Goal: Task Accomplishment & Management: Manage account settings

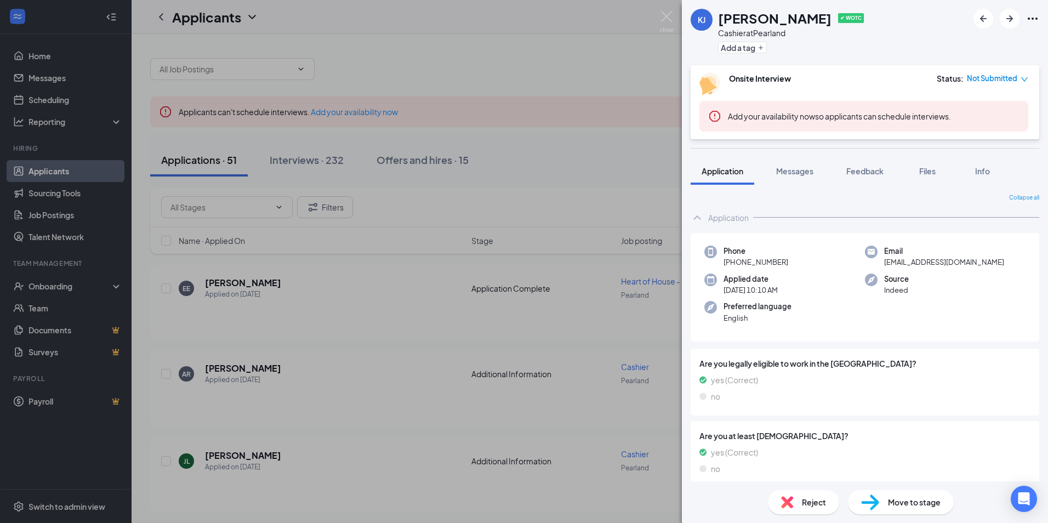
click at [1025, 77] on icon "down" at bounding box center [1025, 80] width 8 height 8
click at [860, 113] on span "Add your availability now so applicants can schedule interviews." at bounding box center [839, 116] width 223 height 10
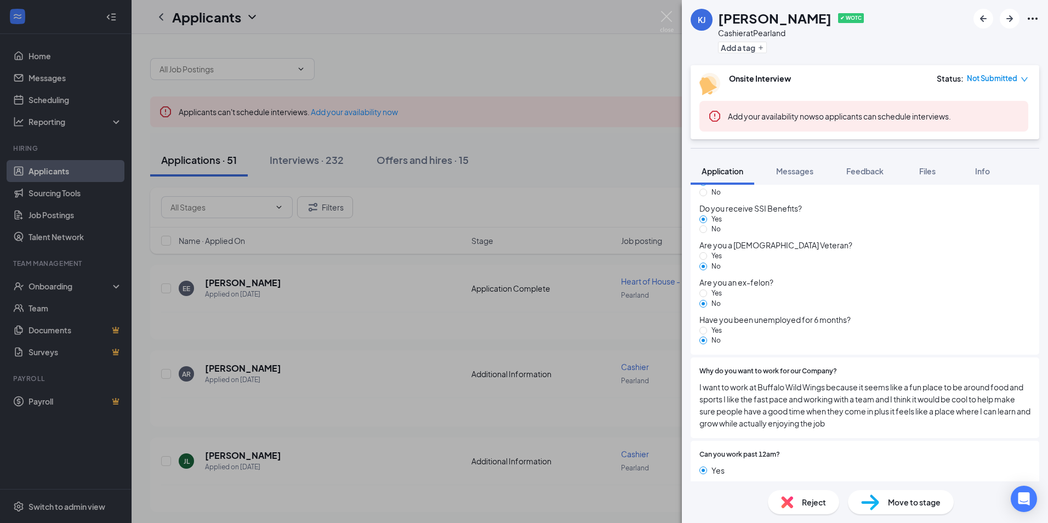
scroll to position [904, 0]
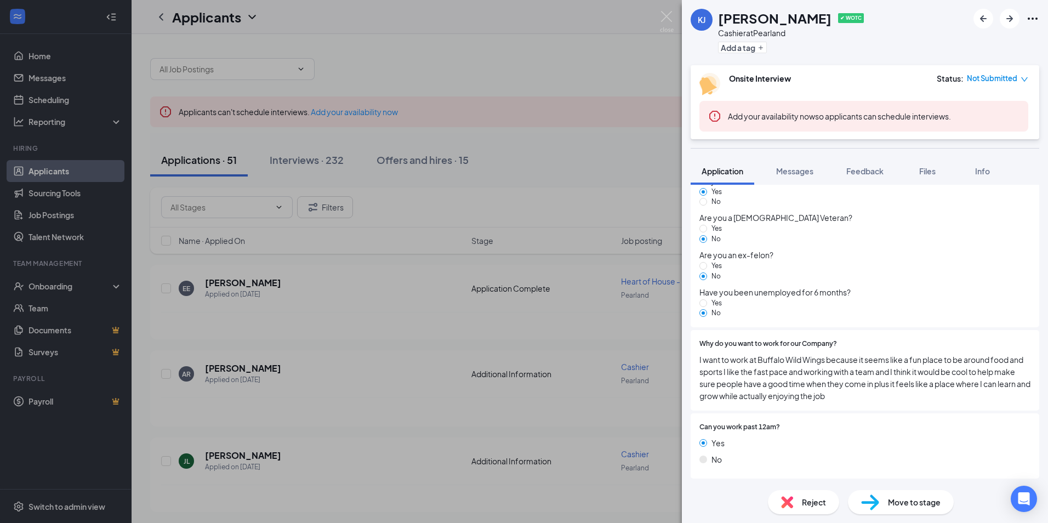
click at [913, 499] on span "Move to stage" at bounding box center [914, 502] width 53 height 12
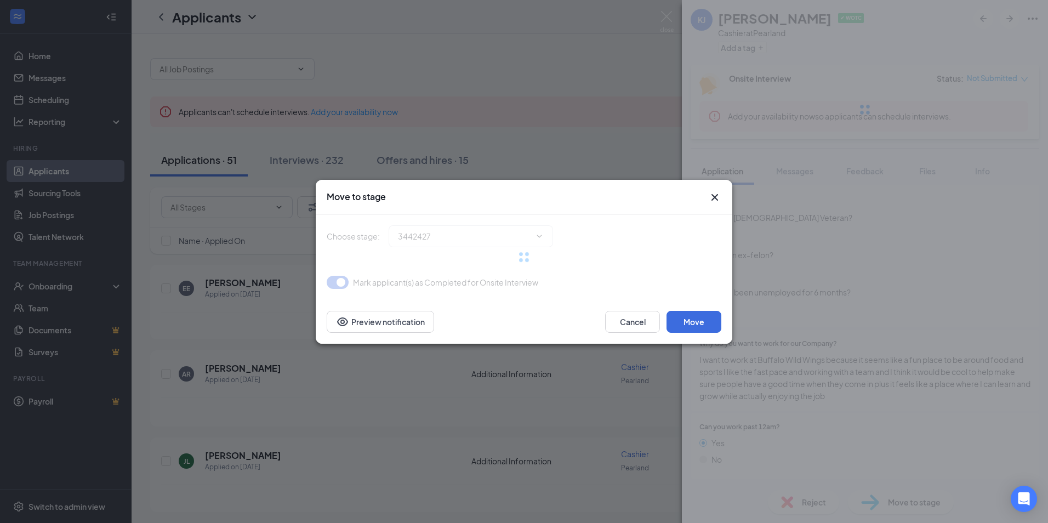
scroll to position [901, 0]
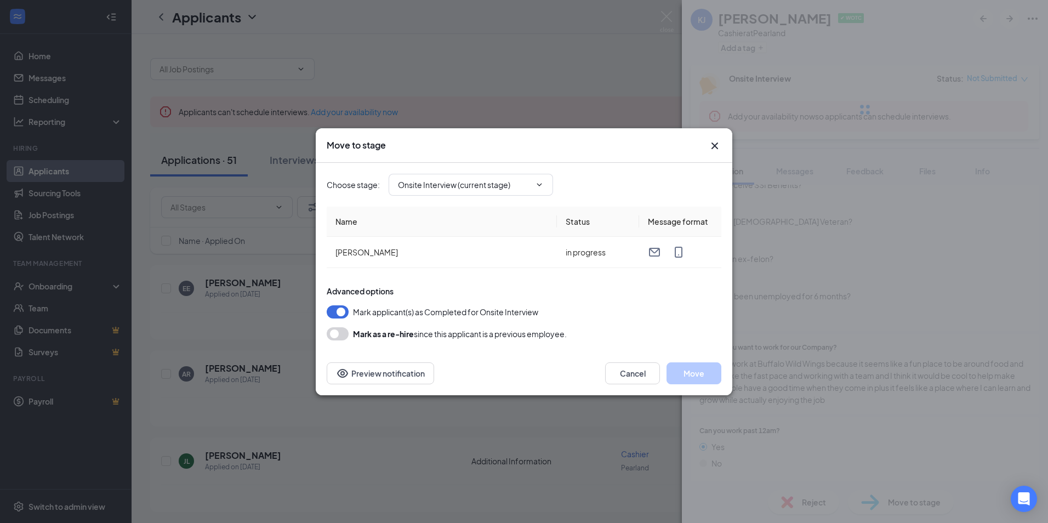
type input "Hiring Complete (final stage)"
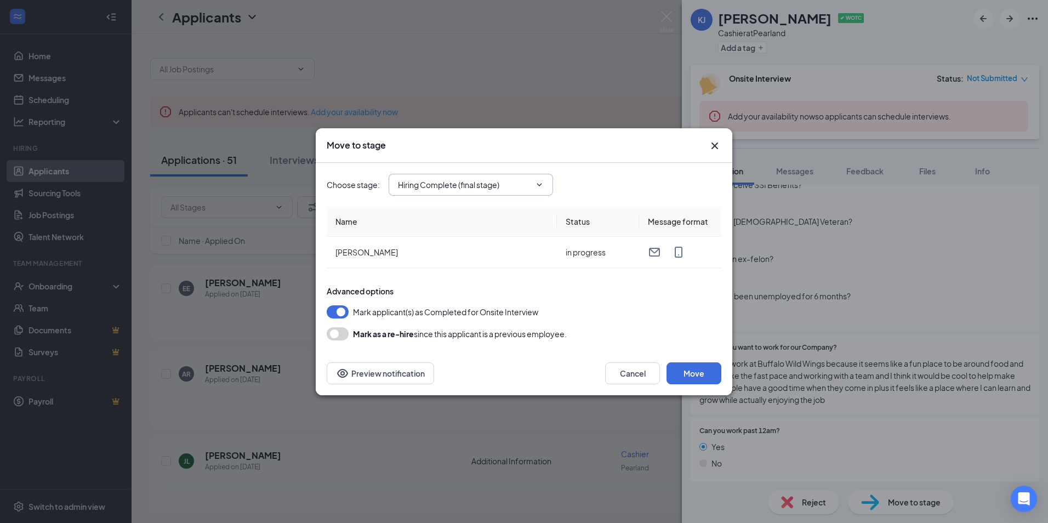
click at [542, 184] on icon "ChevronDown" at bounding box center [539, 184] width 5 height 3
click at [526, 180] on input "Hiring Complete (final stage)" at bounding box center [464, 185] width 133 height 12
click at [638, 371] on button "Cancel" at bounding box center [632, 373] width 55 height 22
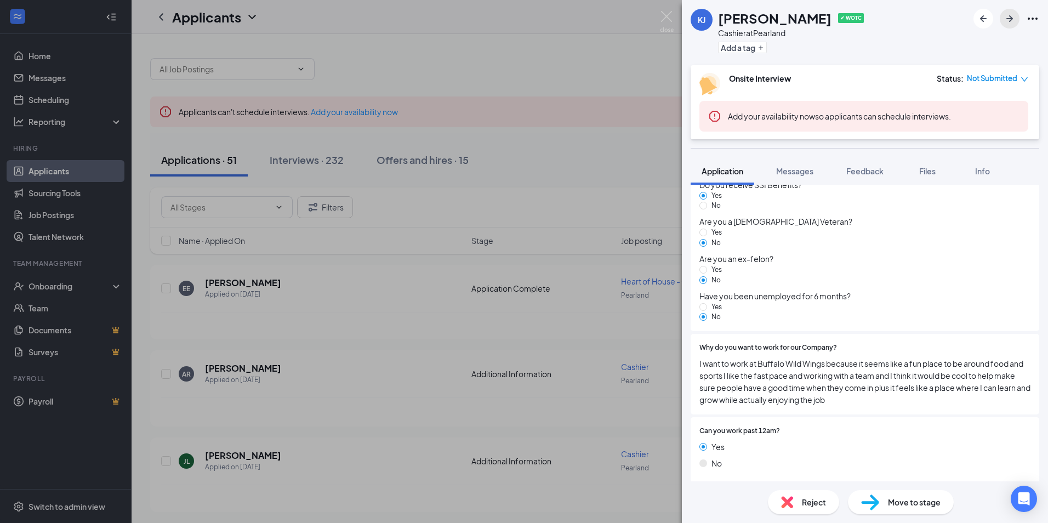
click at [1007, 21] on icon "ArrowRight" at bounding box center [1009, 18] width 13 height 13
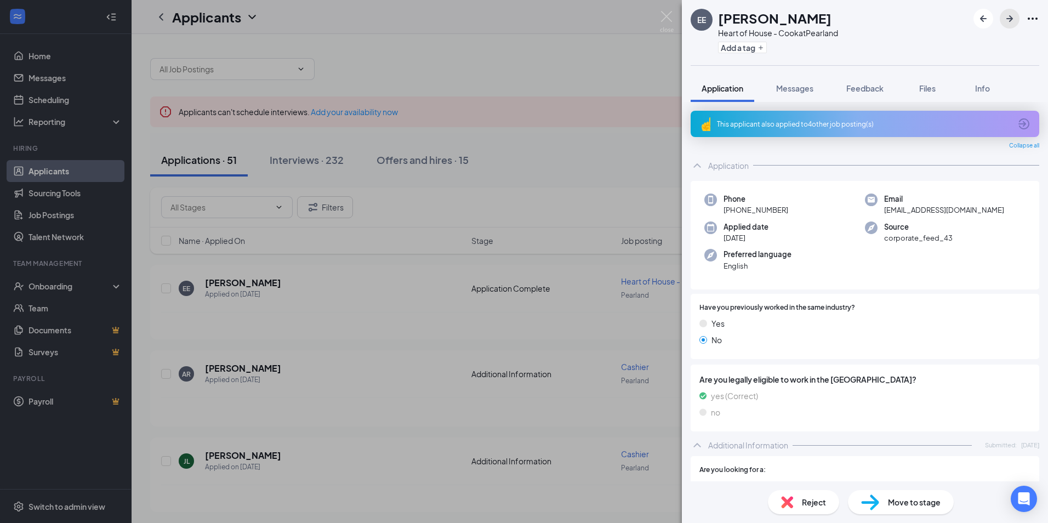
click at [1007, 21] on icon "ArrowRight" at bounding box center [1009, 18] width 13 height 13
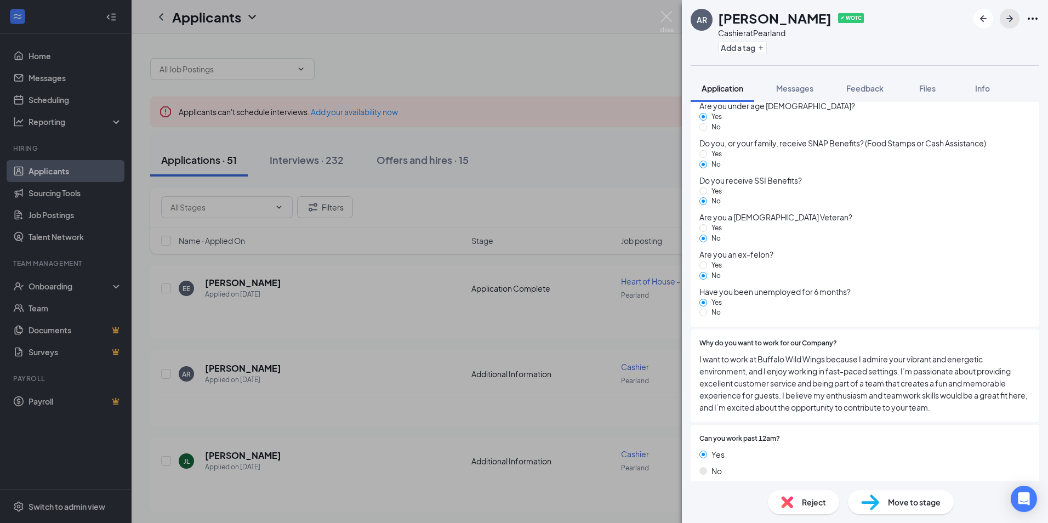
scroll to position [834, 0]
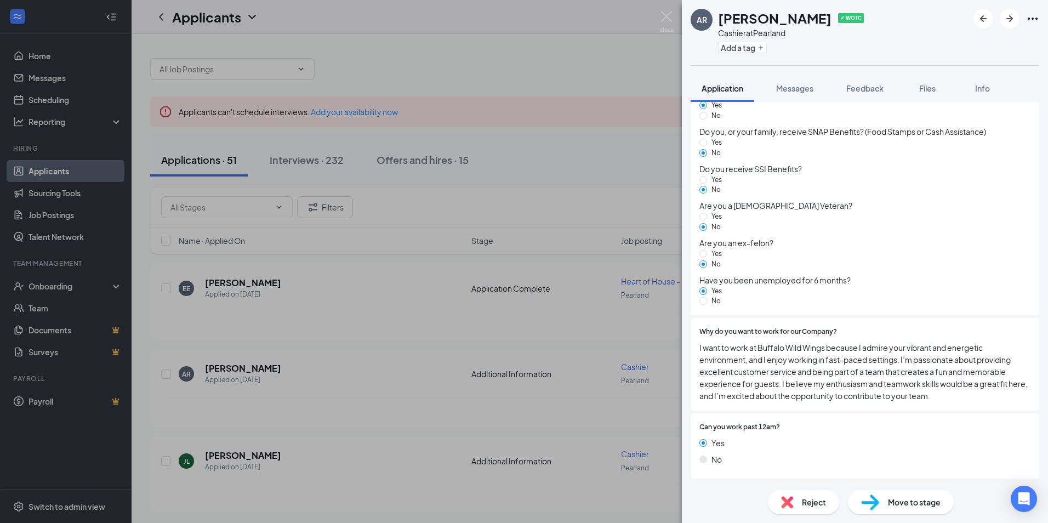
click at [896, 504] on span "Move to stage" at bounding box center [914, 502] width 53 height 12
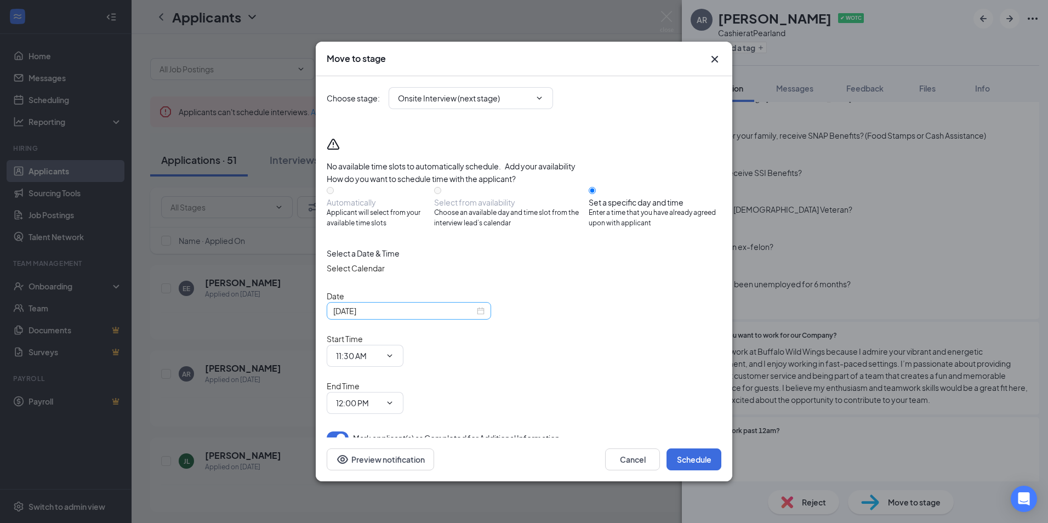
click at [479, 317] on div "[DATE]" at bounding box center [408, 311] width 151 height 12
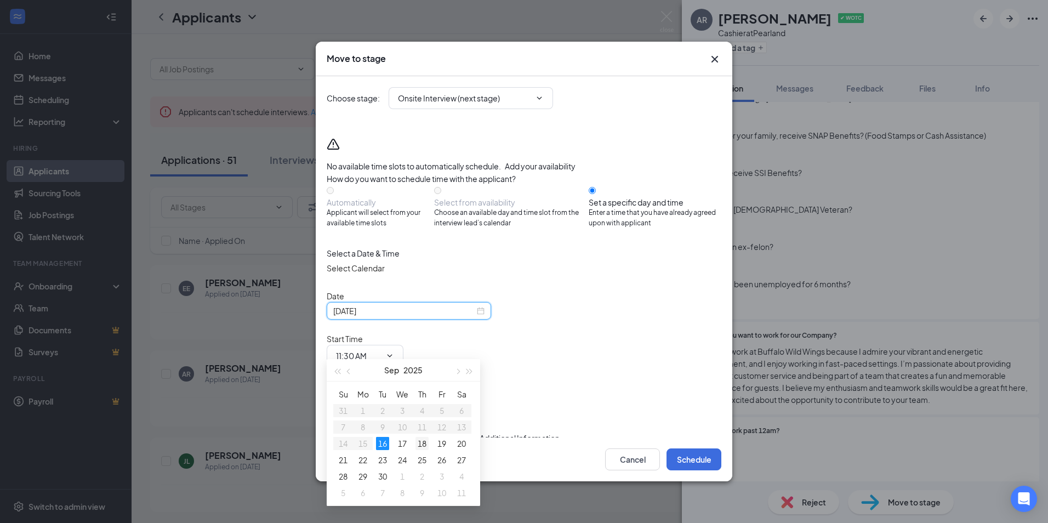
type input "[DATE]"
click at [424, 442] on div "18" at bounding box center [421, 443] width 13 height 13
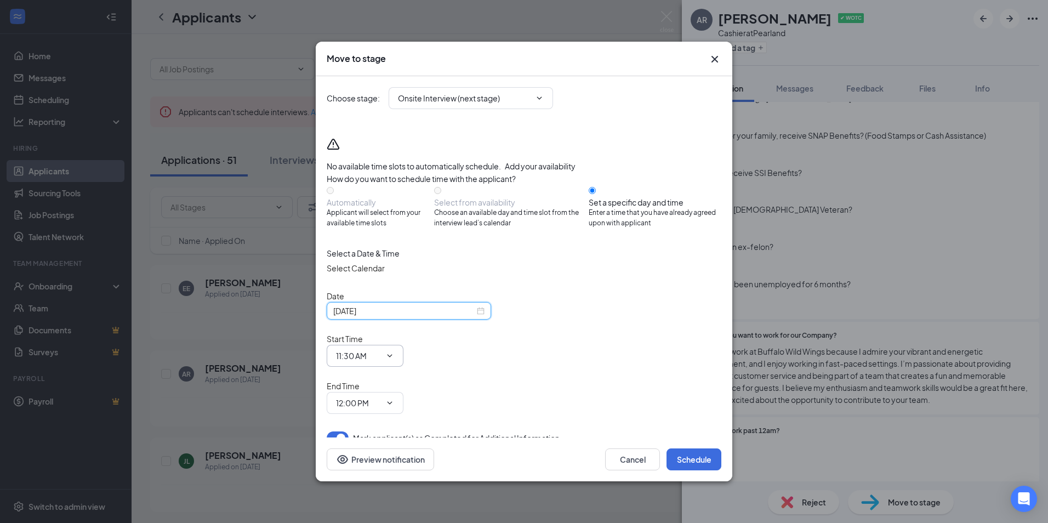
click at [394, 351] on icon "ChevronDown" at bounding box center [389, 355] width 9 height 9
click at [381, 350] on input "11:30 AM" at bounding box center [358, 356] width 45 height 12
click at [377, 269] on div "04:00 PM" at bounding box center [361, 275] width 32 height 12
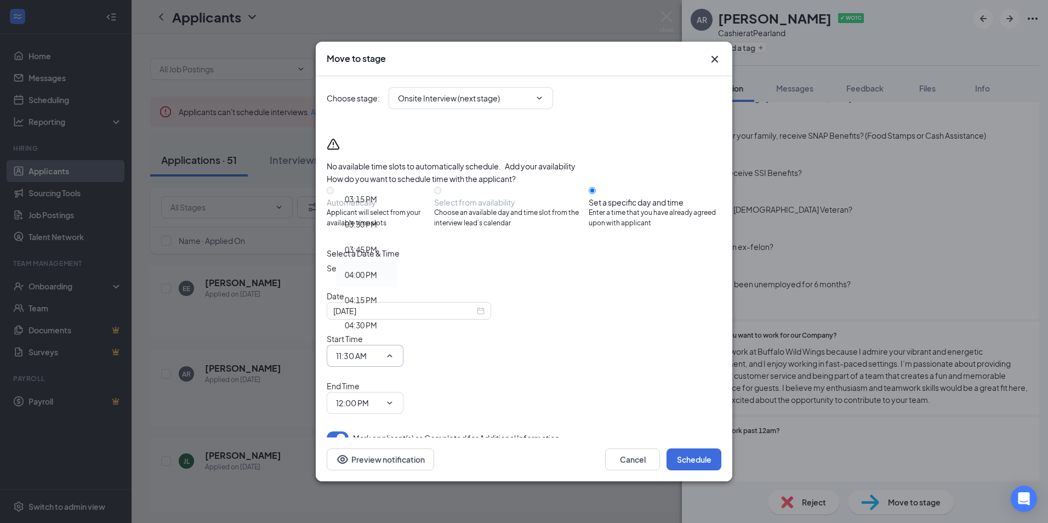
type input "04:00 PM"
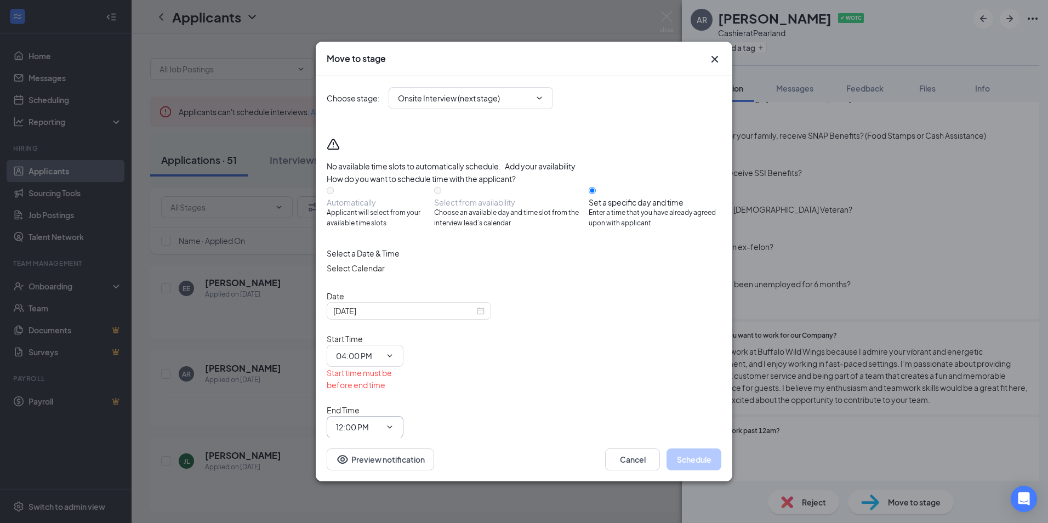
click at [403, 416] on span "12:00 PM" at bounding box center [365, 427] width 77 height 22
click at [394, 423] on icon "ChevronDown" at bounding box center [389, 427] width 9 height 9
click at [381, 421] on input "12:00 PM" at bounding box center [358, 427] width 45 height 12
click at [377, 272] on div "04:30 PM" at bounding box center [361, 278] width 32 height 12
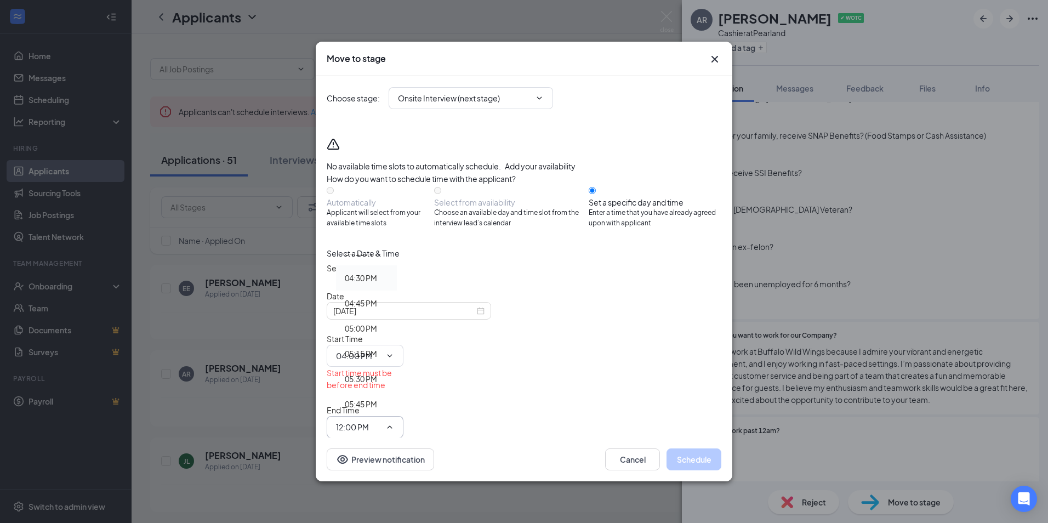
type input "04:30 PM"
click at [673, 431] on div "Mark applicant(s) as Completed for Additional Information" at bounding box center [524, 437] width 395 height 13
click at [697, 448] on button "Schedule" at bounding box center [694, 459] width 55 height 22
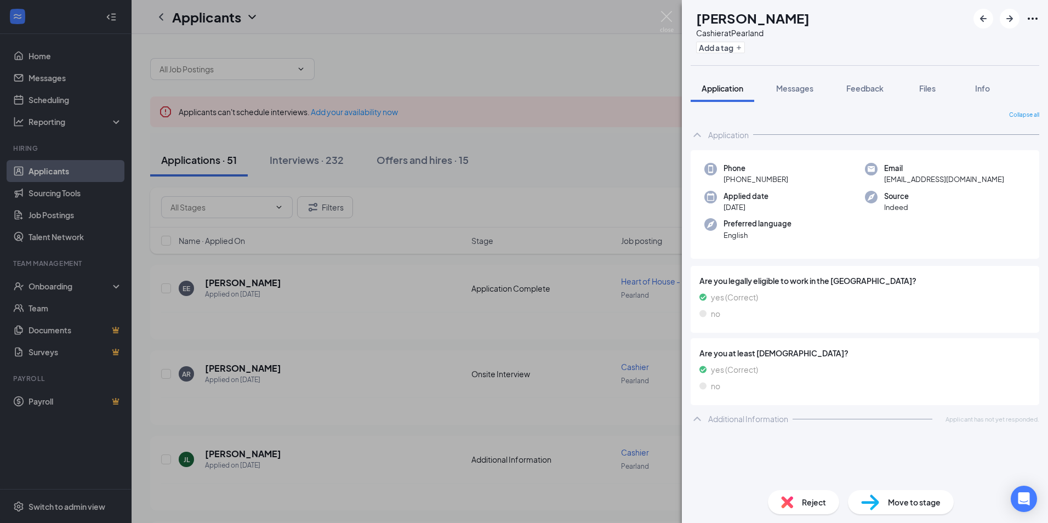
click at [868, 442] on div "Collapse all Application Phone [PHONE_NUMBER] Email [EMAIL_ADDRESS][DOMAIN_NAME…" at bounding box center [865, 296] width 349 height 371
click at [716, 418] on div "Additional Information" at bounding box center [748, 418] width 80 height 11
click at [1009, 15] on icon "ArrowRight" at bounding box center [1009, 18] width 13 height 13
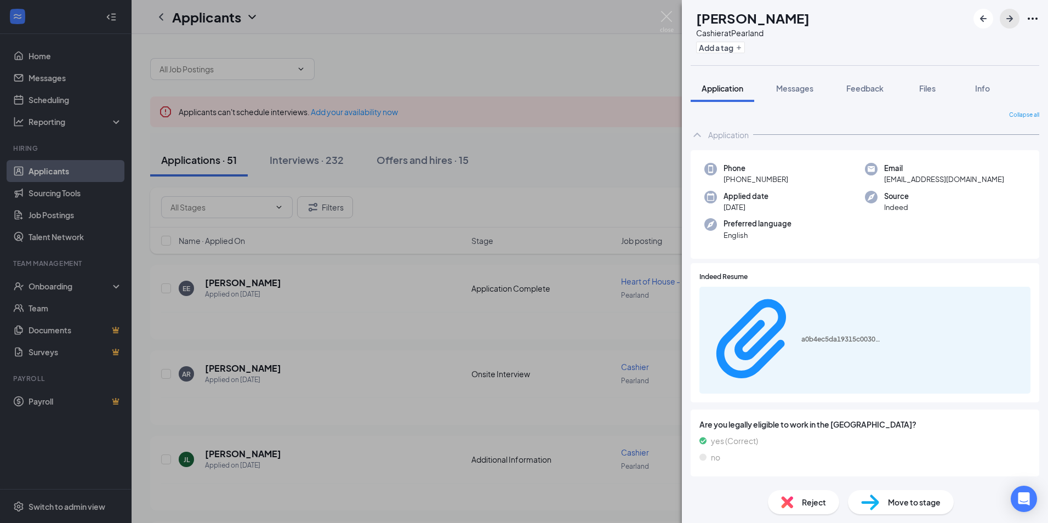
scroll to position [8, 0]
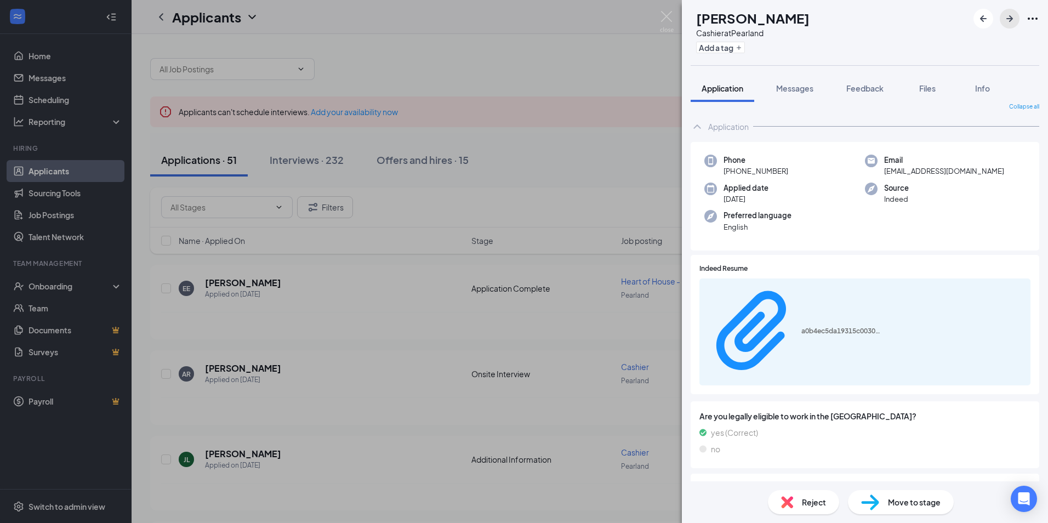
click at [1009, 14] on icon "ArrowRight" at bounding box center [1009, 18] width 13 height 13
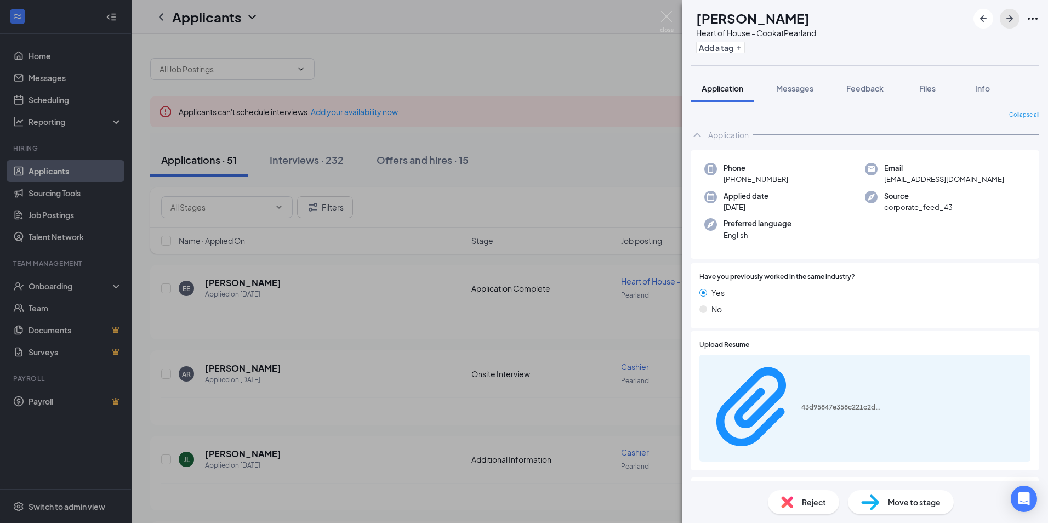
click at [1013, 18] on icon "ArrowRight" at bounding box center [1009, 18] width 13 height 13
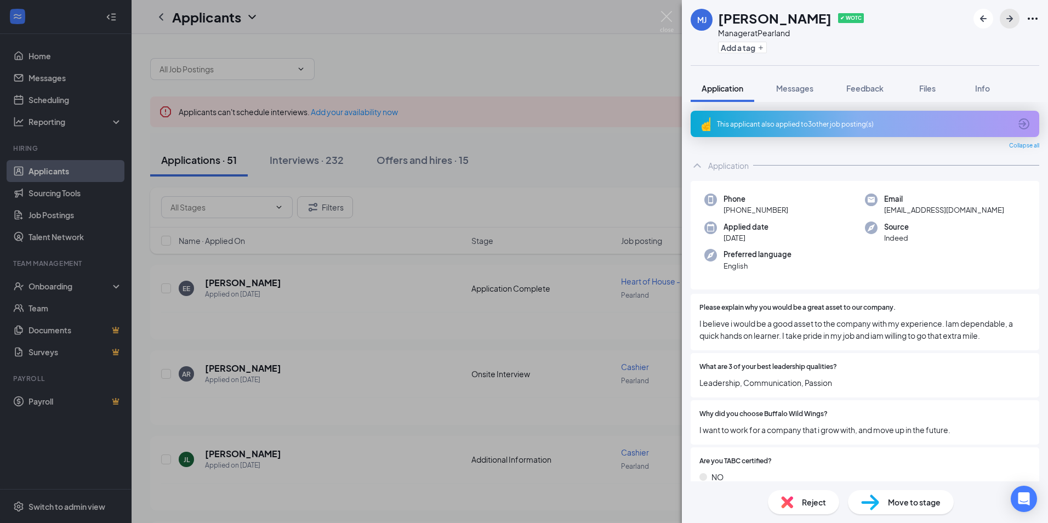
click at [1013, 18] on icon "ArrowRight" at bounding box center [1009, 18] width 13 height 13
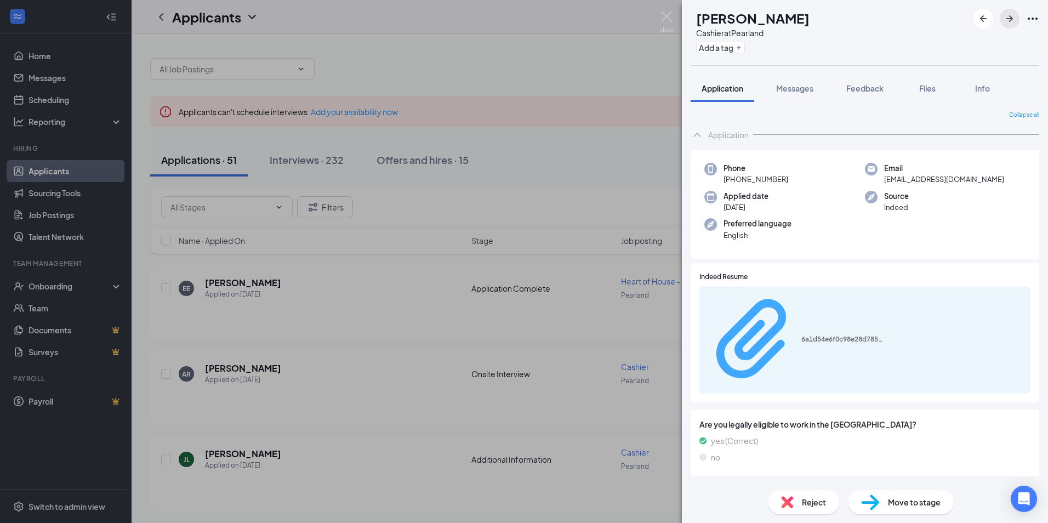
scroll to position [8, 0]
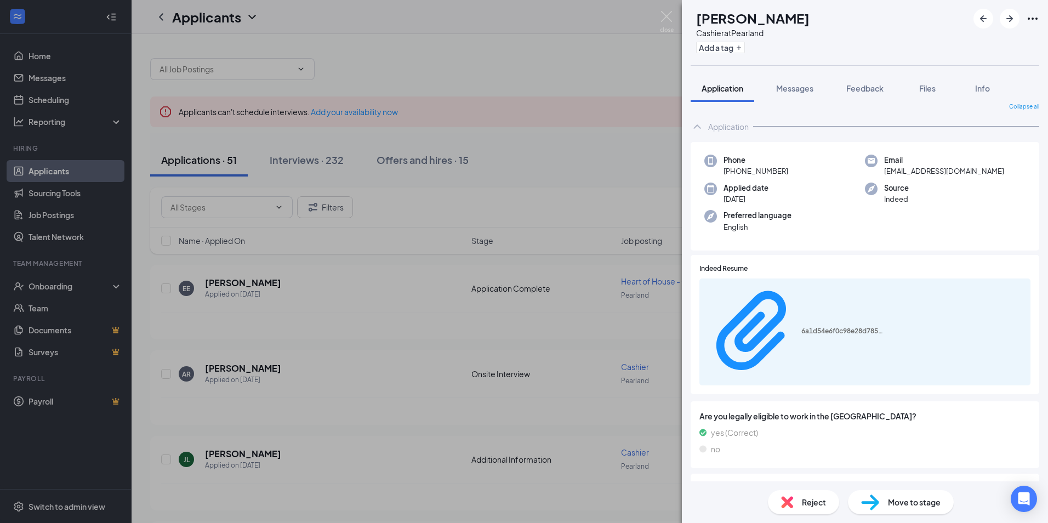
click at [909, 498] on span "Move to stage" at bounding box center [914, 502] width 53 height 12
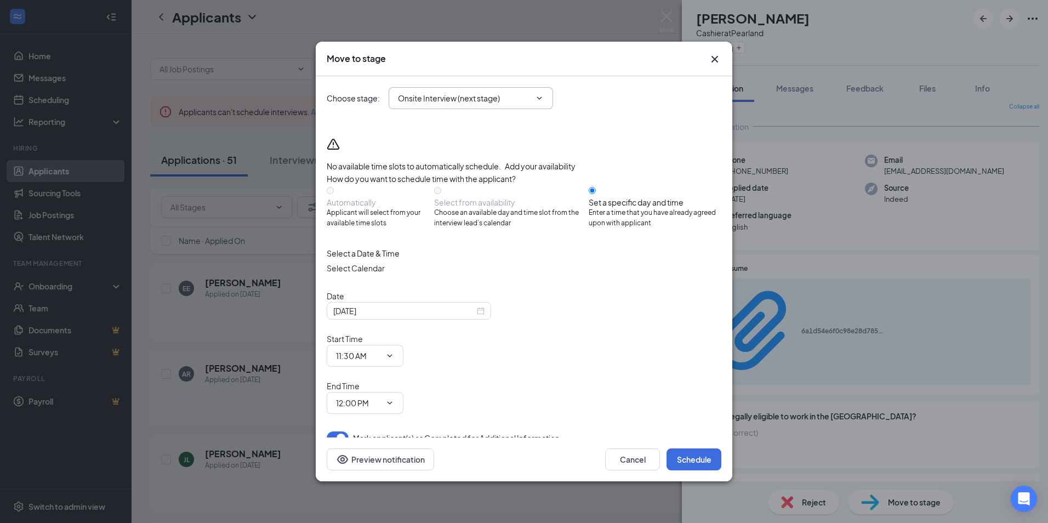
click at [540, 102] on icon "ChevronDown" at bounding box center [539, 98] width 9 height 9
click at [530, 104] on input "Onsite Interview (next stage)" at bounding box center [464, 98] width 133 height 12
click at [635, 109] on div "Choose stage : Onsite Interview (next stage) Application Additional Information…" at bounding box center [524, 98] width 395 height 22
click at [478, 317] on div "[DATE]" at bounding box center [408, 311] width 151 height 12
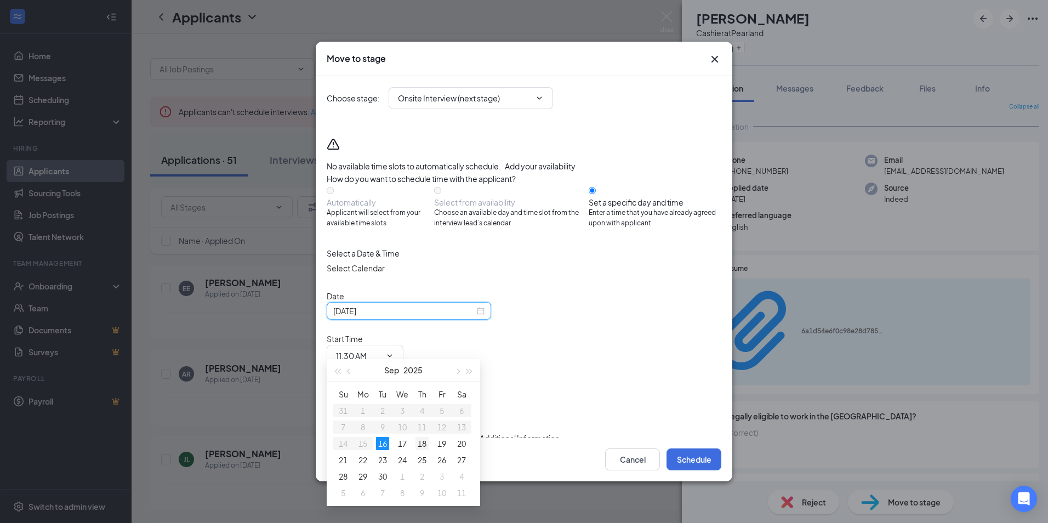
type input "[DATE]"
click at [423, 442] on div "18" at bounding box center [421, 443] width 13 height 13
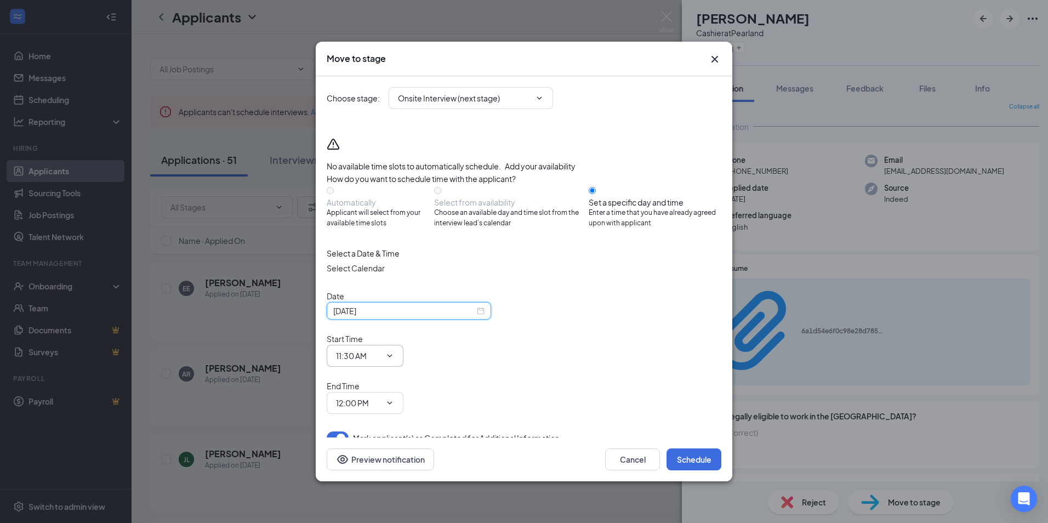
click at [394, 351] on icon "ChevronDown" at bounding box center [389, 355] width 9 height 9
click at [381, 350] on input "11:30 AM" at bounding box center [358, 356] width 45 height 12
click at [377, 264] on div "04:30 PM" at bounding box center [361, 270] width 32 height 12
type input "04:30 PM"
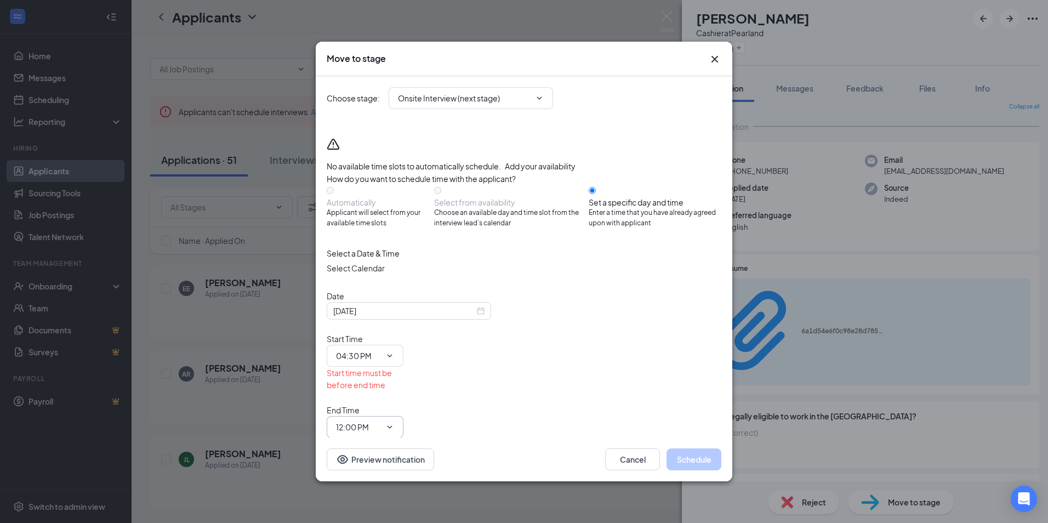
click at [381, 421] on input "12:00 PM" at bounding box center [358, 427] width 45 height 12
click at [377, 306] on div "04:45 PM" at bounding box center [361, 312] width 32 height 12
type input "04:45 PM"
click at [692, 448] on button "Schedule" at bounding box center [694, 459] width 55 height 22
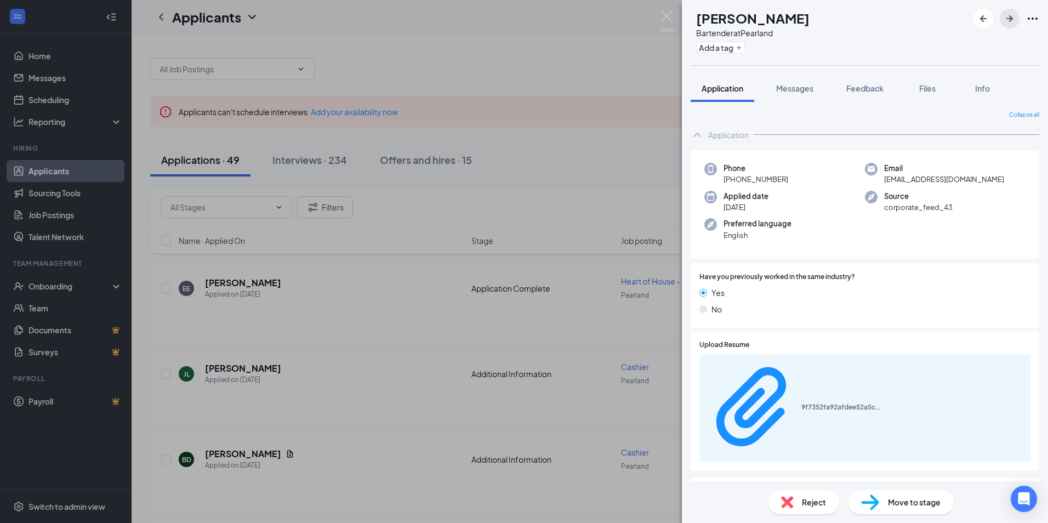
click at [1012, 20] on icon "ArrowRight" at bounding box center [1009, 18] width 13 height 13
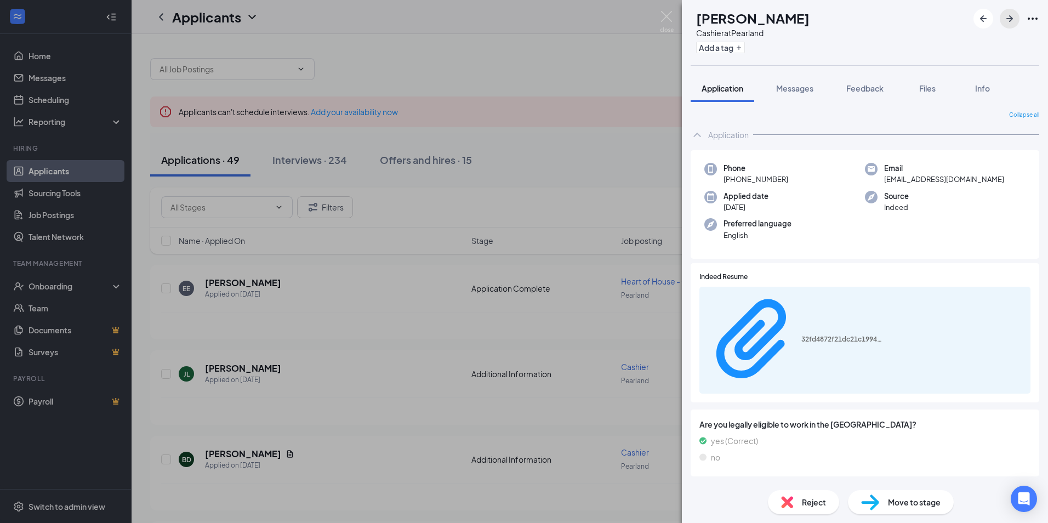
scroll to position [8, 0]
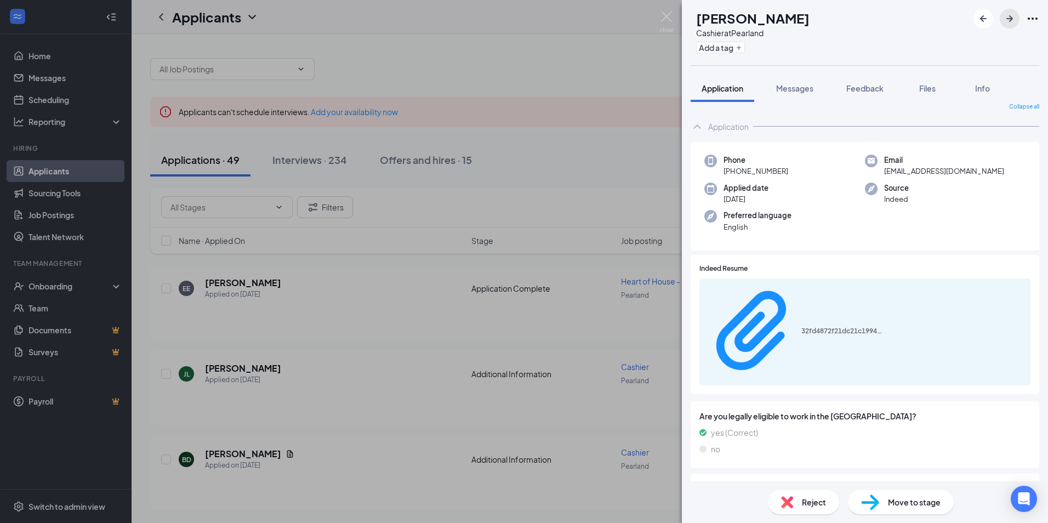
click at [1012, 19] on icon "ArrowRight" at bounding box center [1009, 18] width 7 height 7
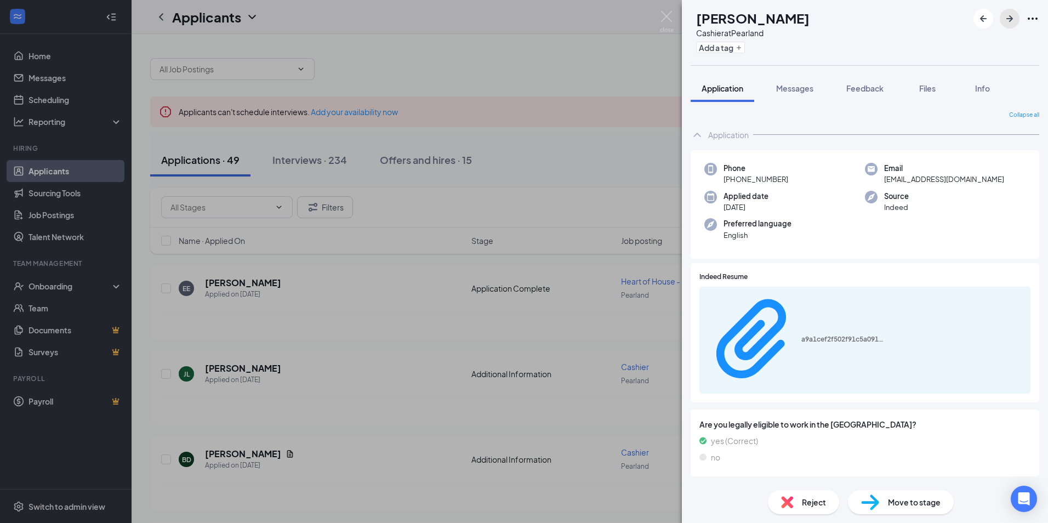
click at [1011, 20] on icon "ArrowRight" at bounding box center [1009, 18] width 7 height 7
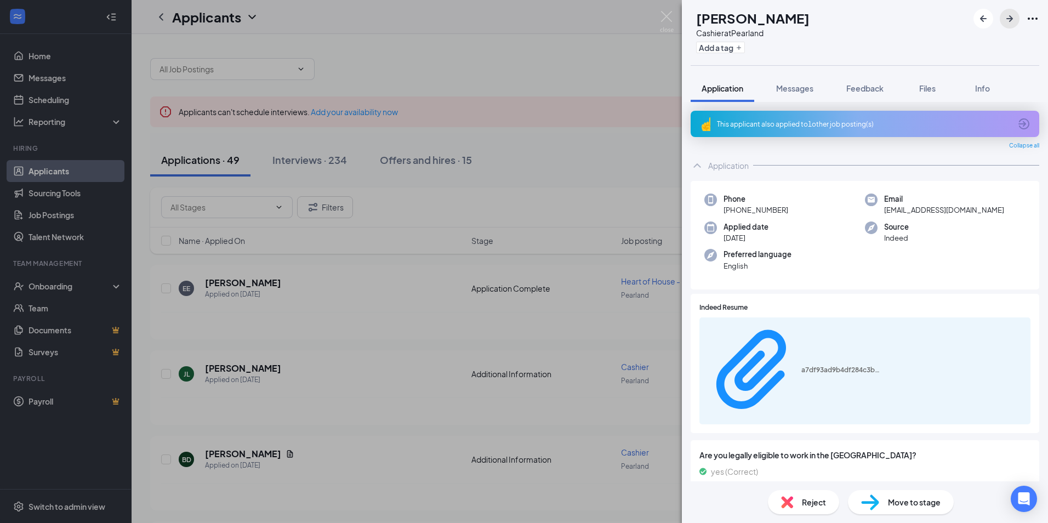
click at [1012, 21] on icon "ArrowRight" at bounding box center [1009, 18] width 13 height 13
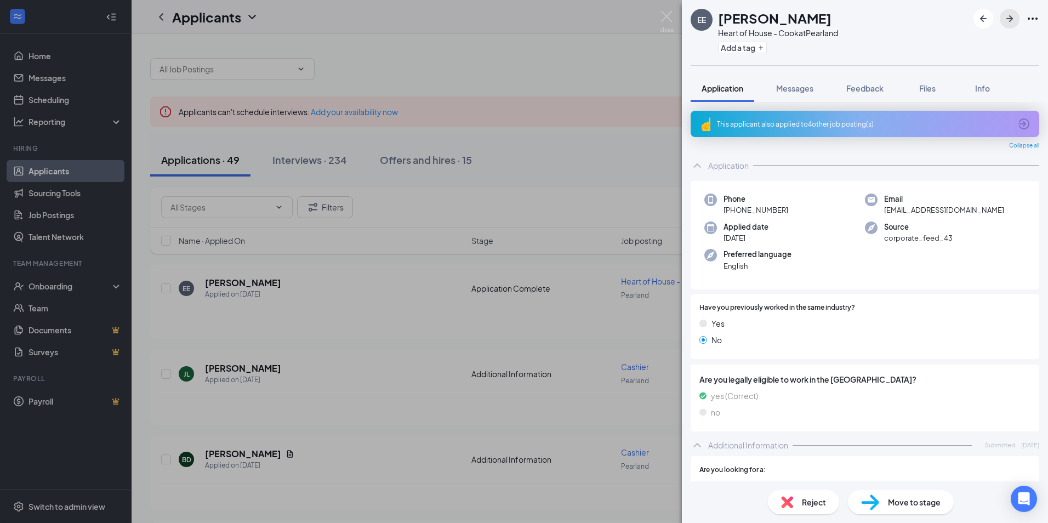
click at [1008, 17] on icon "ArrowRight" at bounding box center [1009, 18] width 13 height 13
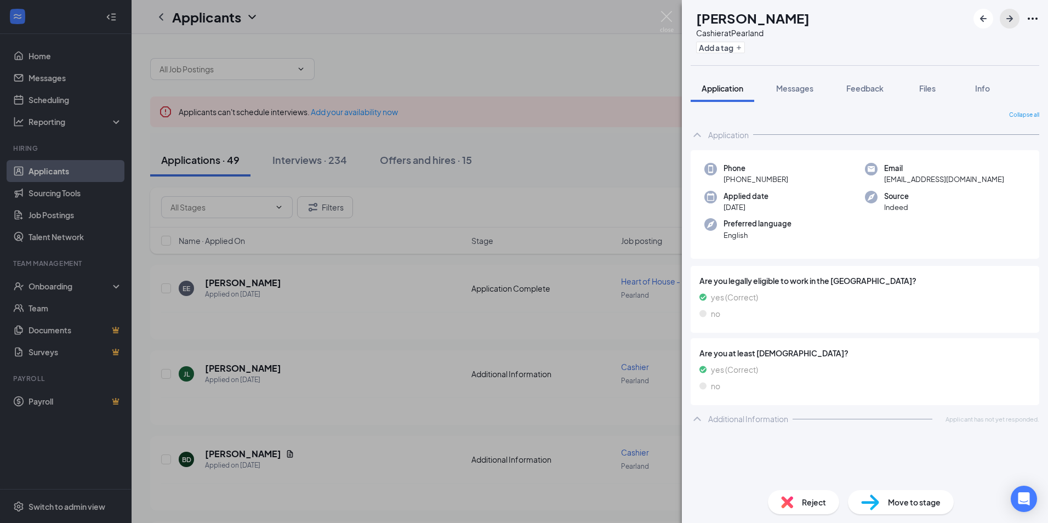
click at [1010, 18] on icon "ArrowRight" at bounding box center [1009, 18] width 13 height 13
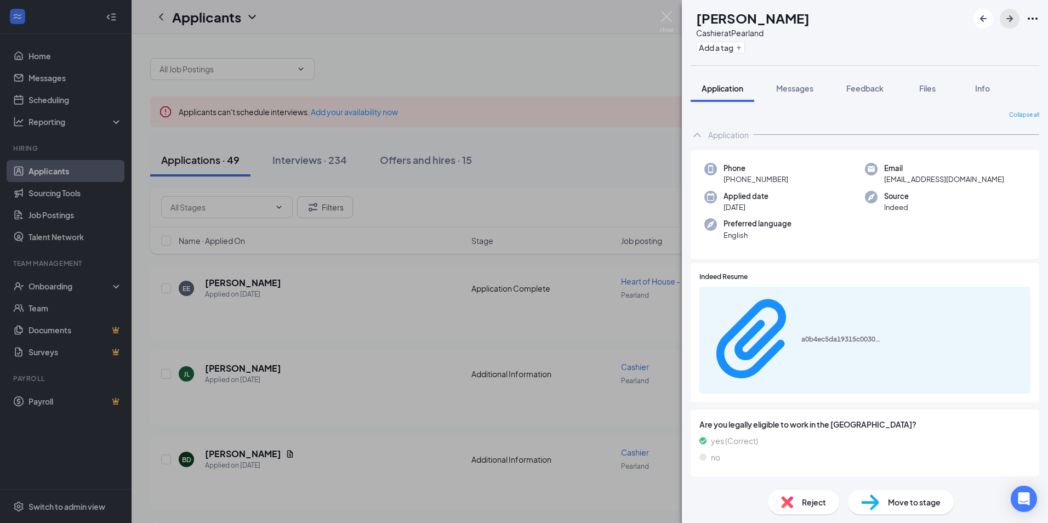
click at [1009, 16] on icon "ArrowRight" at bounding box center [1009, 18] width 13 height 13
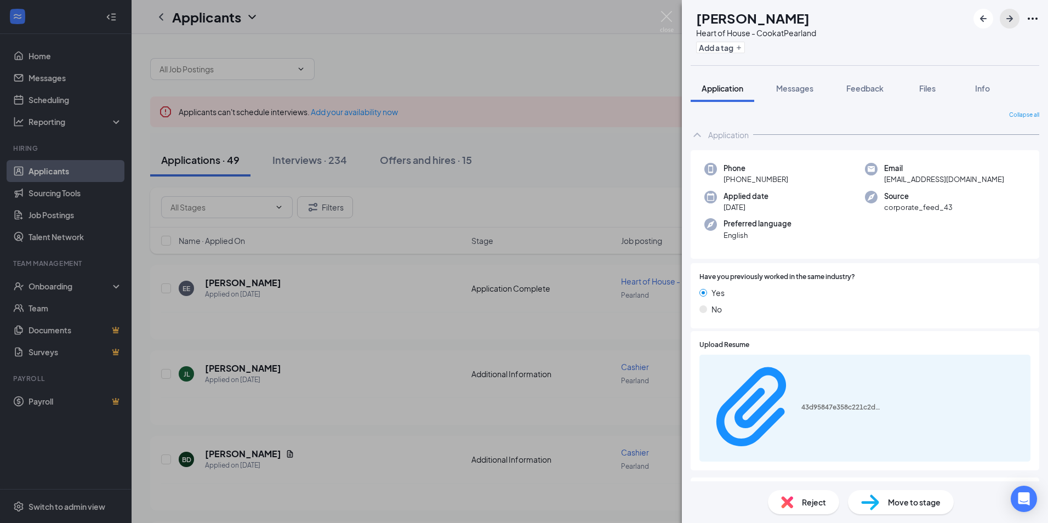
click at [1009, 15] on icon "ArrowRight" at bounding box center [1009, 18] width 13 height 13
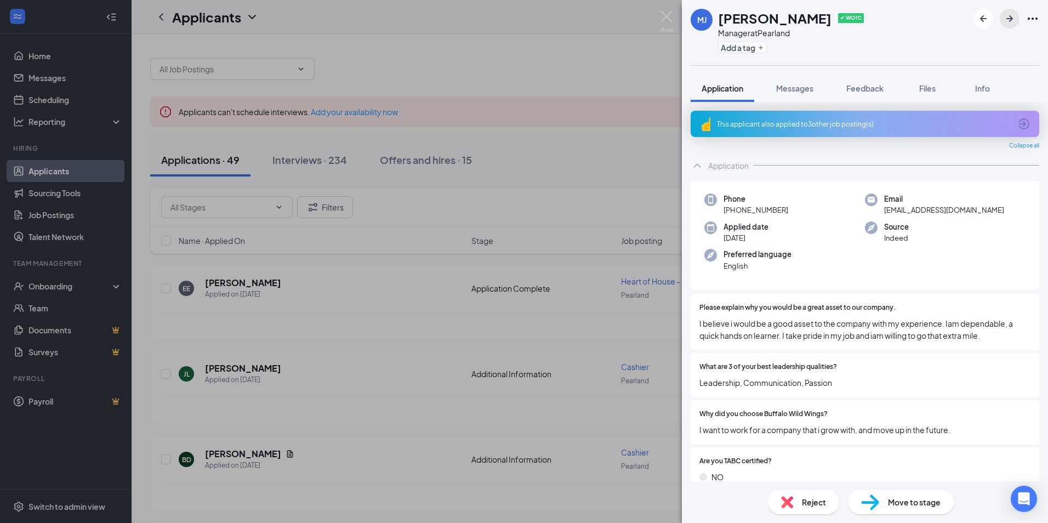
click at [1009, 15] on icon "ArrowRight" at bounding box center [1009, 18] width 13 height 13
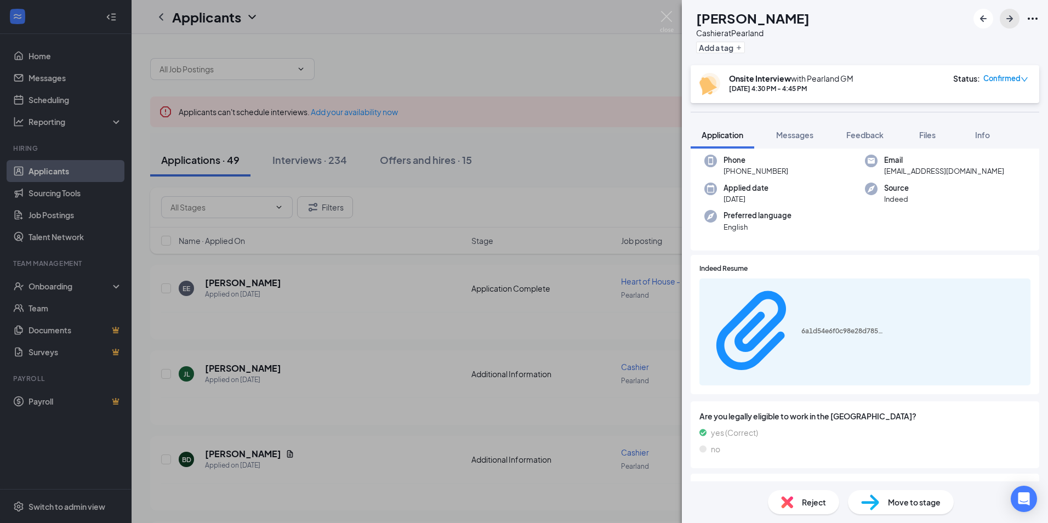
scroll to position [50, 0]
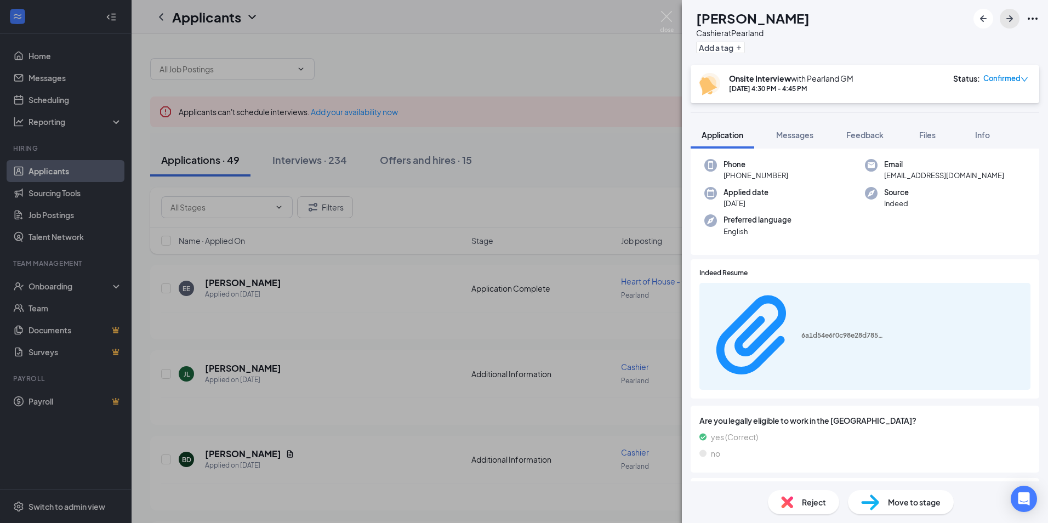
click at [1008, 15] on icon "ArrowRight" at bounding box center [1009, 18] width 13 height 13
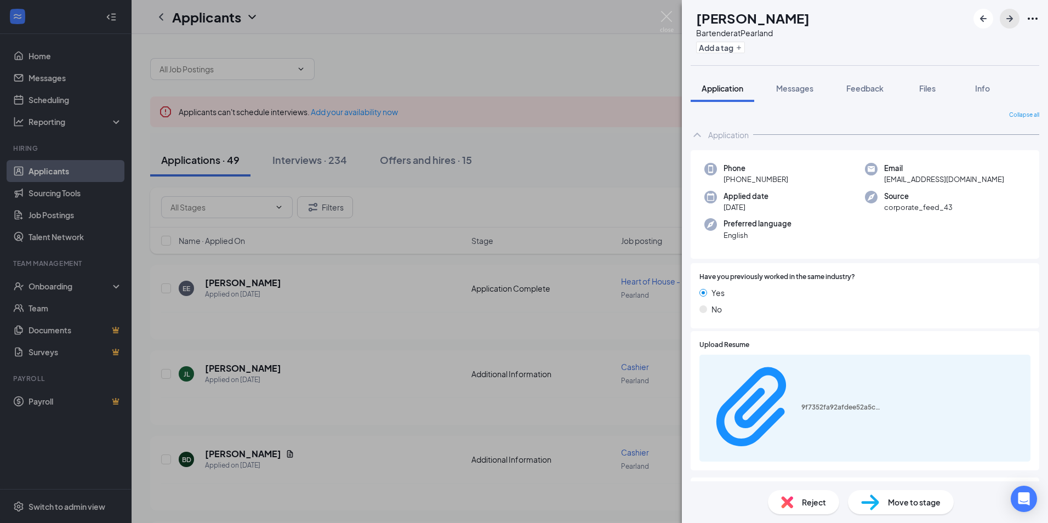
click at [1012, 19] on icon "ArrowRight" at bounding box center [1009, 18] width 7 height 7
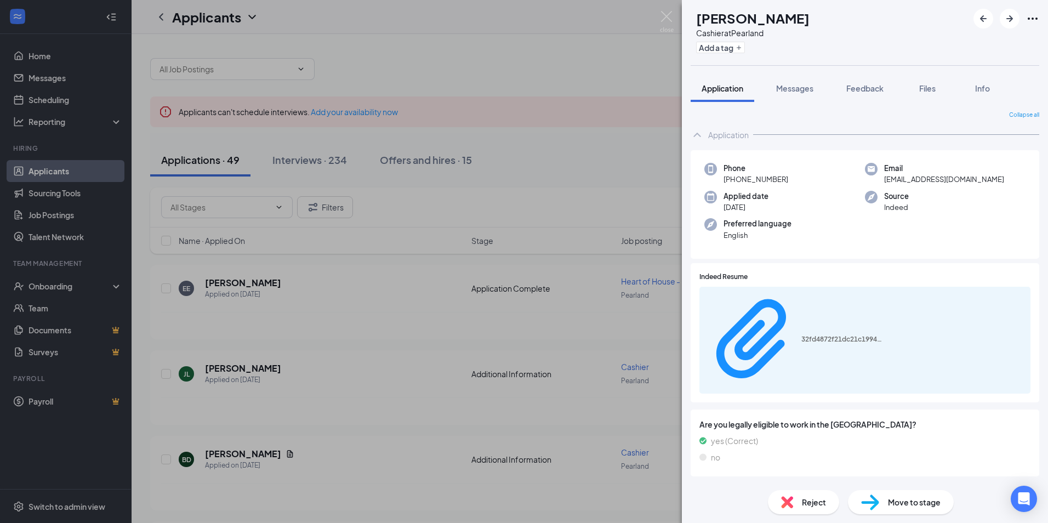
click at [880, 497] on div "Move to stage" at bounding box center [901, 502] width 106 height 24
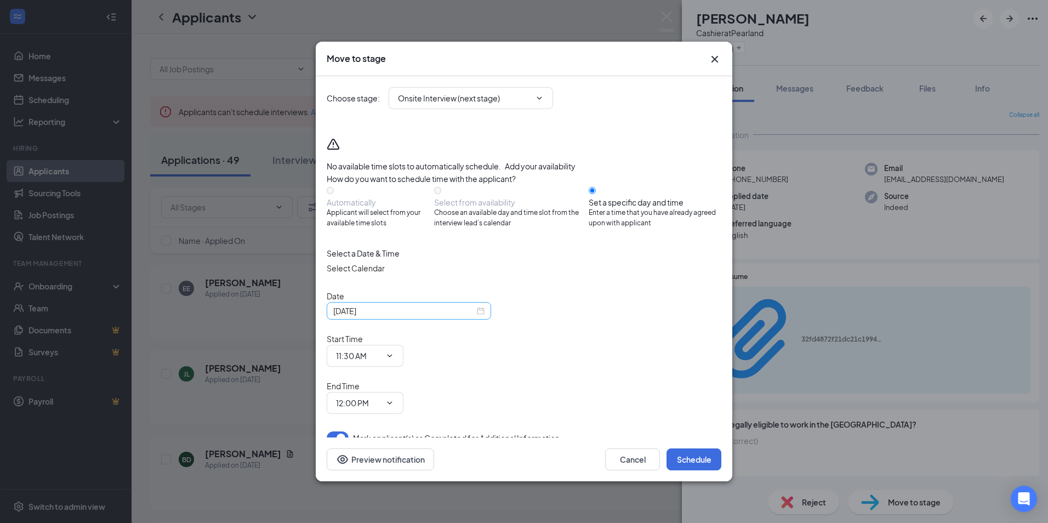
click at [480, 317] on div "[DATE]" at bounding box center [408, 311] width 151 height 12
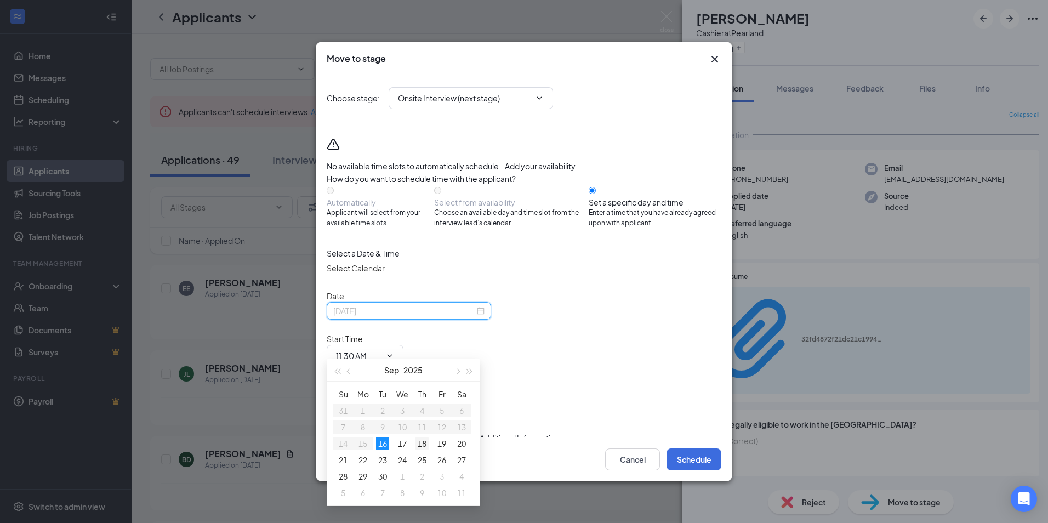
type input "[DATE]"
click at [425, 439] on div "18" at bounding box center [421, 443] width 13 height 13
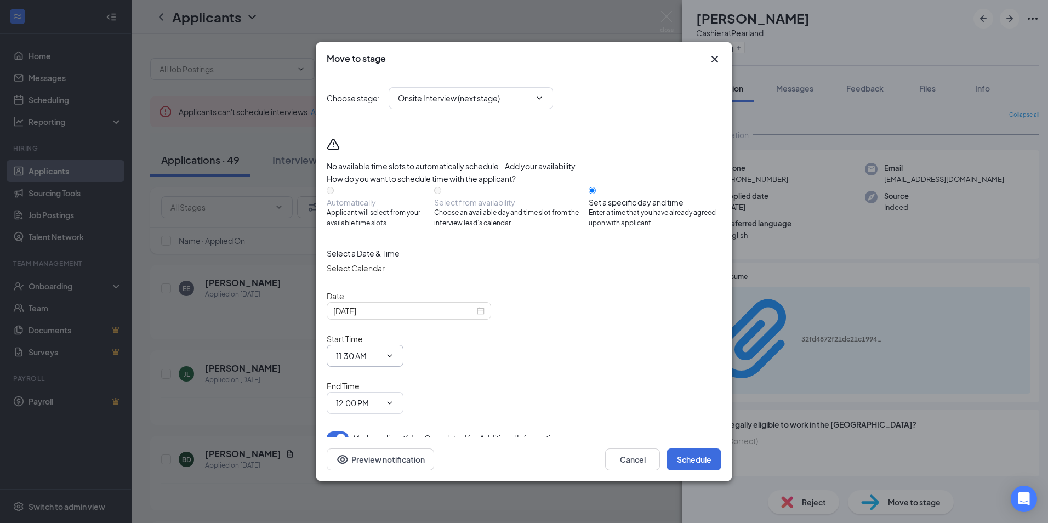
click at [394, 351] on span at bounding box center [388, 355] width 11 height 9
click at [392, 355] on icon "ChevronDown" at bounding box center [390, 356] width 5 height 3
click at [381, 350] on input "11:30 AM" at bounding box center [358, 356] width 45 height 12
click at [377, 285] on div "05:15 PM" at bounding box center [361, 291] width 32 height 12
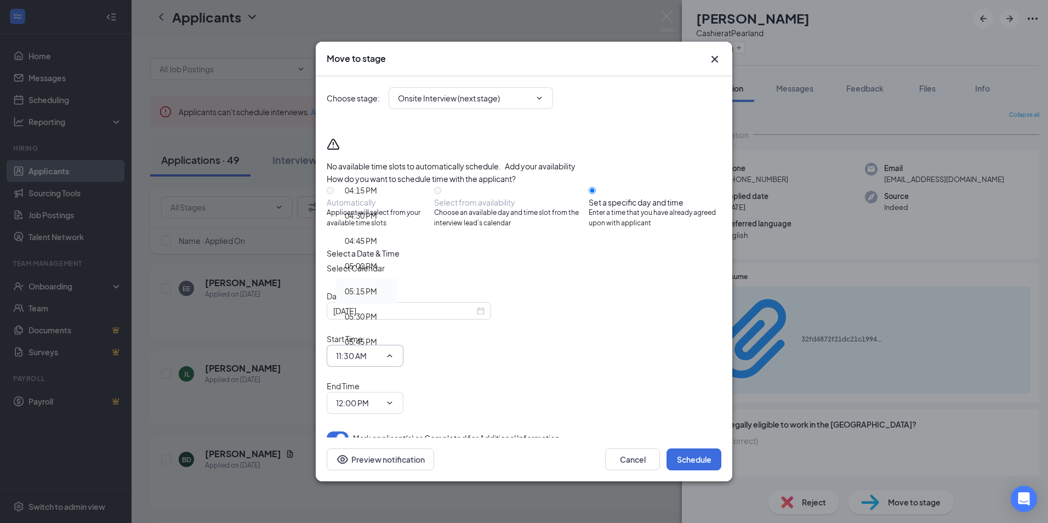
type input "05:15 PM"
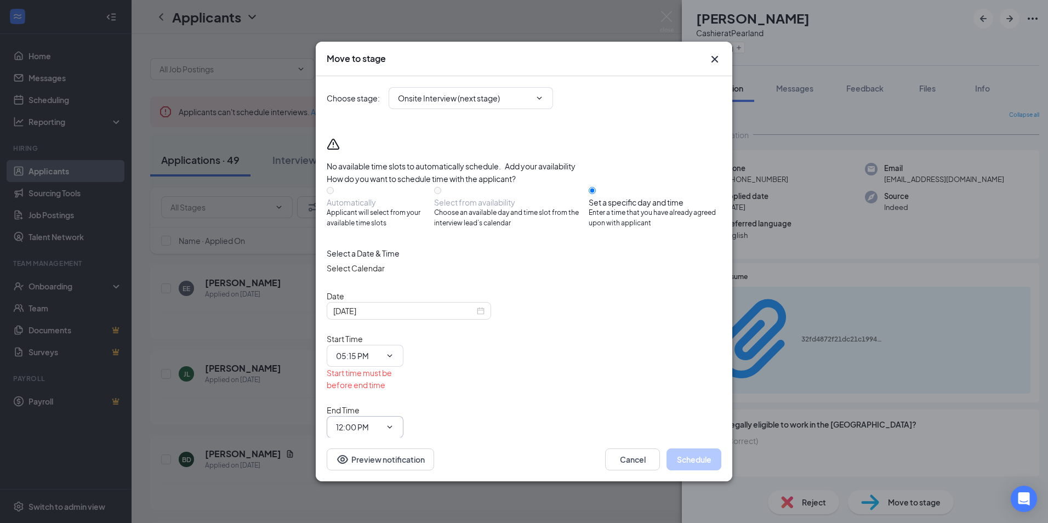
click at [381, 421] on input "12:00 PM" at bounding box center [358, 427] width 45 height 12
click at [377, 318] on div "05:30 PM" at bounding box center [361, 324] width 32 height 12
type input "05:30 PM"
click at [703, 448] on button "Schedule" at bounding box center [694, 459] width 55 height 22
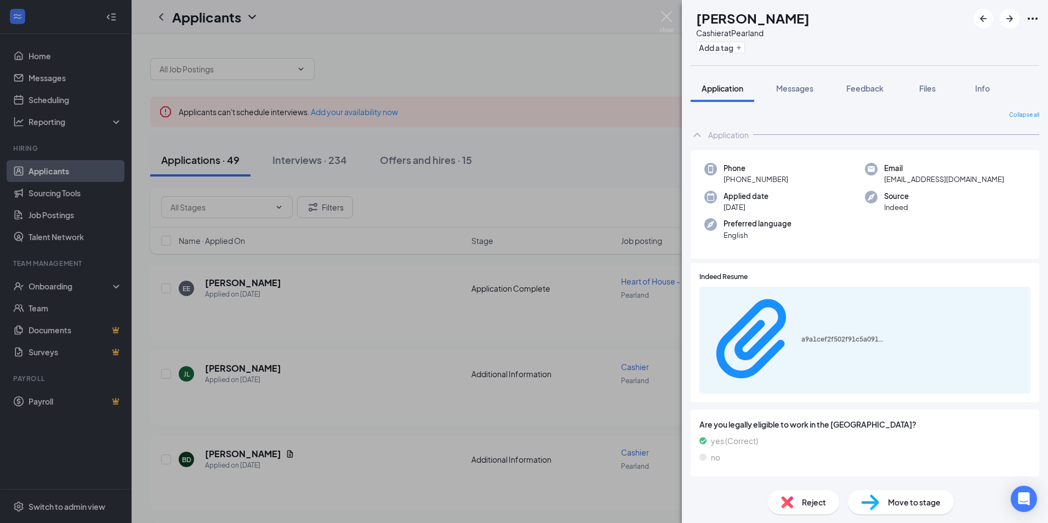
click at [913, 504] on span "Move to stage" at bounding box center [914, 502] width 53 height 12
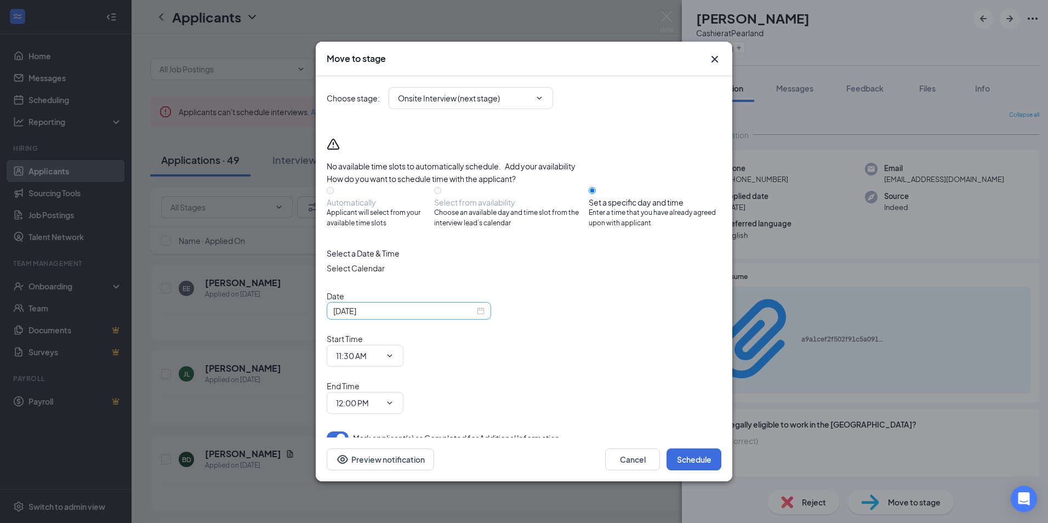
click at [477, 317] on div "[DATE]" at bounding box center [408, 311] width 151 height 12
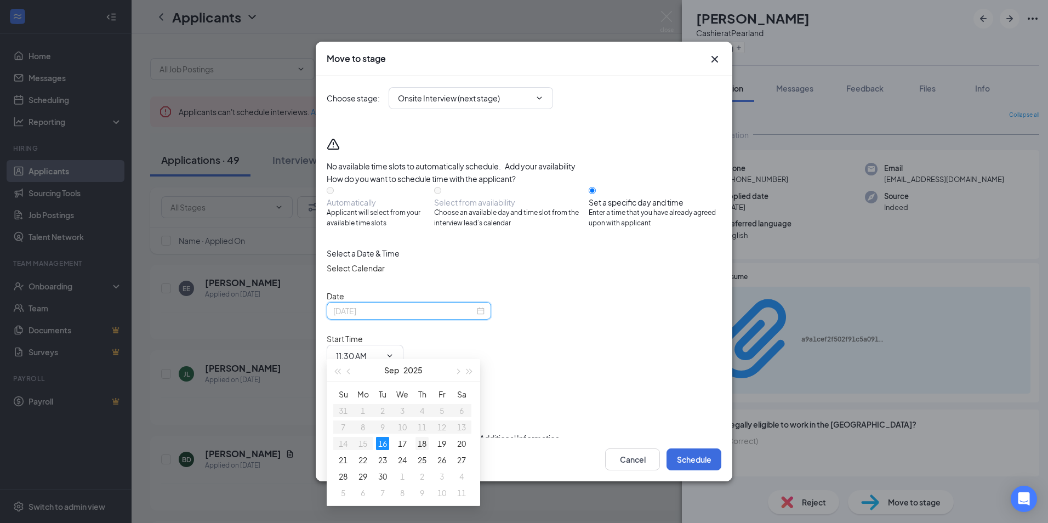
click at [428, 443] on div "18" at bounding box center [421, 443] width 13 height 13
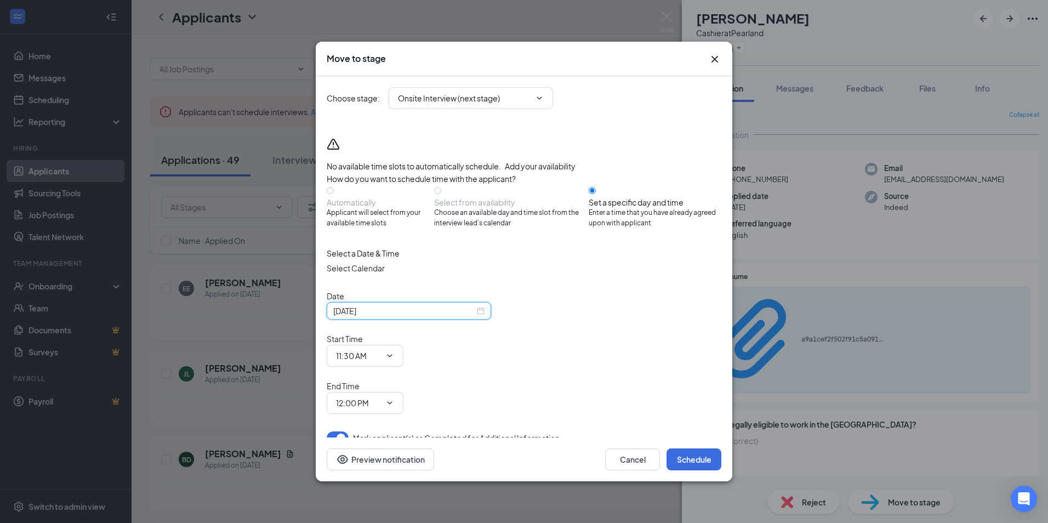
click at [478, 317] on div "[DATE]" at bounding box center [408, 311] width 151 height 12
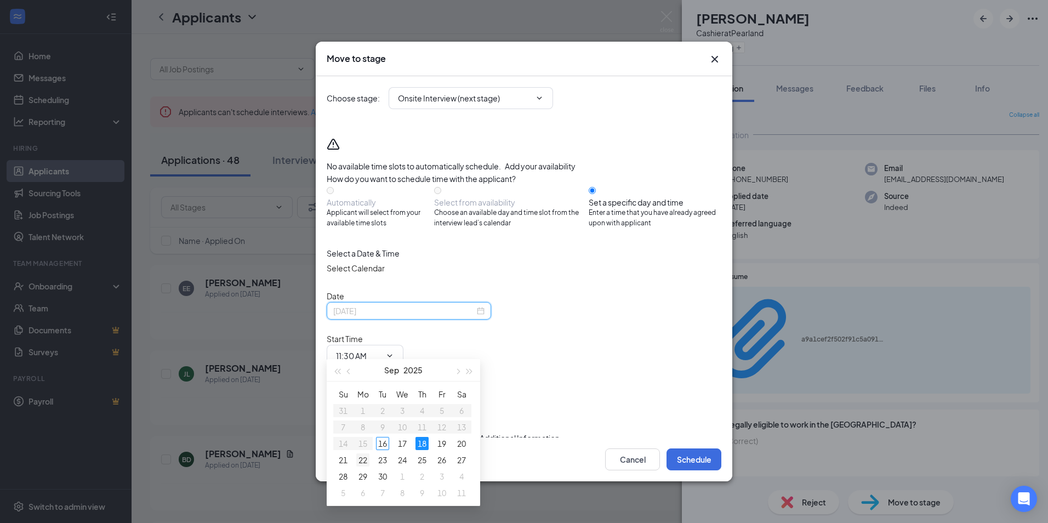
click at [365, 458] on div "22" at bounding box center [362, 459] width 13 height 13
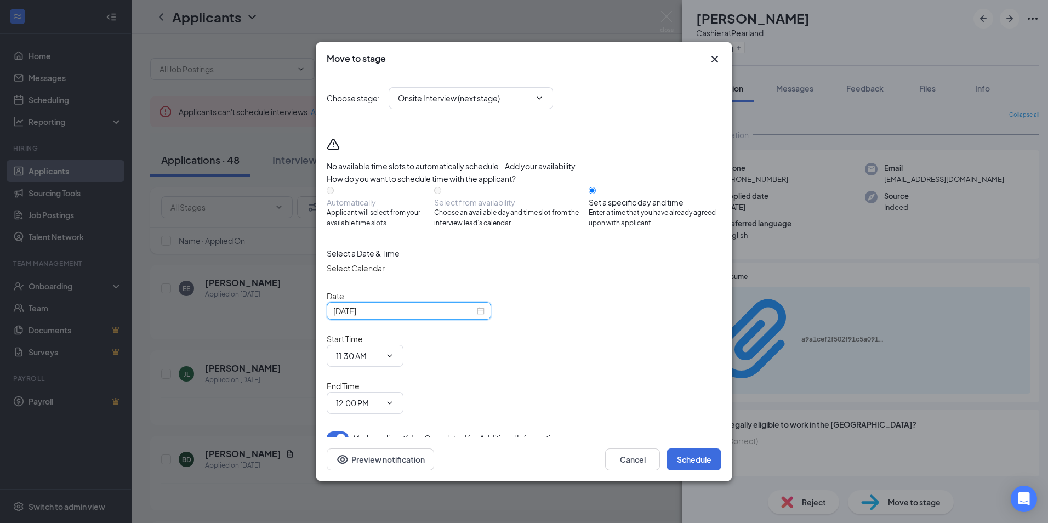
click at [476, 317] on div "[DATE]" at bounding box center [408, 311] width 151 height 12
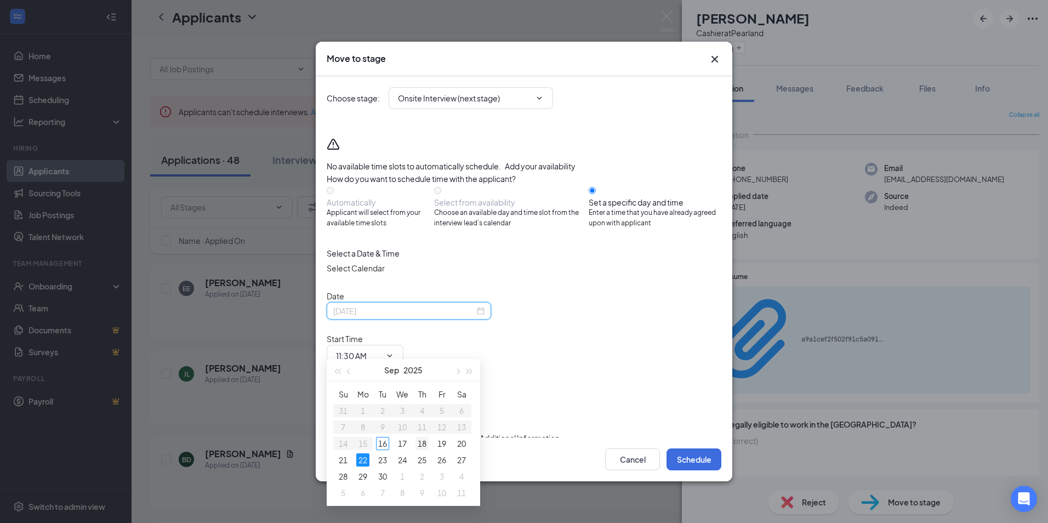
click at [425, 446] on div "18" at bounding box center [421, 443] width 13 height 13
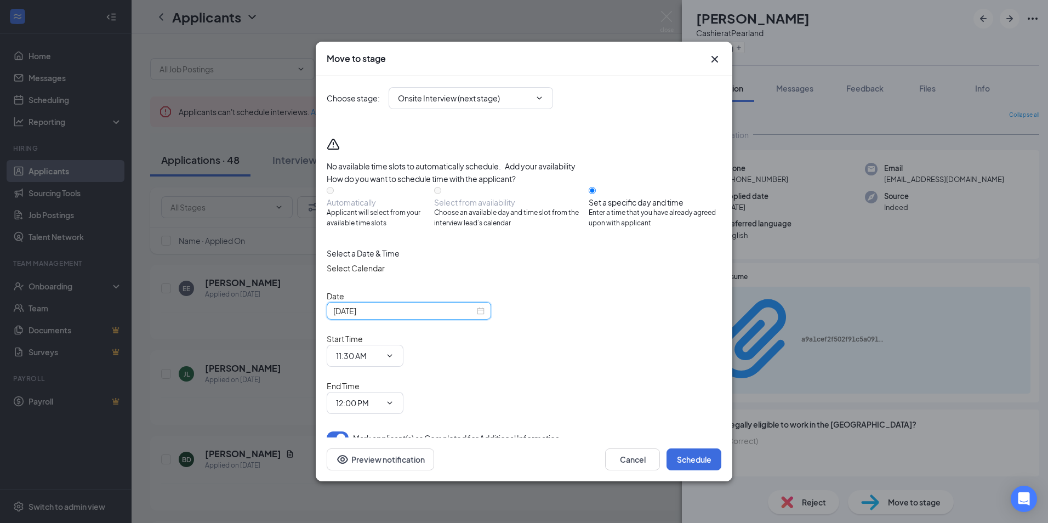
click at [477, 317] on div "[DATE]" at bounding box center [408, 311] width 151 height 12
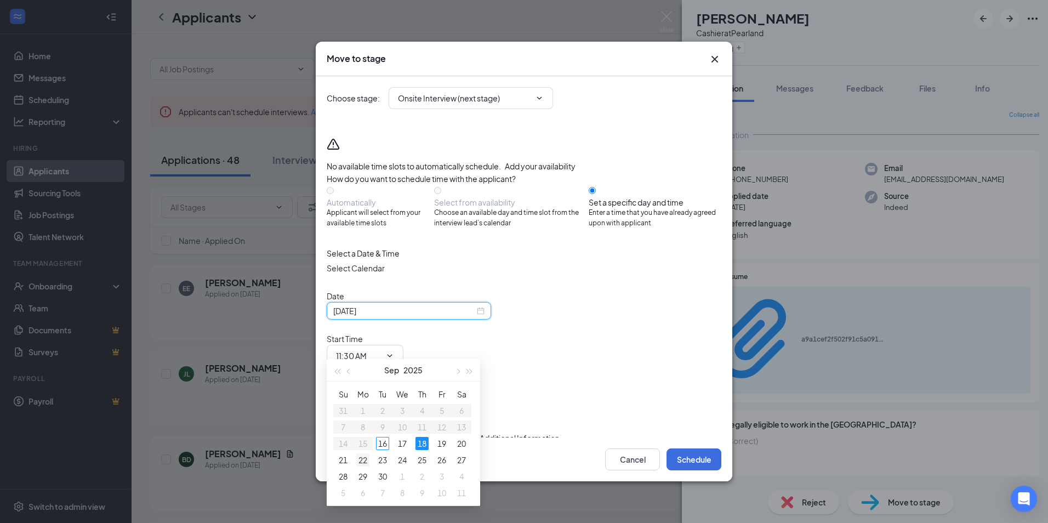
type input "[DATE]"
click at [363, 459] on div "22" at bounding box center [362, 459] width 13 height 13
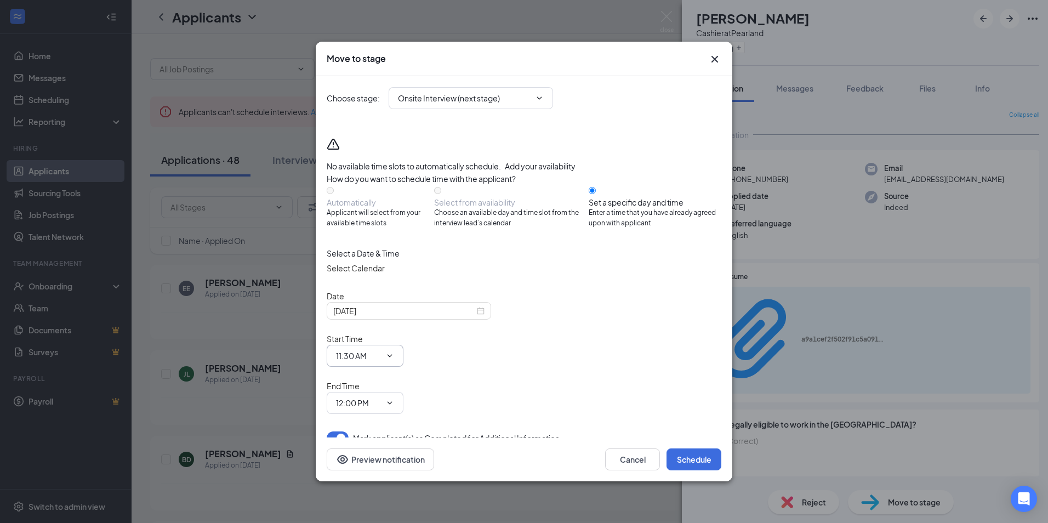
click at [381, 350] on input "11:30 AM" at bounding box center [358, 356] width 45 height 12
click at [377, 319] on div "04:30 PM" at bounding box center [361, 325] width 32 height 12
type input "04:30 PM"
click at [381, 421] on input "12:00 PM" at bounding box center [358, 427] width 45 height 12
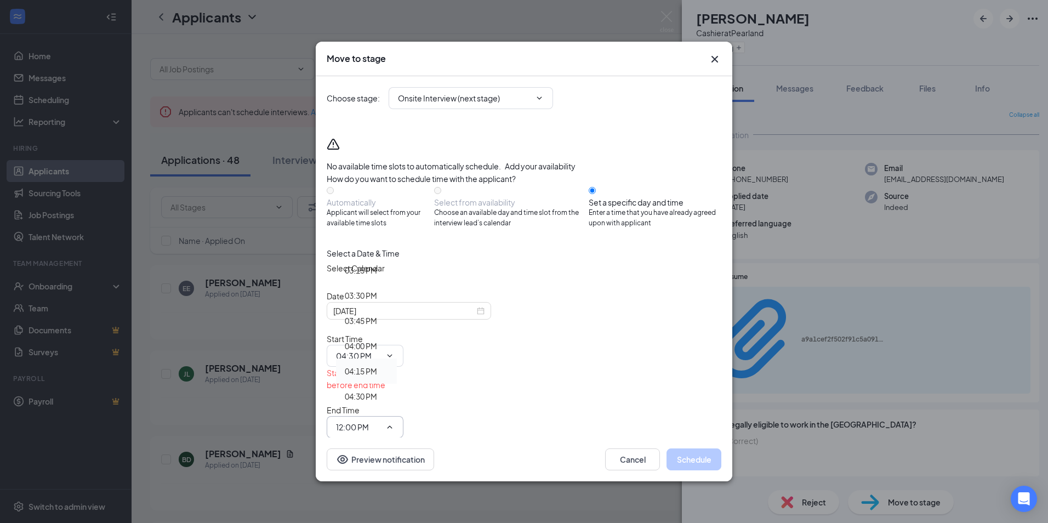
scroll to position [1644, 0]
click at [377, 306] on div "04:45 PM" at bounding box center [361, 312] width 32 height 12
type input "04:45 PM"
click at [704, 448] on button "Schedule" at bounding box center [694, 459] width 55 height 22
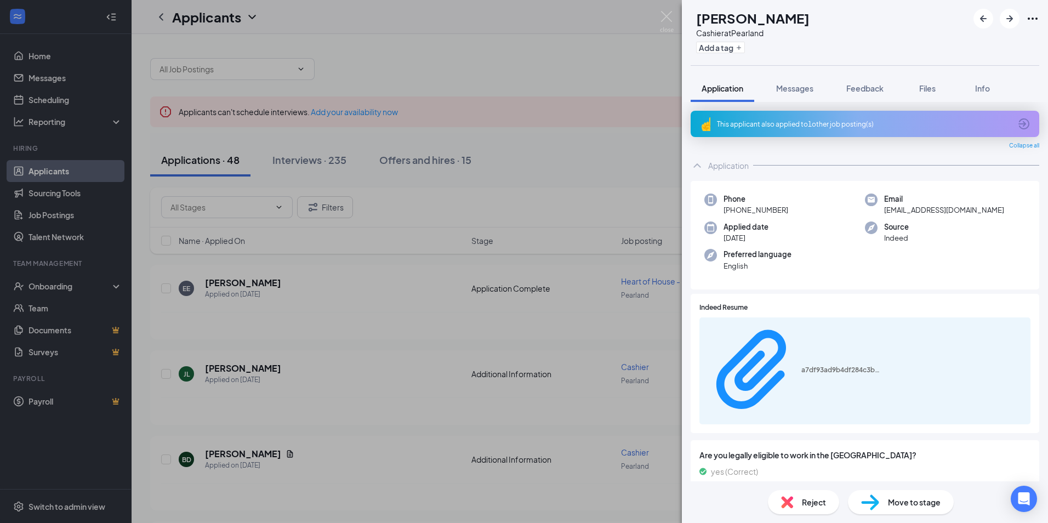
click at [895, 507] on span "Move to stage" at bounding box center [914, 502] width 53 height 12
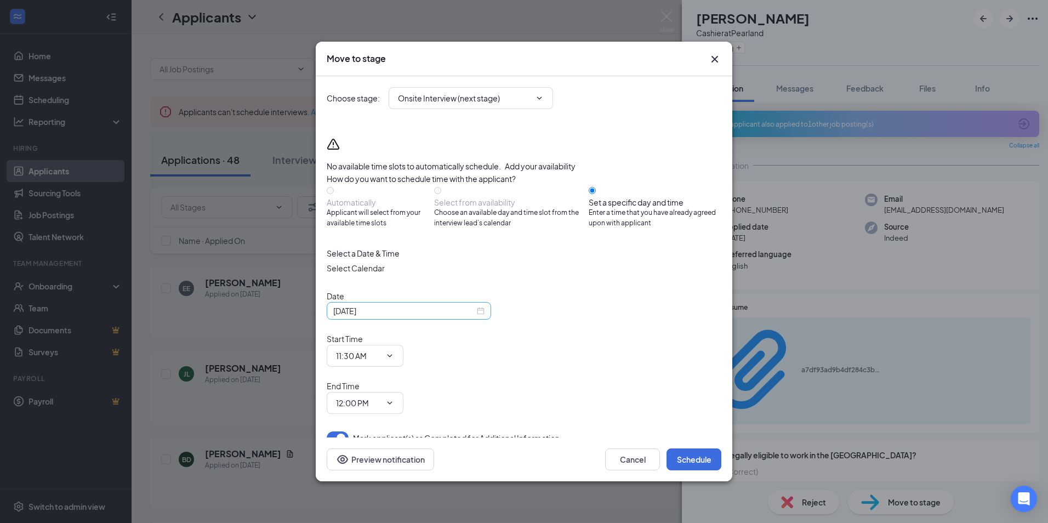
click at [474, 317] on div "[DATE]" at bounding box center [408, 311] width 151 height 12
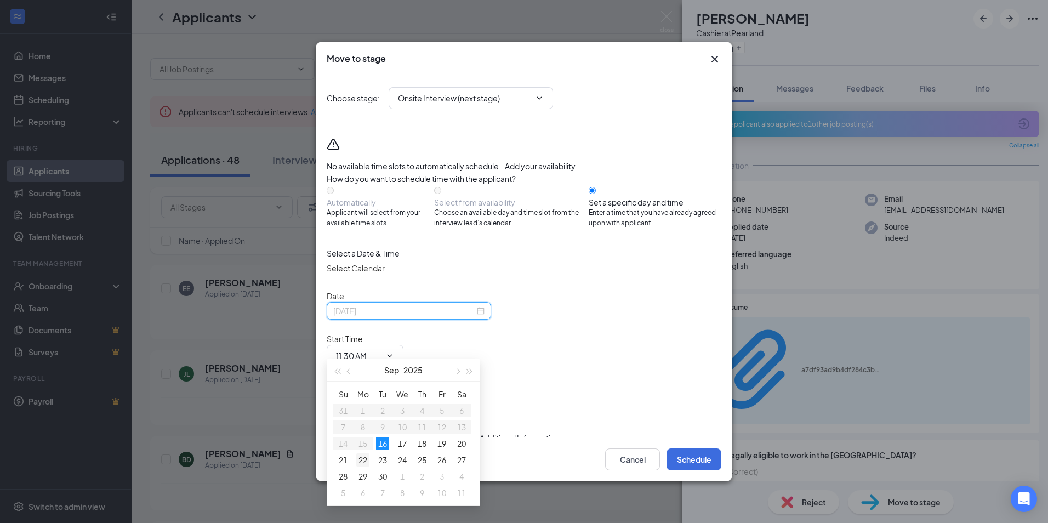
type input "[DATE]"
click at [366, 458] on div "22" at bounding box center [362, 459] width 13 height 13
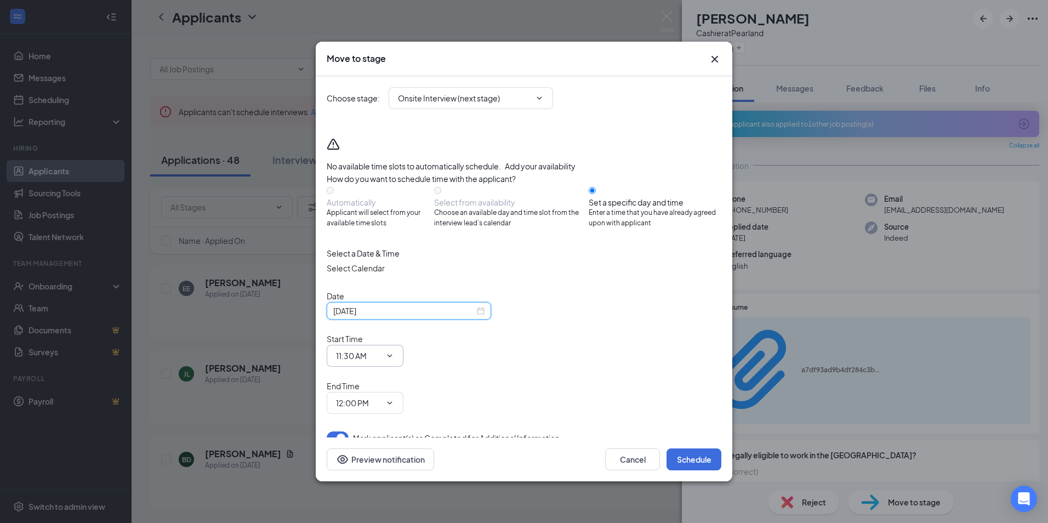
click at [394, 351] on icon "ChevronDown" at bounding box center [389, 355] width 9 height 9
click at [381, 350] on input "11:30 AM" at bounding box center [358, 356] width 45 height 12
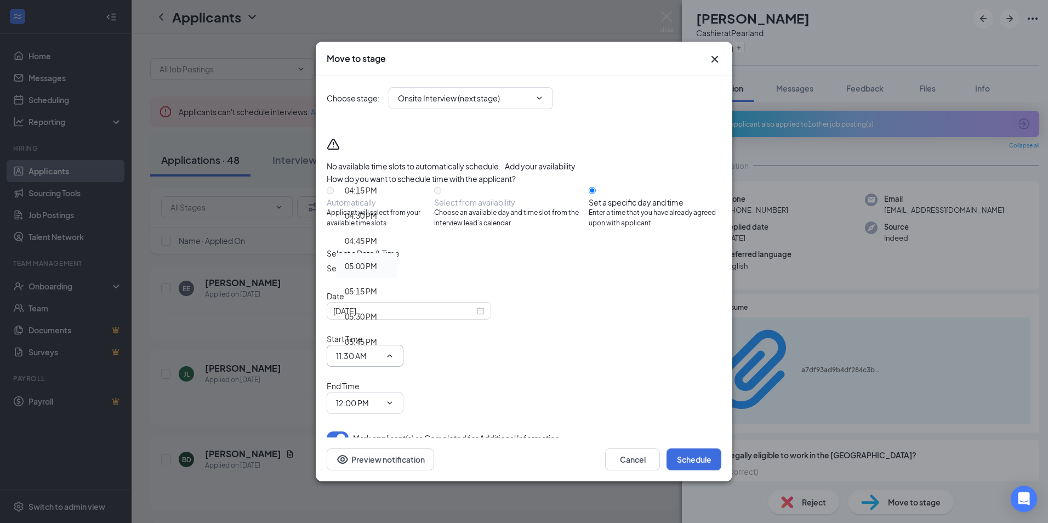
click at [377, 260] on div "05:00 PM" at bounding box center [361, 266] width 32 height 12
type input "05:00 PM"
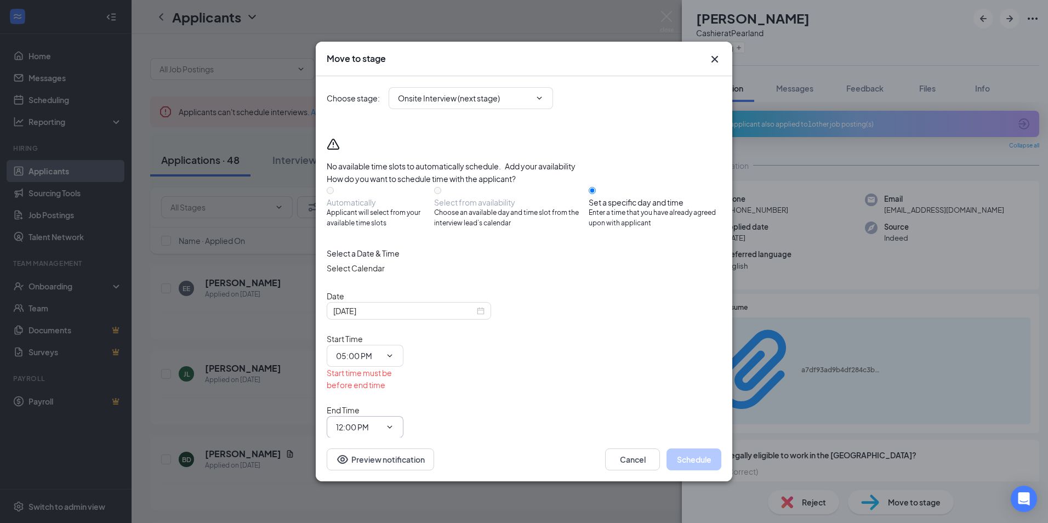
click at [381, 421] on input "12:00 PM" at bounding box center [358, 427] width 45 height 12
click at [377, 356] on div "05:15 PM" at bounding box center [361, 362] width 32 height 12
type input "05:15 PM"
click at [698, 448] on button "Schedule" at bounding box center [694, 459] width 55 height 22
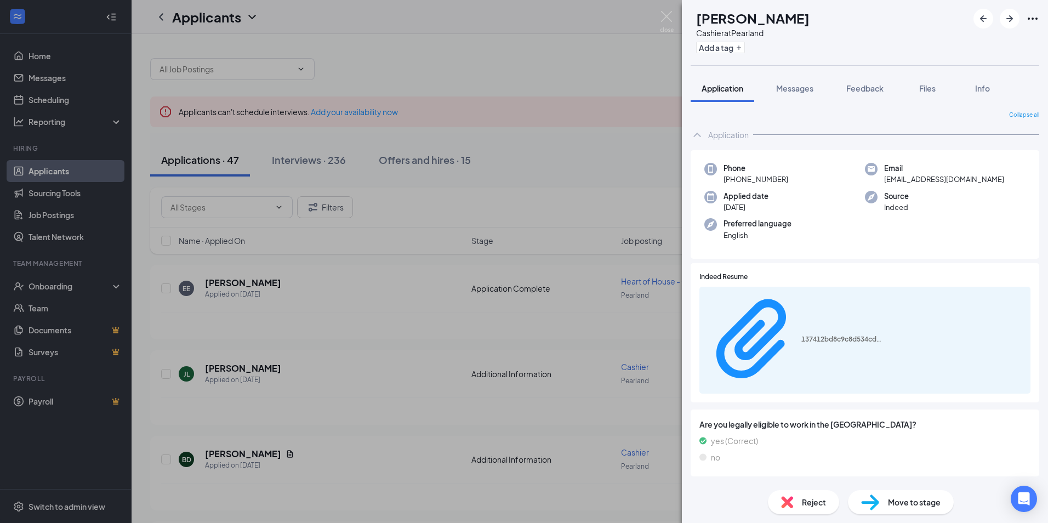
click at [913, 498] on span "Move to stage" at bounding box center [914, 502] width 53 height 12
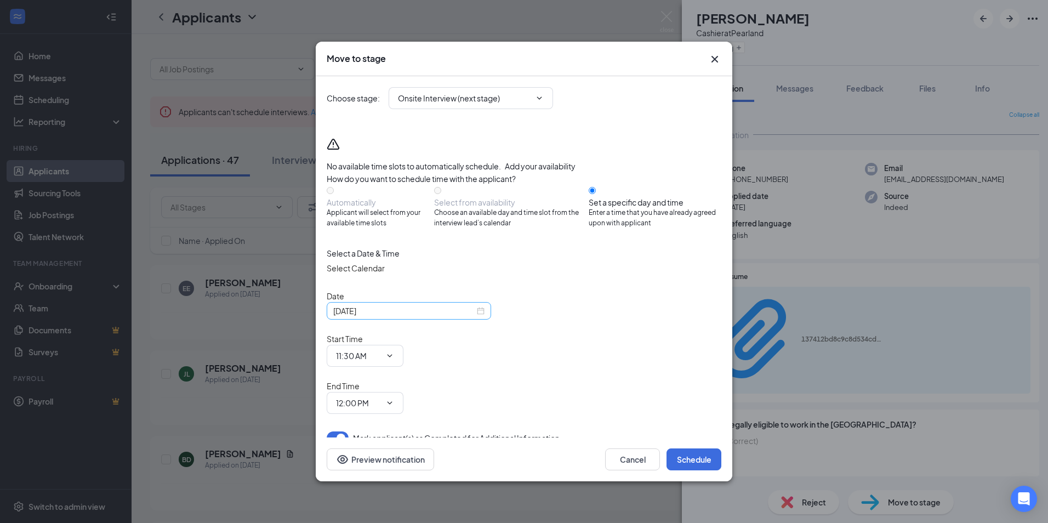
click at [474, 317] on div "[DATE]" at bounding box center [408, 311] width 151 height 12
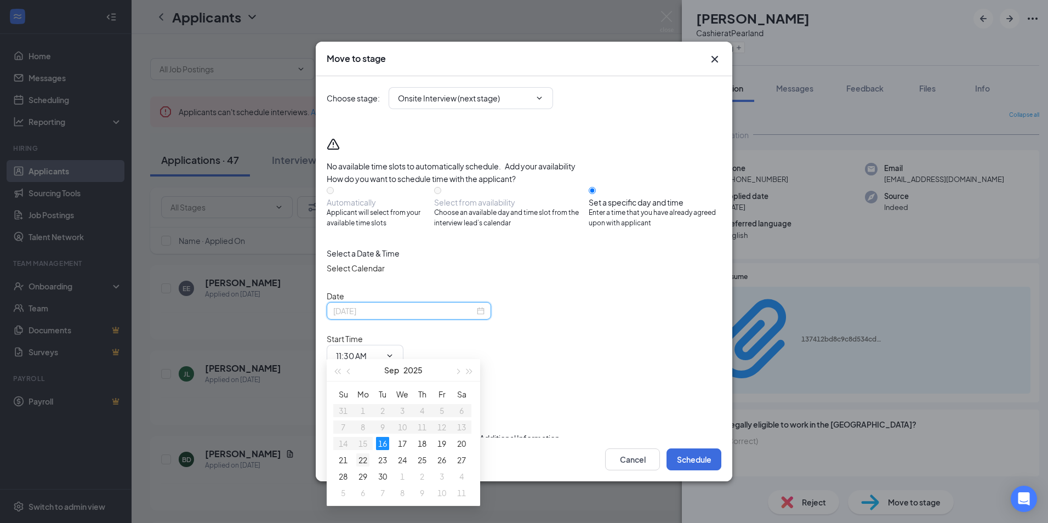
type input "[DATE]"
click at [363, 458] on div "22" at bounding box center [362, 459] width 13 height 13
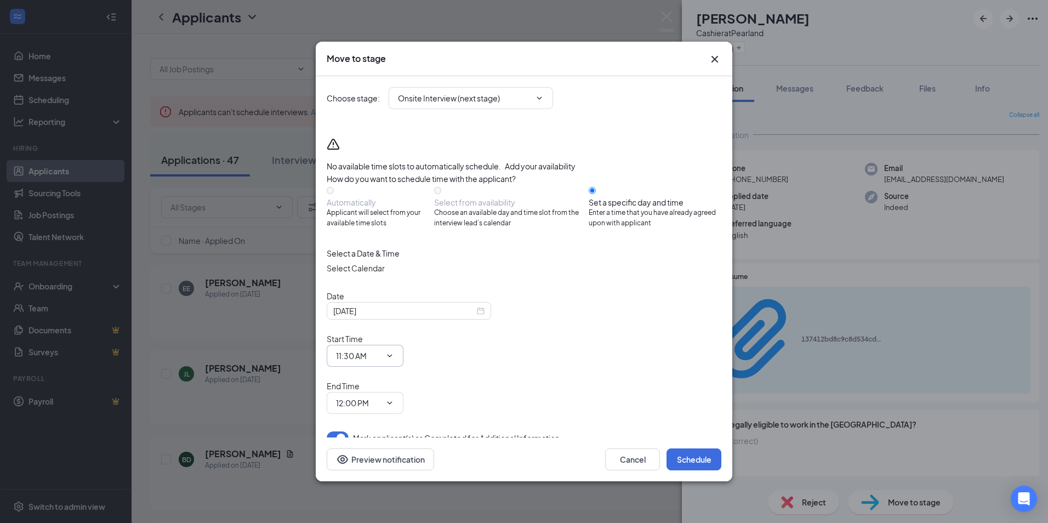
click at [381, 350] on input "11:30 AM" at bounding box center [358, 356] width 45 height 12
click at [377, 255] on div "05:30 PM" at bounding box center [361, 261] width 32 height 12
type input "05:30 PM"
click at [381, 421] on input "12:00 PM" at bounding box center [358, 427] width 45 height 12
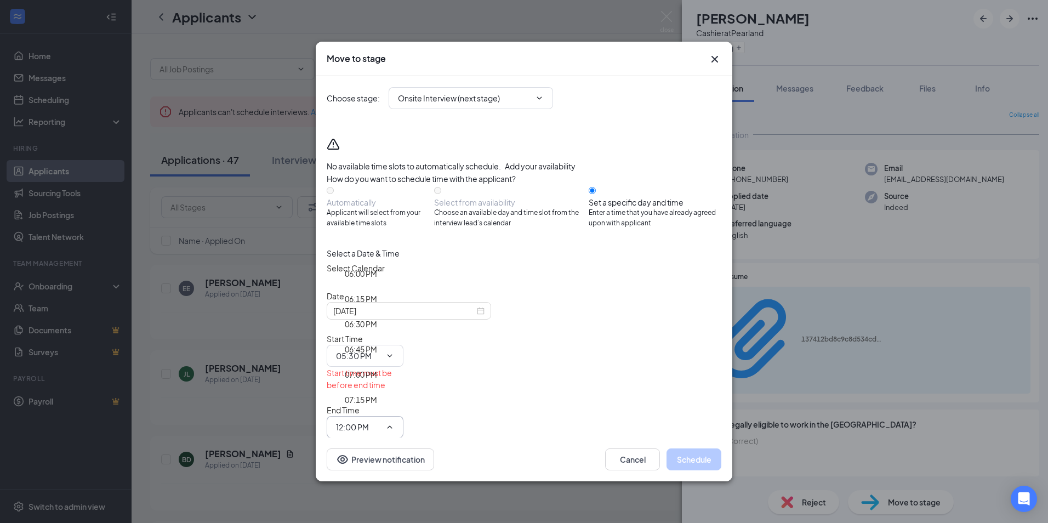
scroll to position [1754, 0]
click at [377, 297] on div "05:45 PM" at bounding box center [361, 303] width 32 height 12
type input "05:45 PM"
click at [701, 448] on button "Schedule" at bounding box center [694, 459] width 55 height 22
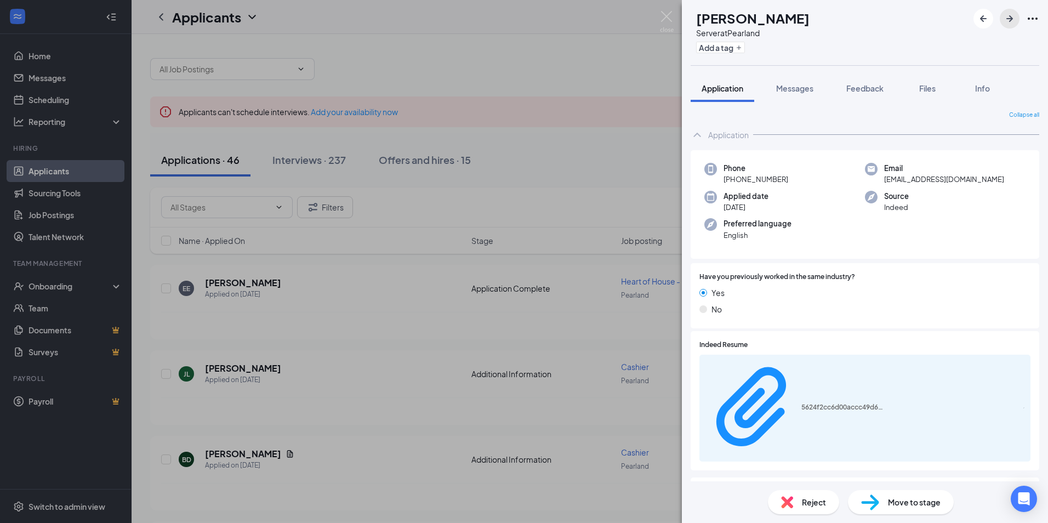
click at [1010, 20] on icon "ArrowRight" at bounding box center [1009, 18] width 13 height 13
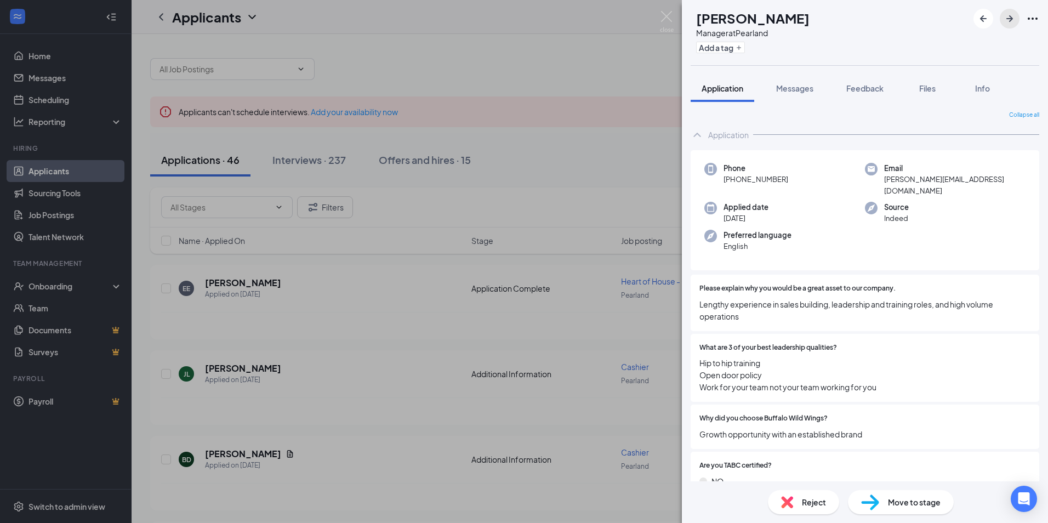
click at [1008, 19] on icon "ArrowRight" at bounding box center [1009, 18] width 7 height 7
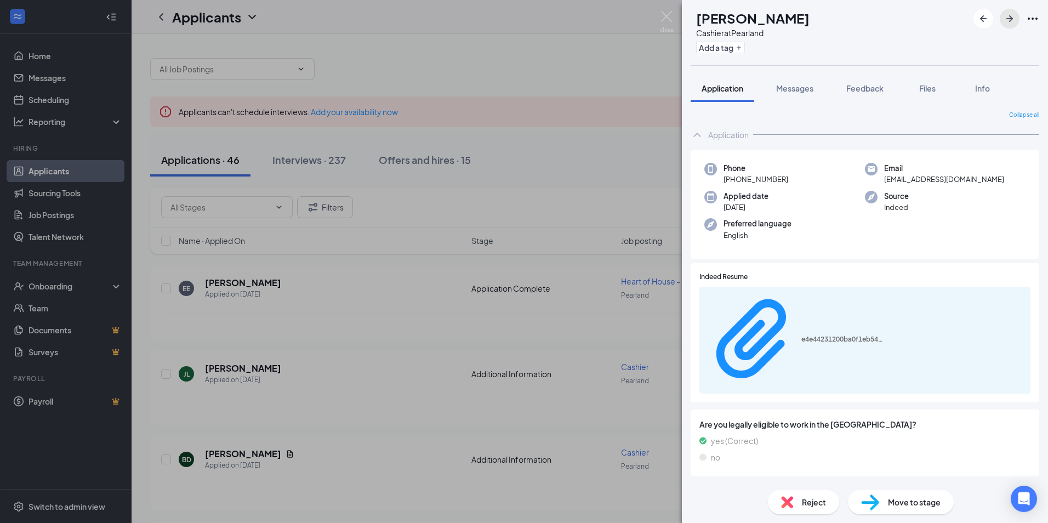
click at [1007, 15] on icon "ArrowRight" at bounding box center [1009, 18] width 13 height 13
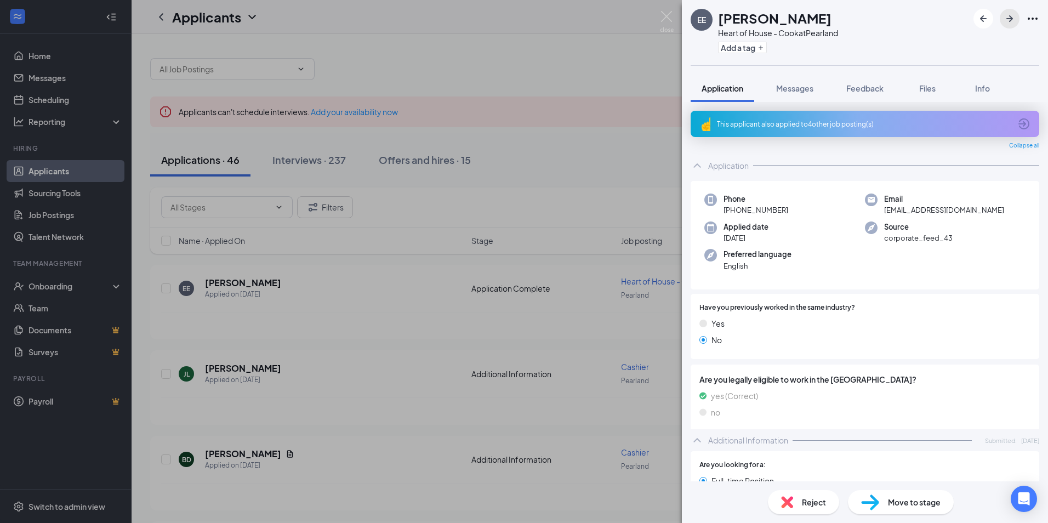
click at [1007, 15] on icon "ArrowRight" at bounding box center [1009, 18] width 13 height 13
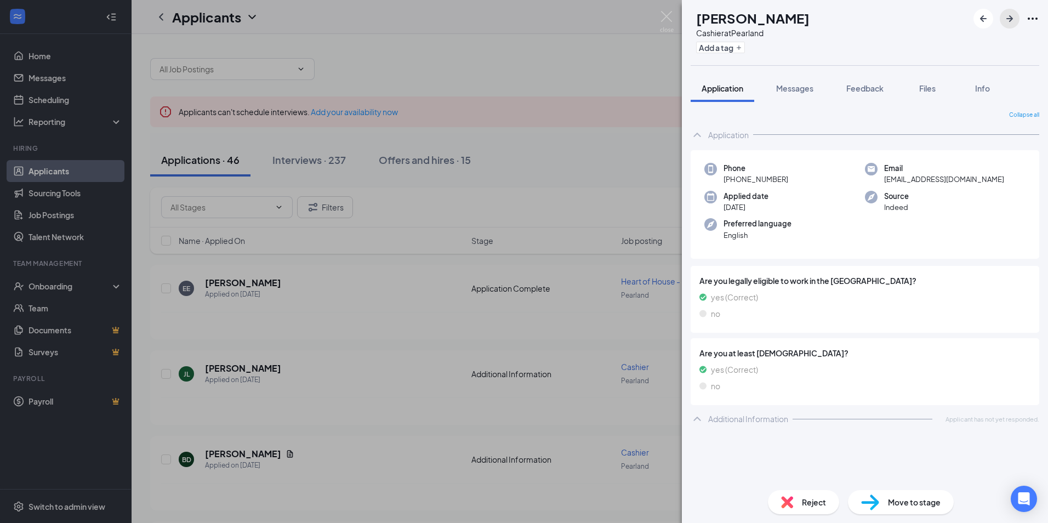
click at [1007, 15] on icon "ArrowRight" at bounding box center [1009, 18] width 13 height 13
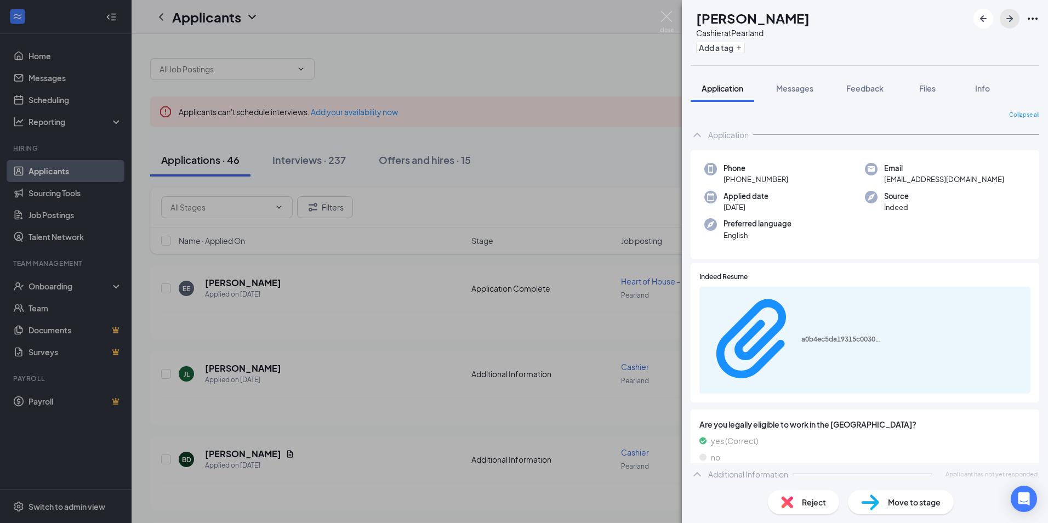
click at [1007, 15] on icon "ArrowRight" at bounding box center [1009, 18] width 13 height 13
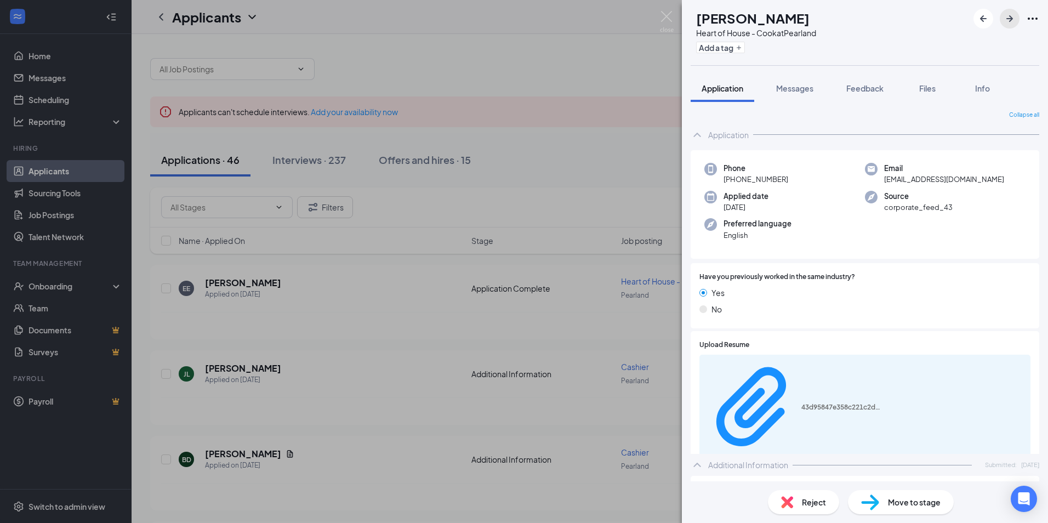
click at [1007, 15] on icon "ArrowRight" at bounding box center [1009, 18] width 13 height 13
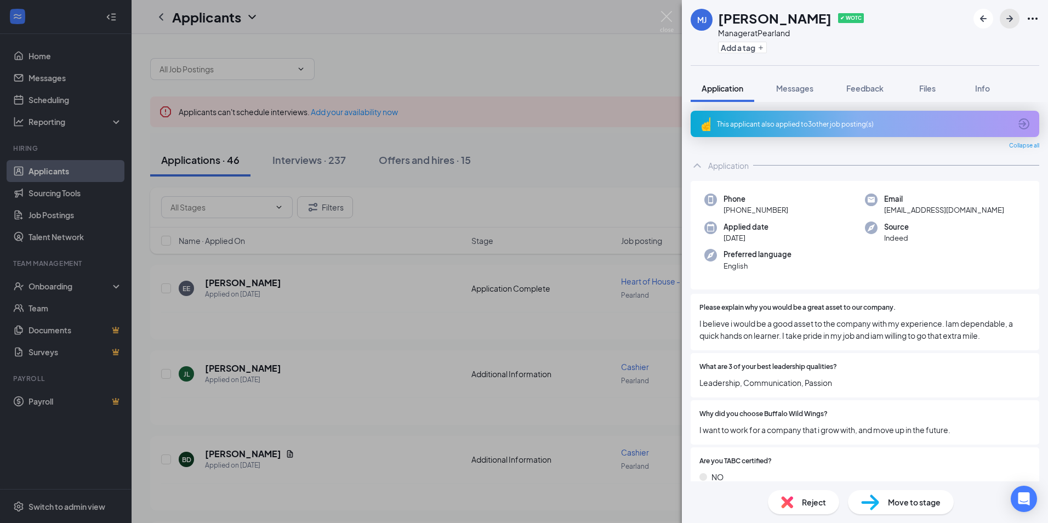
click at [1007, 15] on icon "ArrowRight" at bounding box center [1009, 18] width 13 height 13
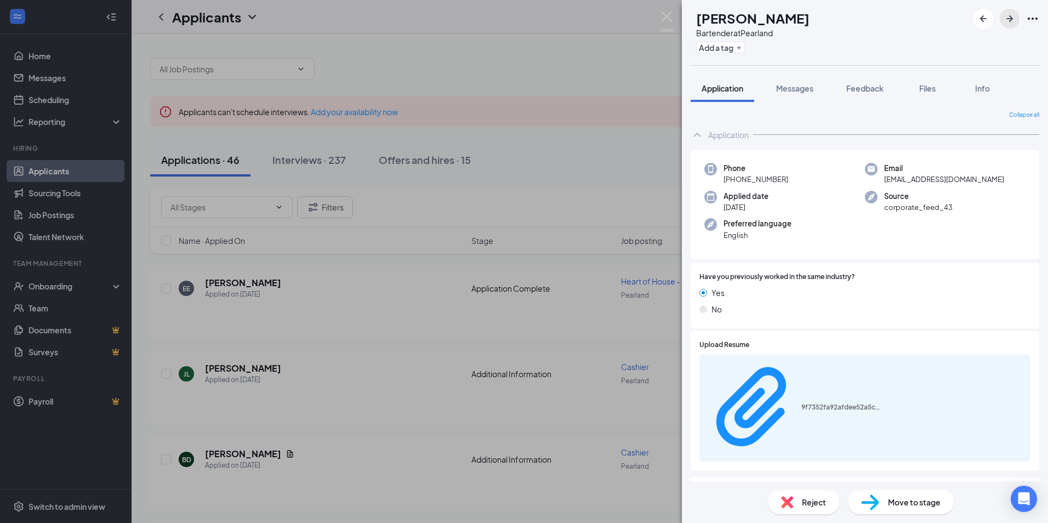
click at [1007, 15] on icon "ArrowRight" at bounding box center [1009, 18] width 13 height 13
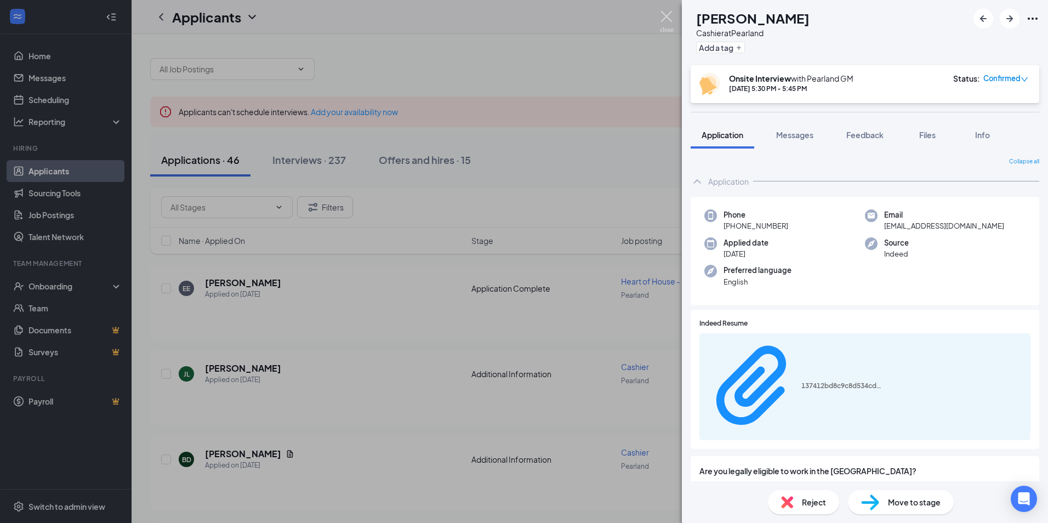
click at [665, 13] on img at bounding box center [667, 21] width 14 height 21
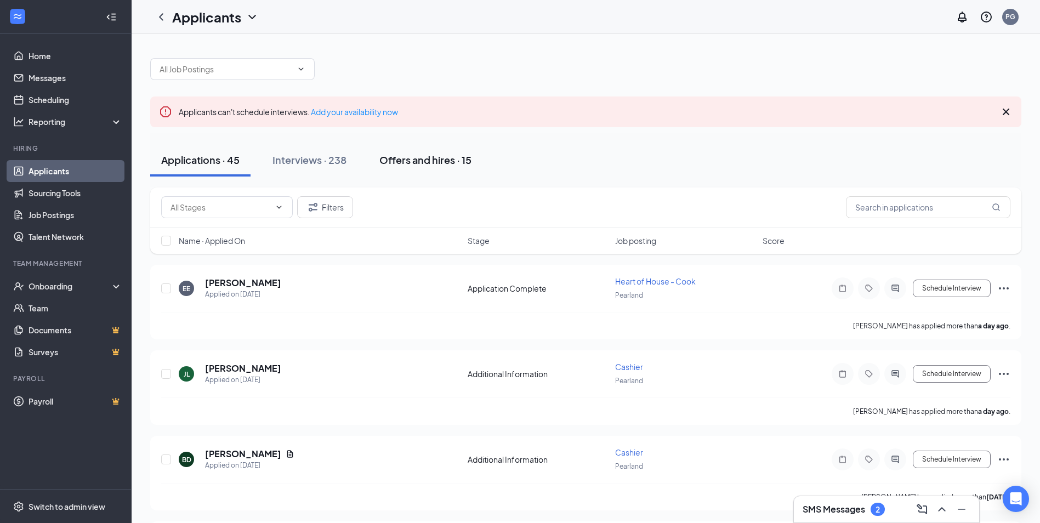
click at [432, 160] on div "Offers and hires · 15" at bounding box center [425, 160] width 92 height 14
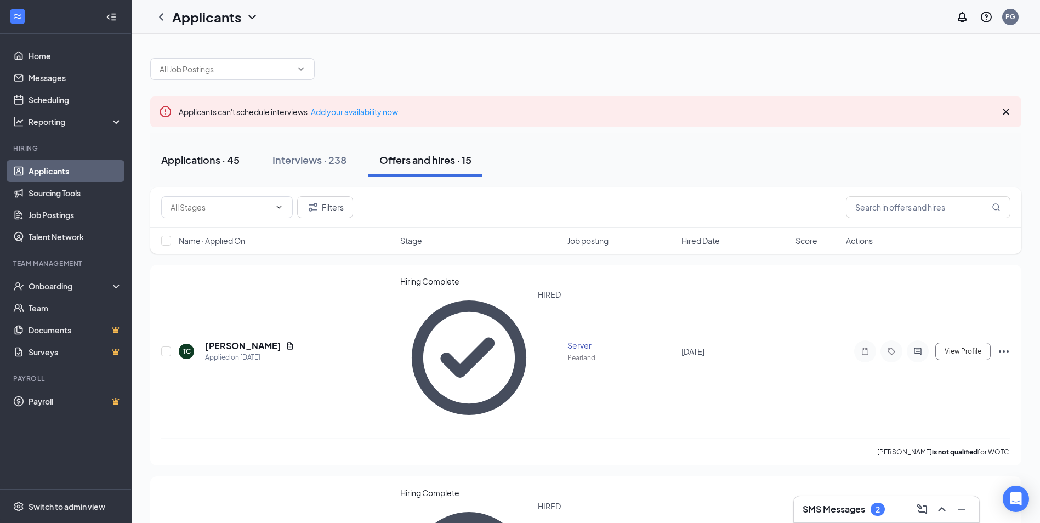
click at [197, 160] on div "Applications · 45" at bounding box center [200, 160] width 78 height 14
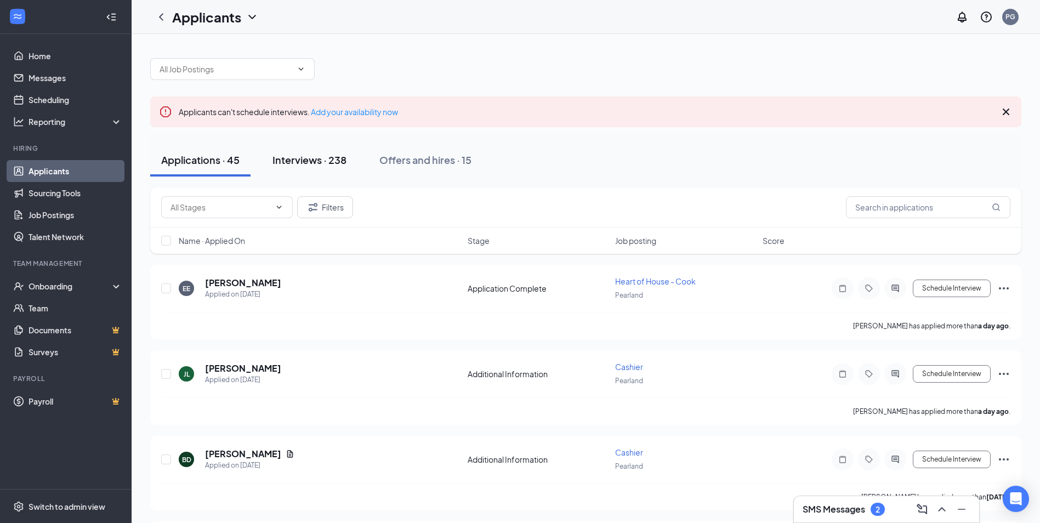
click at [315, 152] on button "Interviews · 238" at bounding box center [309, 160] width 96 height 33
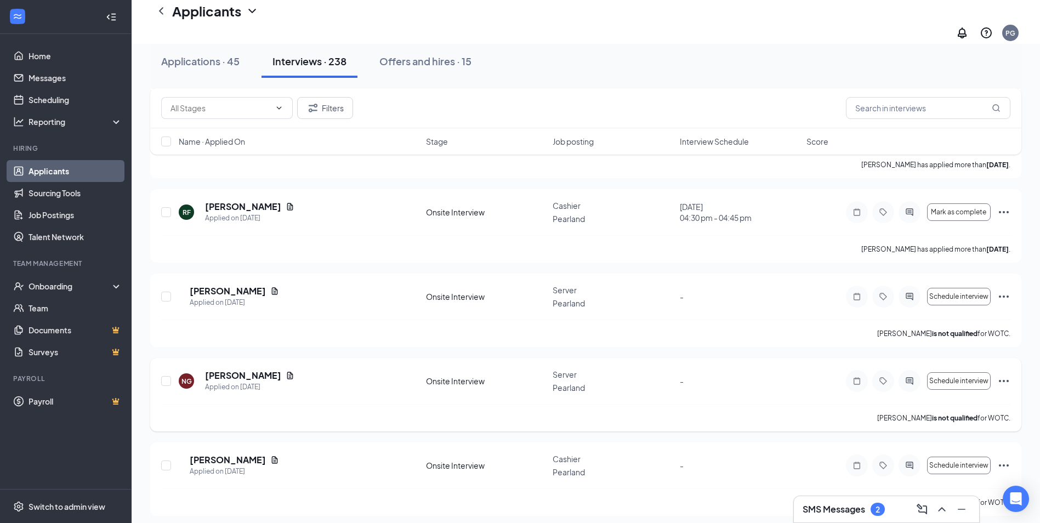
scroll to position [3234, 0]
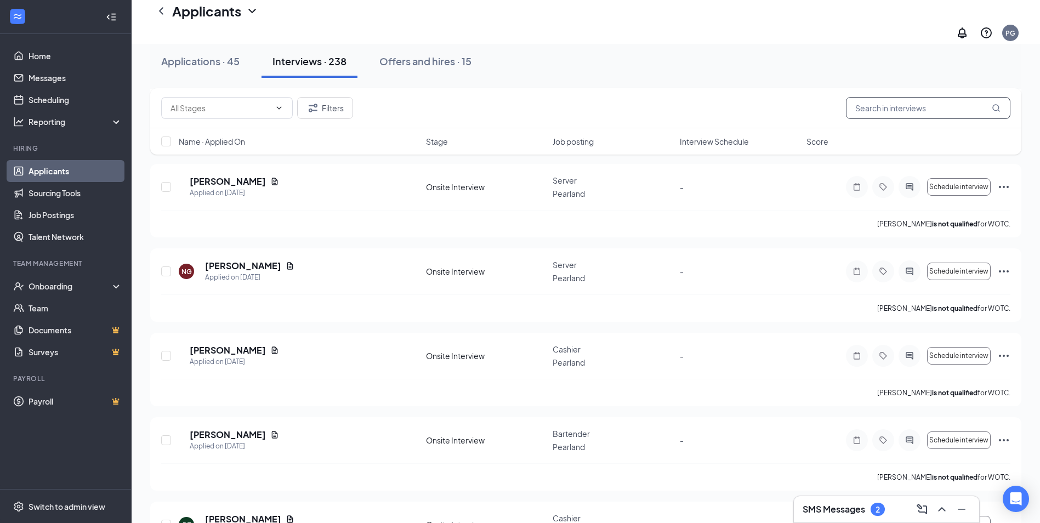
click at [869, 102] on input "text" at bounding box center [928, 108] width 164 height 22
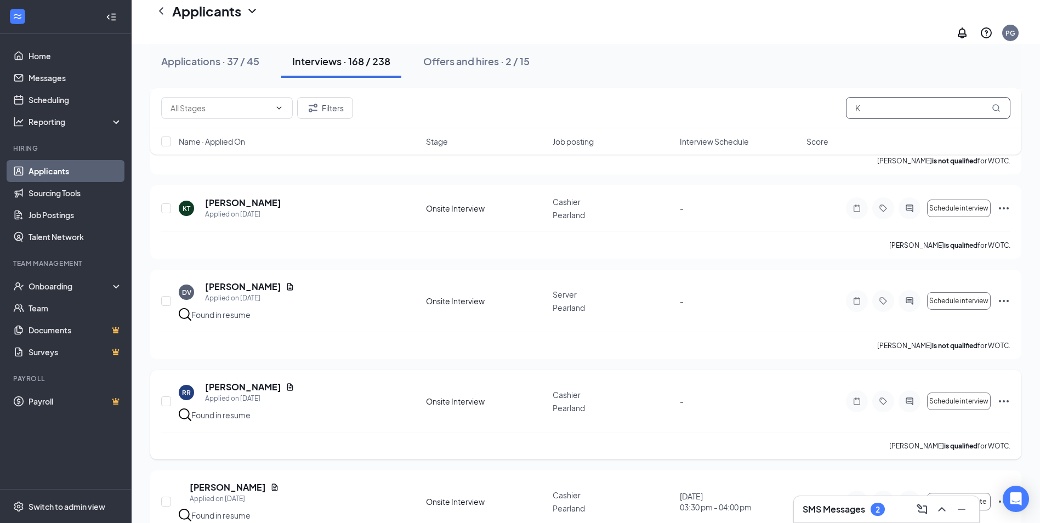
scroll to position [219, 0]
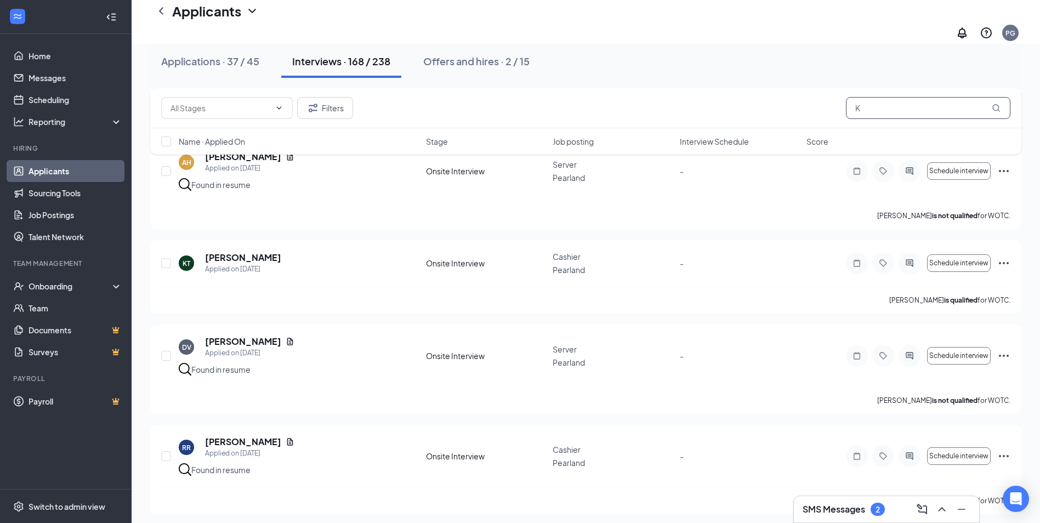
click at [912, 106] on input "K" at bounding box center [928, 108] width 164 height 22
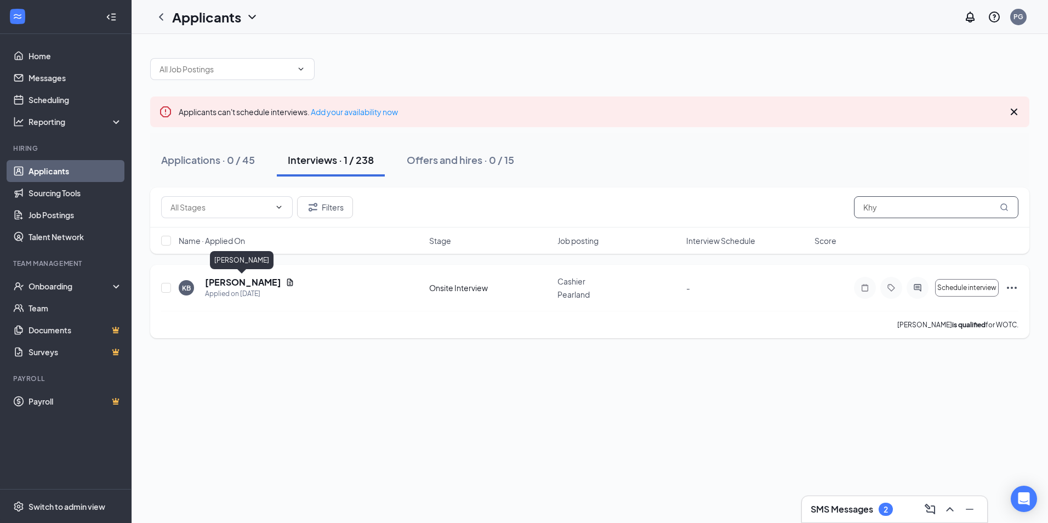
type input "Khy"
click at [248, 282] on h5 "[PERSON_NAME]" at bounding box center [243, 282] width 76 height 12
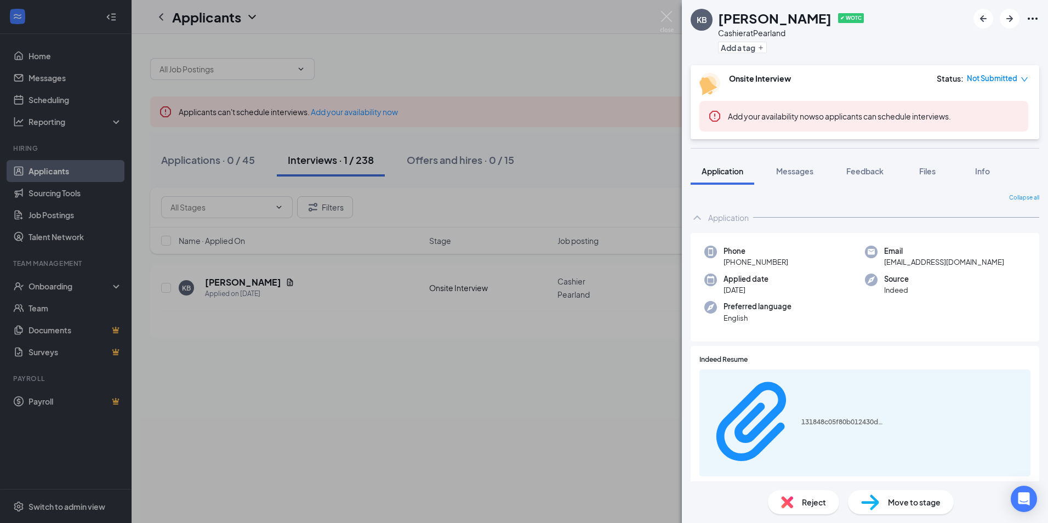
click at [993, 77] on span "Not Submitted" at bounding box center [992, 78] width 50 height 11
click at [992, 131] on span "Mark complete" at bounding box center [985, 129] width 55 height 12
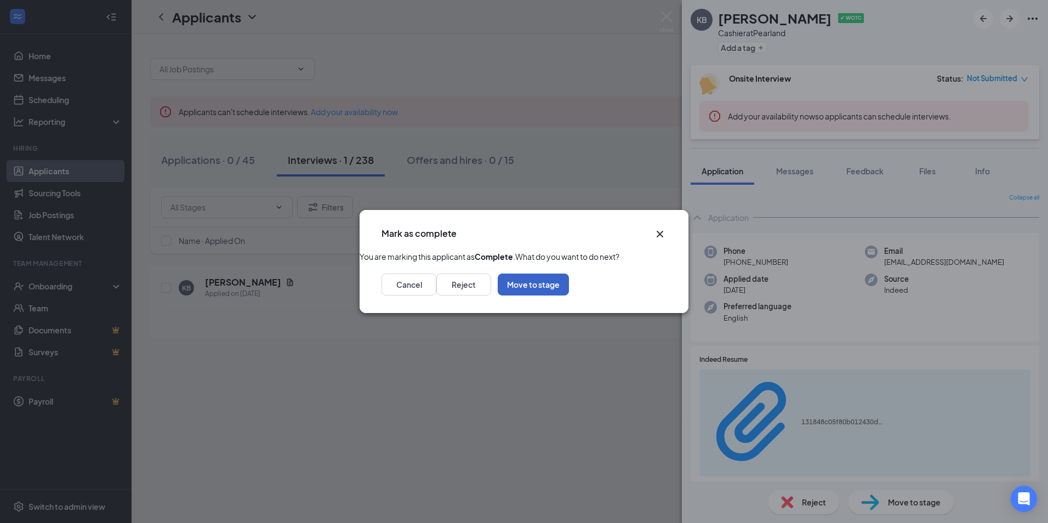
click at [569, 295] on button "Move to stage" at bounding box center [533, 285] width 71 height 22
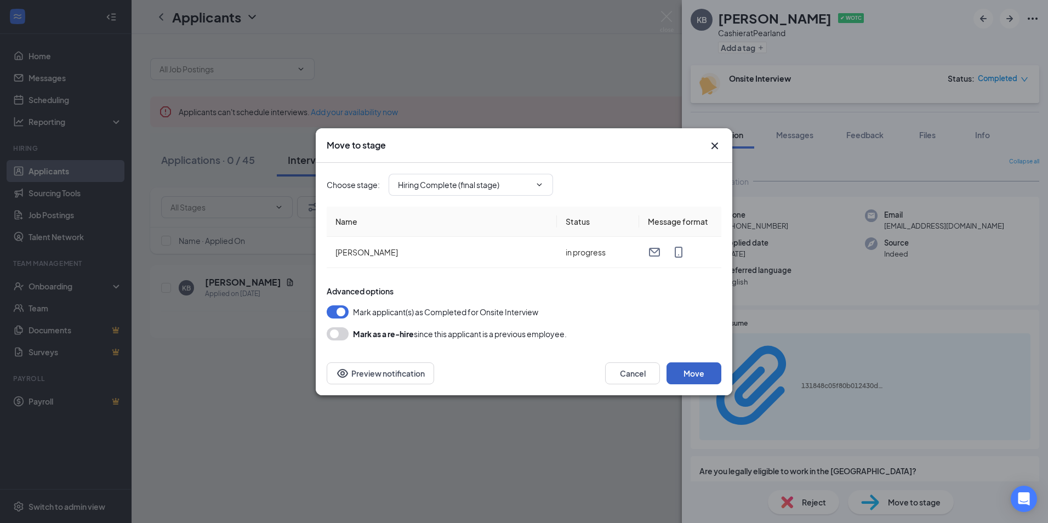
click at [699, 378] on button "Move" at bounding box center [694, 373] width 55 height 22
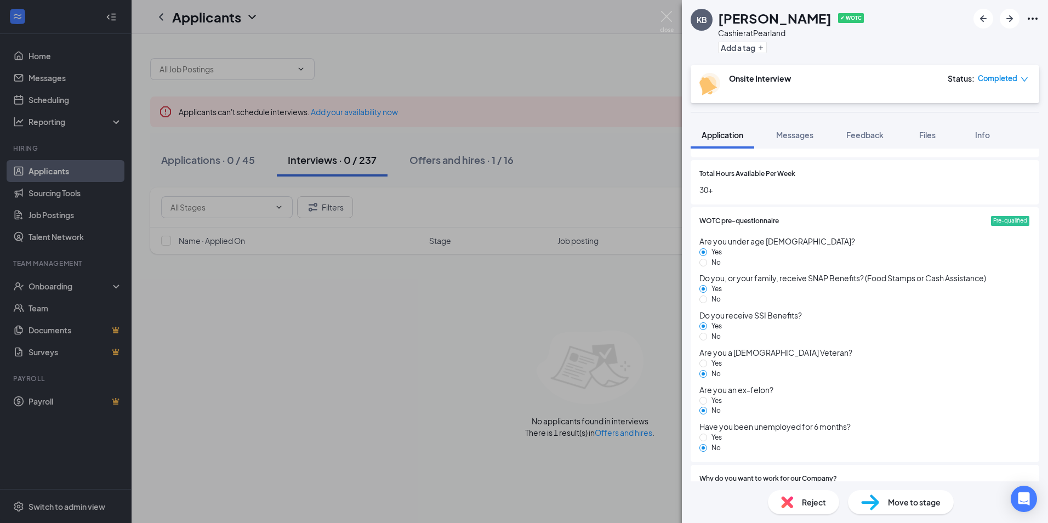
scroll to position [880, 0]
click at [912, 505] on span "Move to stage" at bounding box center [914, 502] width 53 height 12
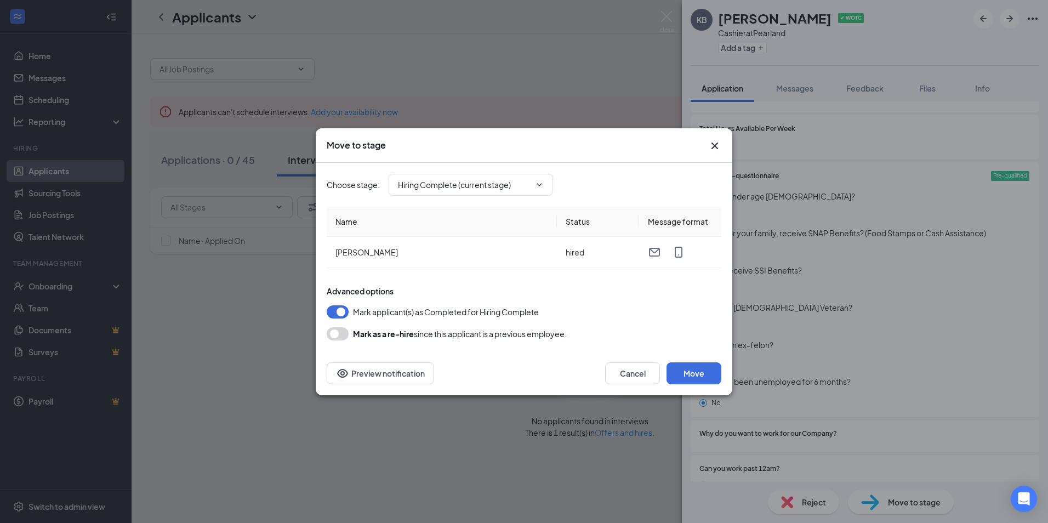
scroll to position [829, 0]
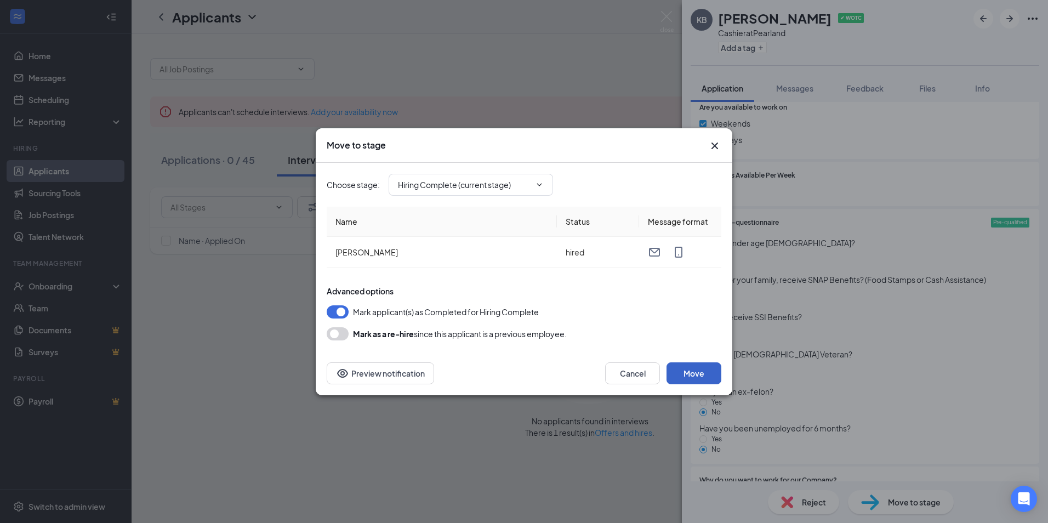
click at [715, 373] on button "Move" at bounding box center [694, 373] width 55 height 22
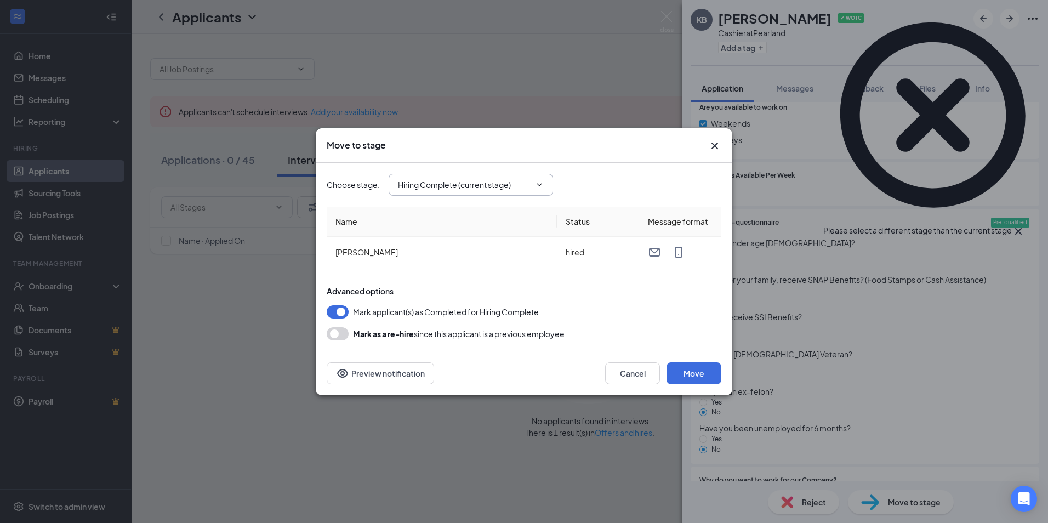
click at [539, 186] on icon "ChevronDown" at bounding box center [539, 184] width 9 height 9
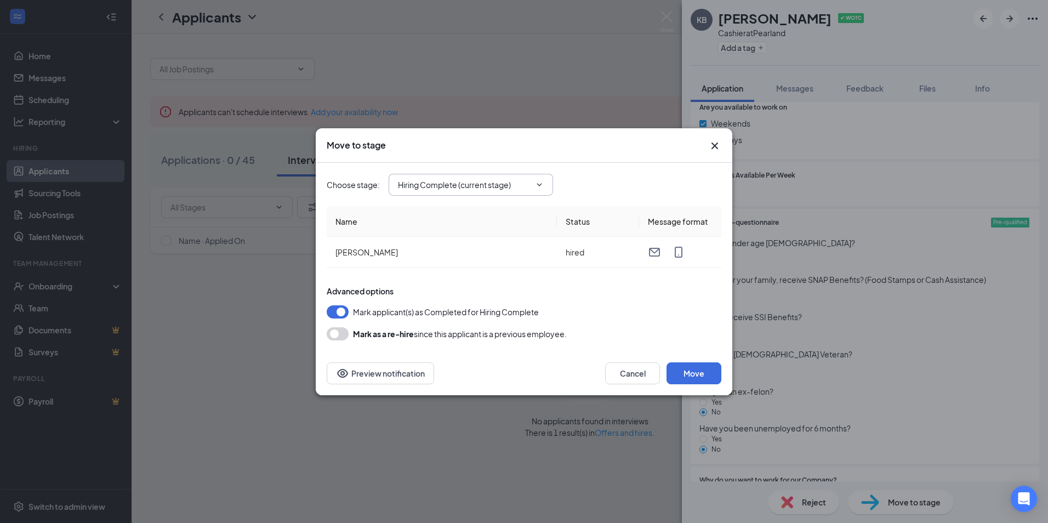
click at [536, 182] on icon "ChevronDown" at bounding box center [539, 184] width 9 height 9
click at [494, 185] on input "Hiring Complete (current stage)" at bounding box center [464, 185] width 133 height 12
click at [714, 143] on icon "Cross" at bounding box center [714, 145] width 13 height 13
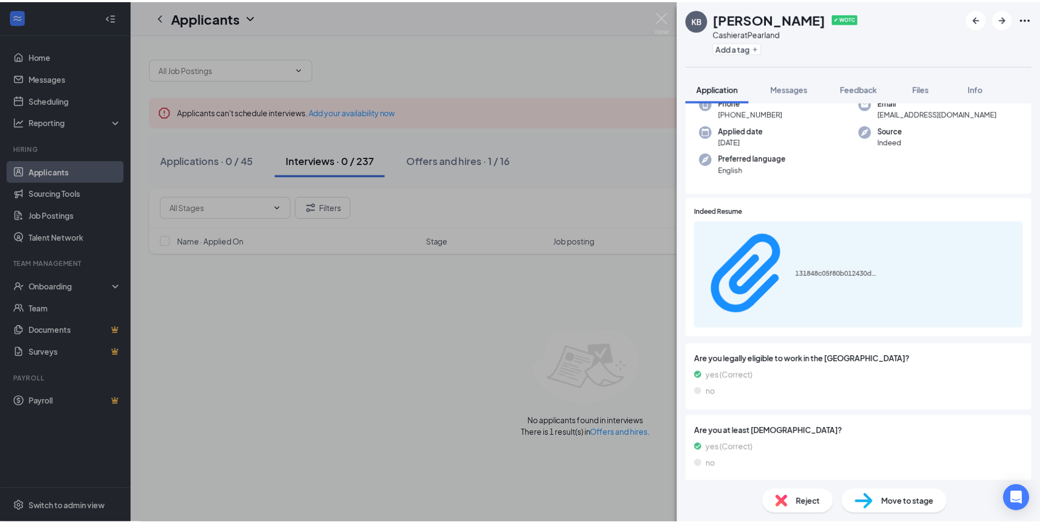
scroll to position [0, 0]
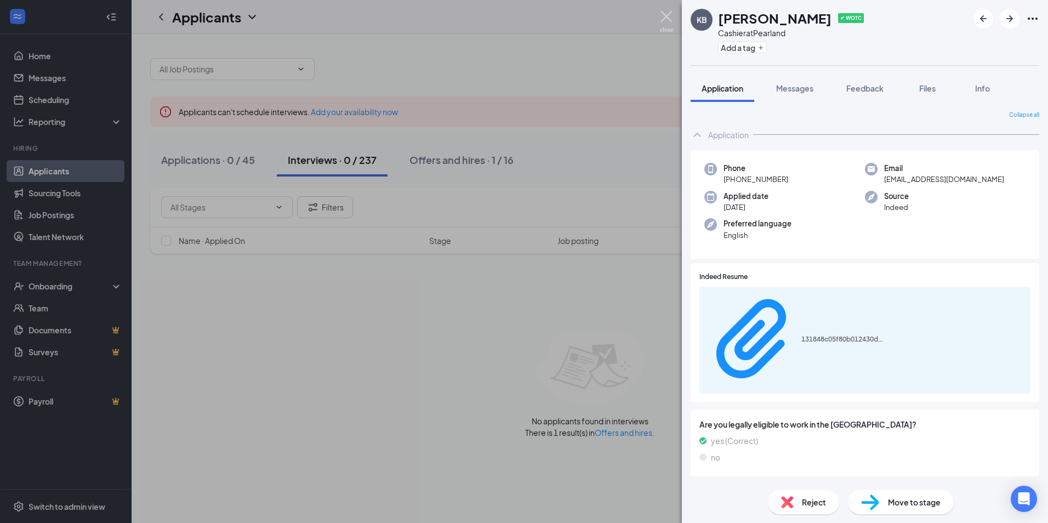
click at [670, 17] on img at bounding box center [667, 21] width 14 height 21
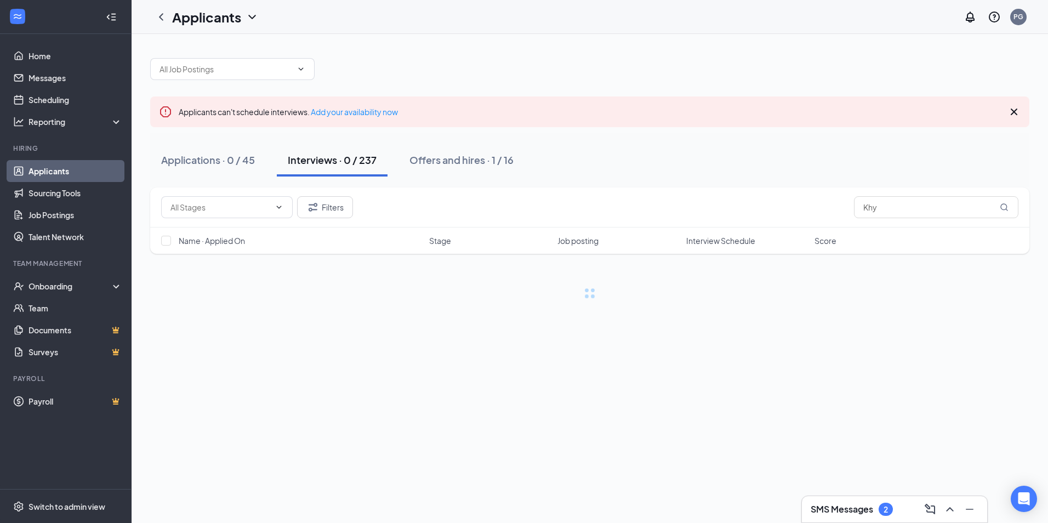
click at [1013, 109] on icon "Cross" at bounding box center [1013, 111] width 13 height 13
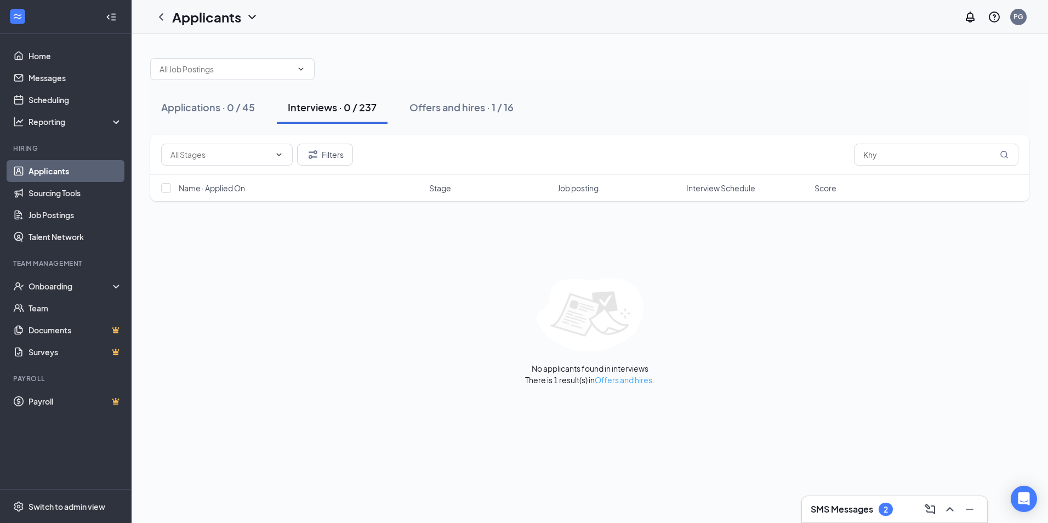
click at [629, 381] on link "Offers and hires" at bounding box center [624, 380] width 58 height 10
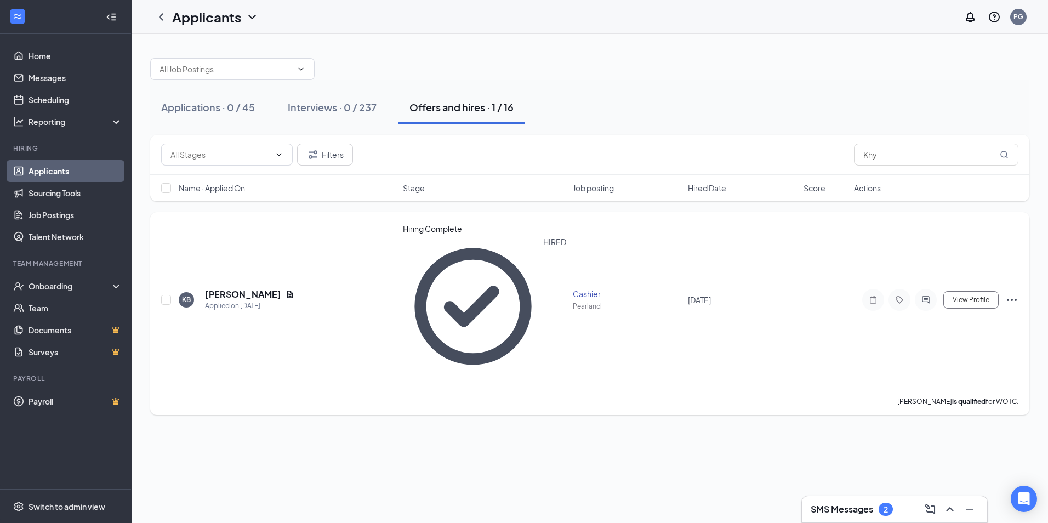
click at [1010, 293] on icon "Ellipses" at bounding box center [1011, 299] width 13 height 13
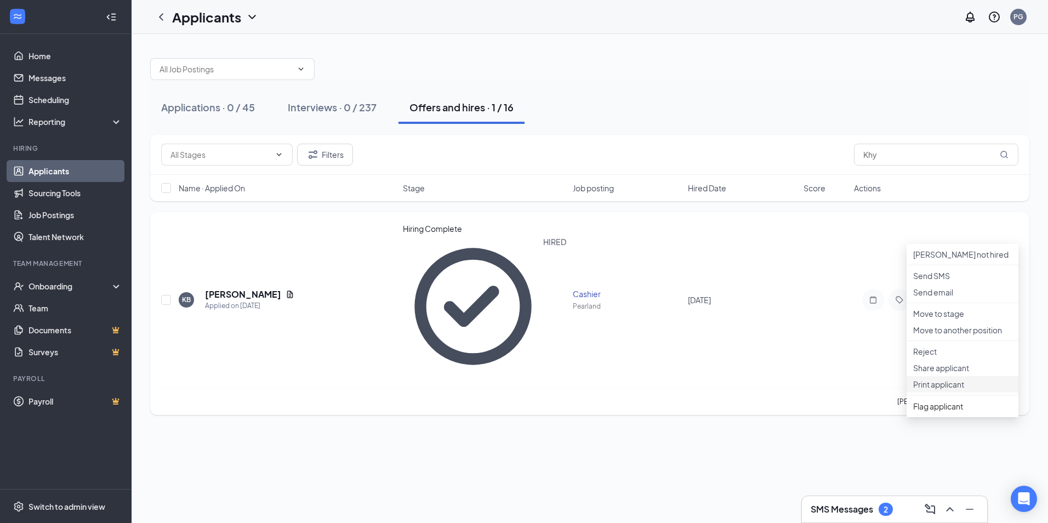
click at [938, 390] on p "Print applicant" at bounding box center [962, 384] width 99 height 11
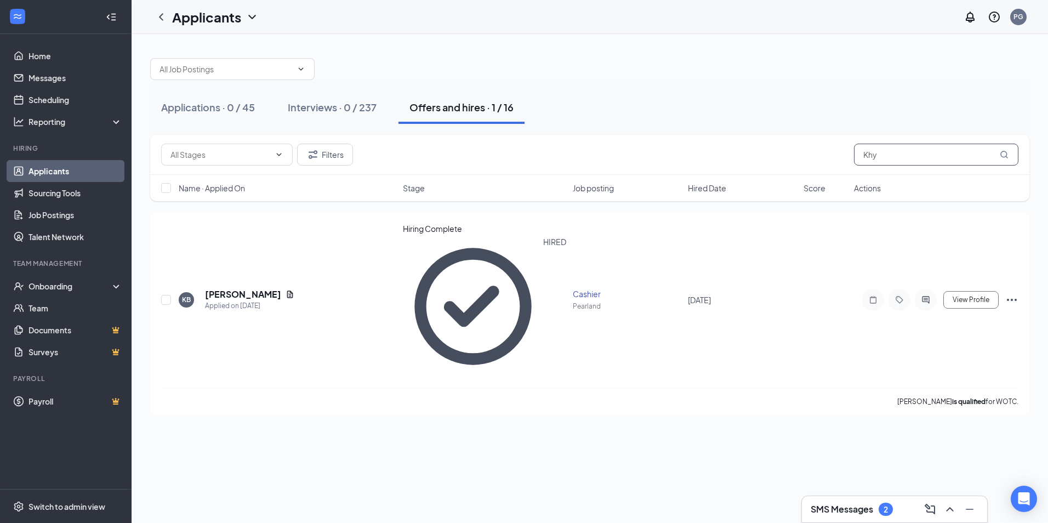
click at [976, 155] on input "Khy" at bounding box center [936, 155] width 164 height 22
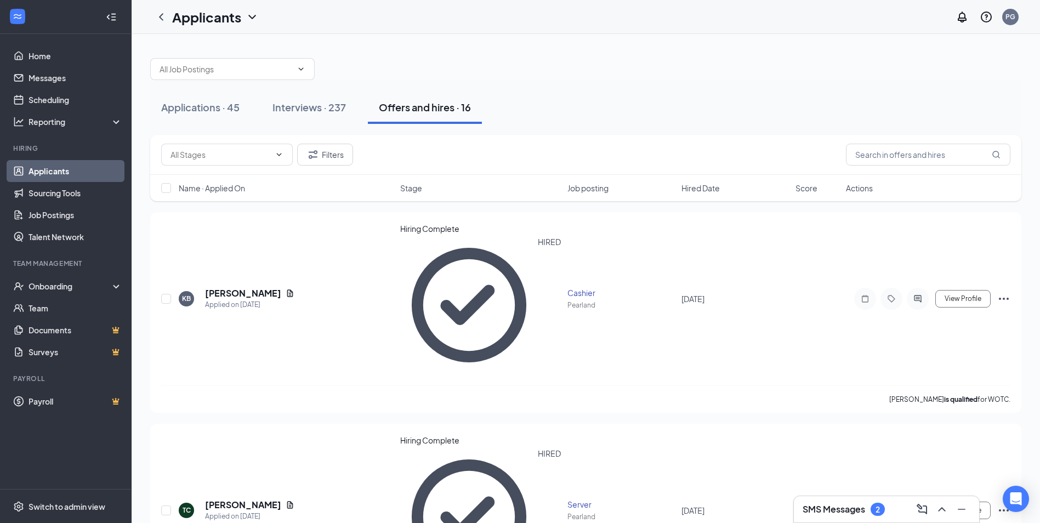
click at [868, 510] on div "SMS Messages 2" at bounding box center [843, 509] width 82 height 13
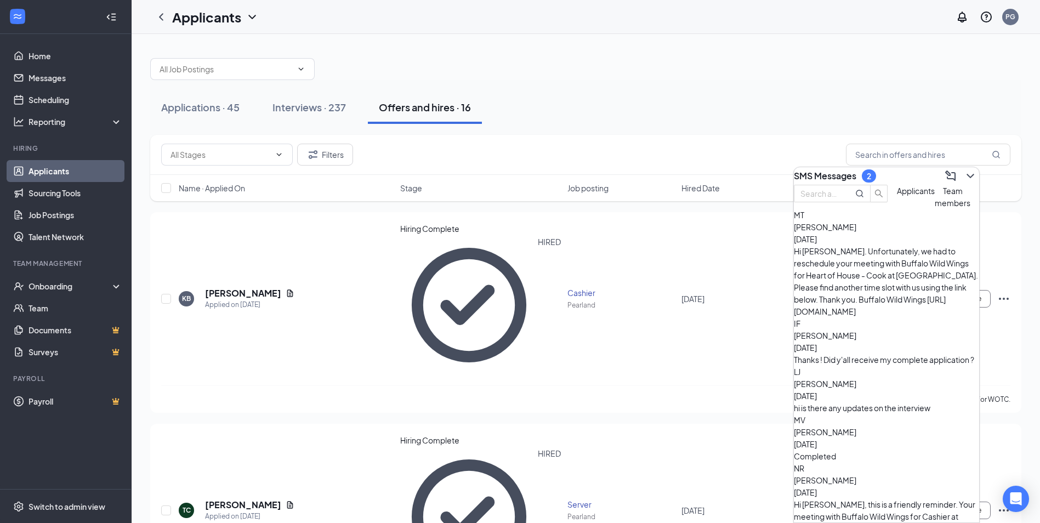
click at [891, 245] on div "[PERSON_NAME] [DATE]" at bounding box center [886, 233] width 185 height 24
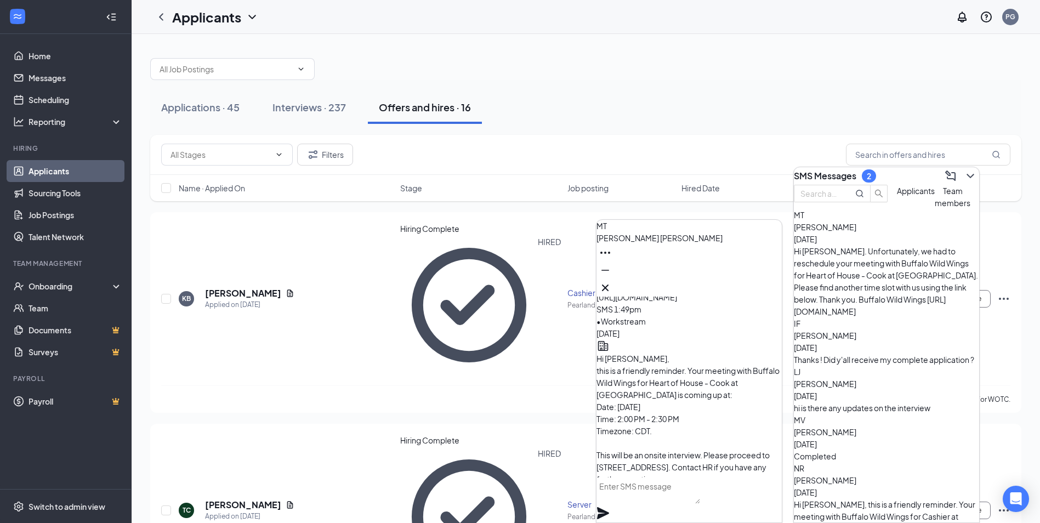
scroll to position [-329, 0]
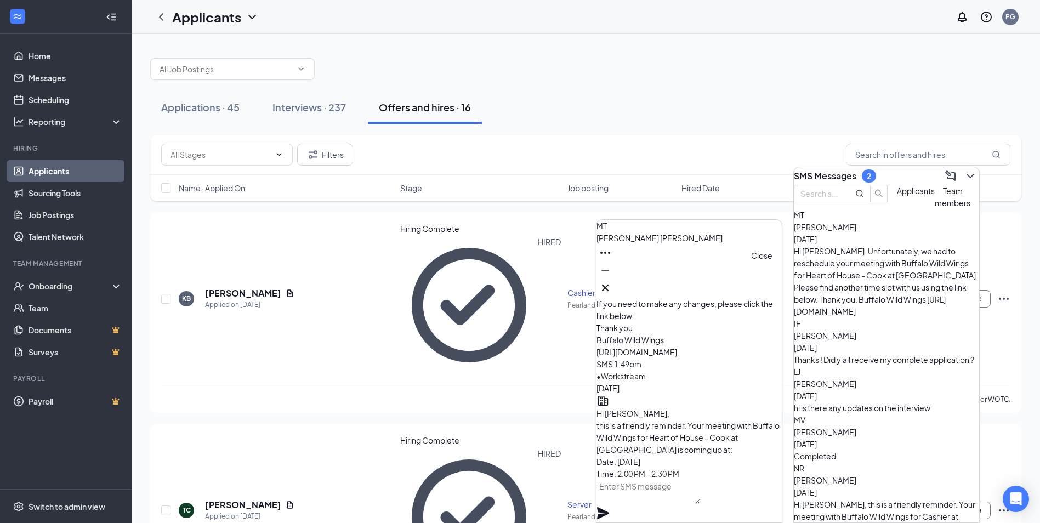
click at [612, 281] on icon "Cross" at bounding box center [605, 287] width 13 height 13
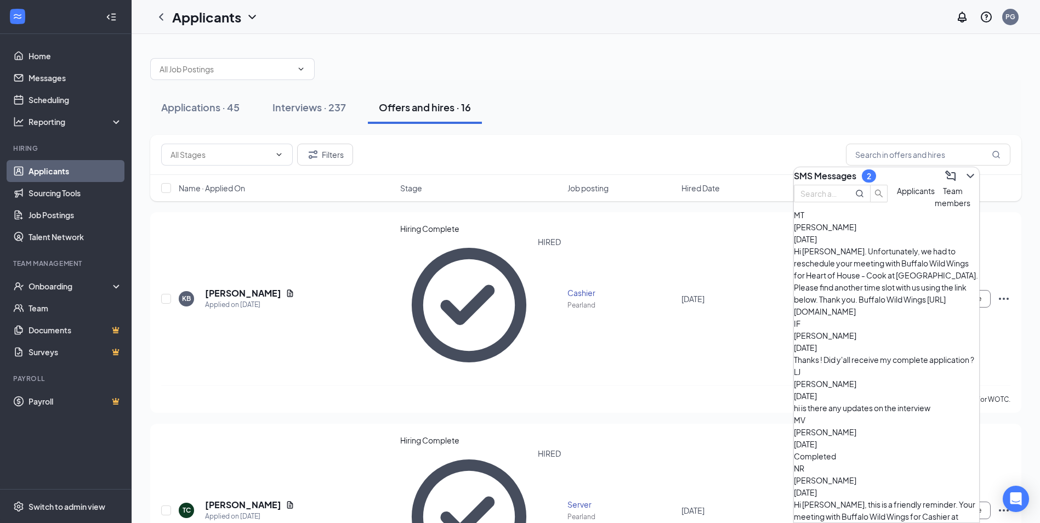
click at [856, 331] on span "[PERSON_NAME]" at bounding box center [825, 336] width 62 height 10
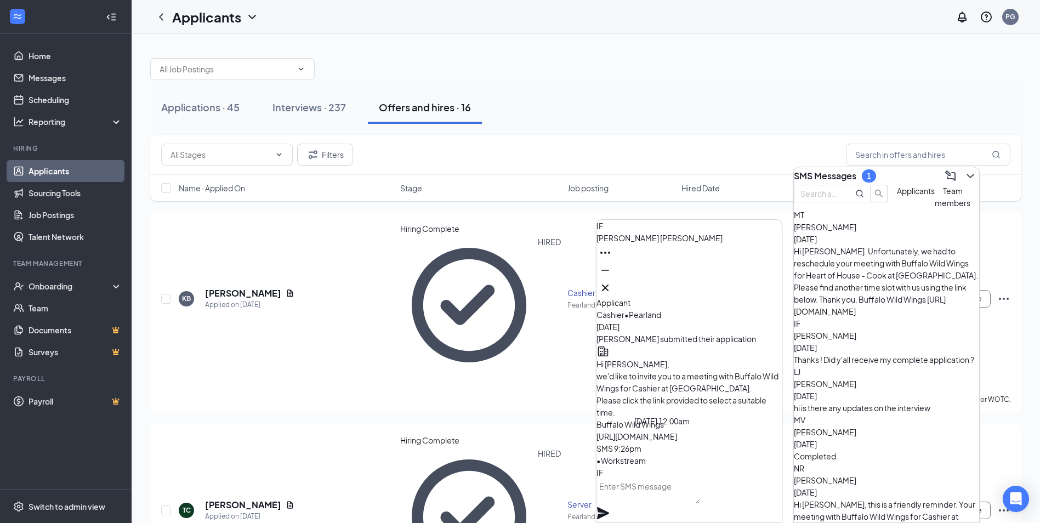
scroll to position [0, 0]
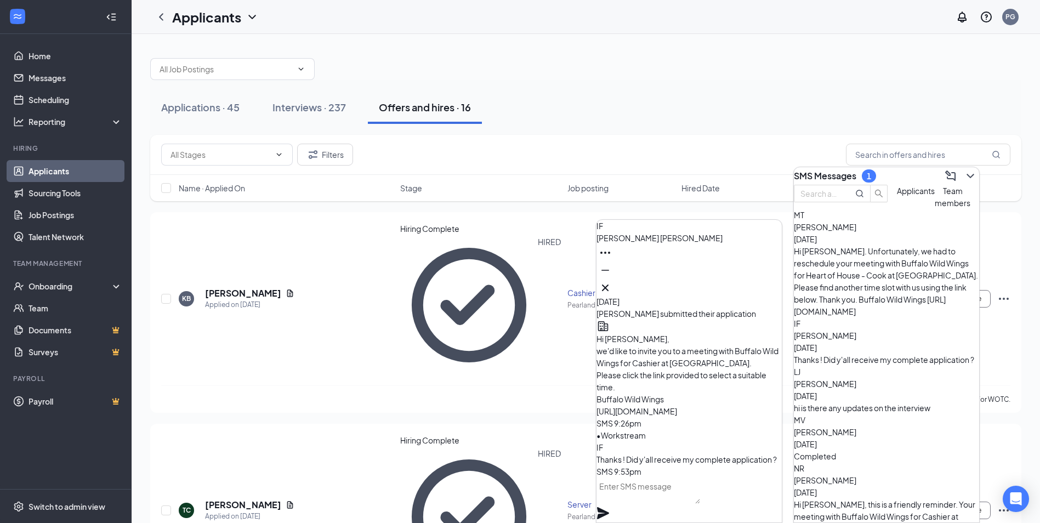
click at [882, 402] on div "hi is there any updates on the interview" at bounding box center [886, 408] width 185 height 12
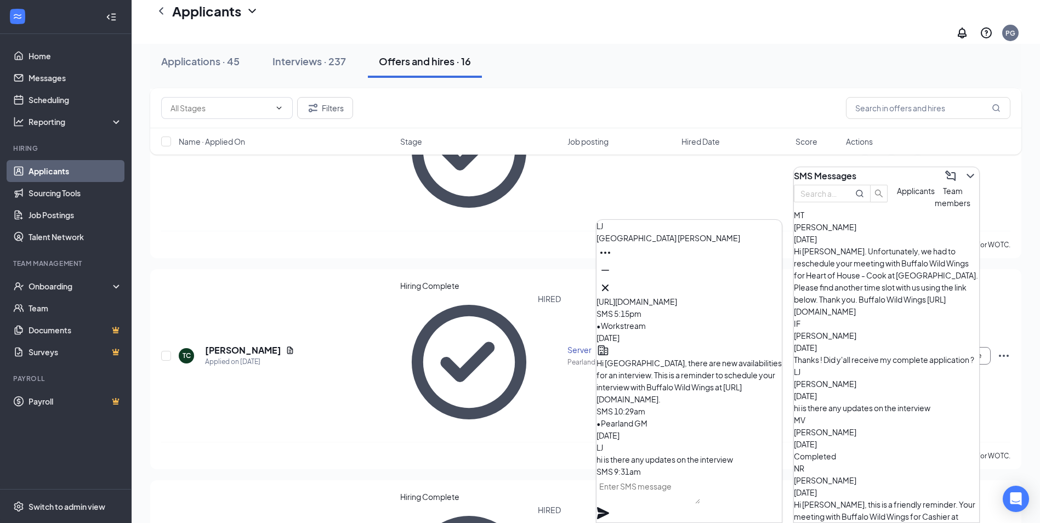
scroll to position [55, 0]
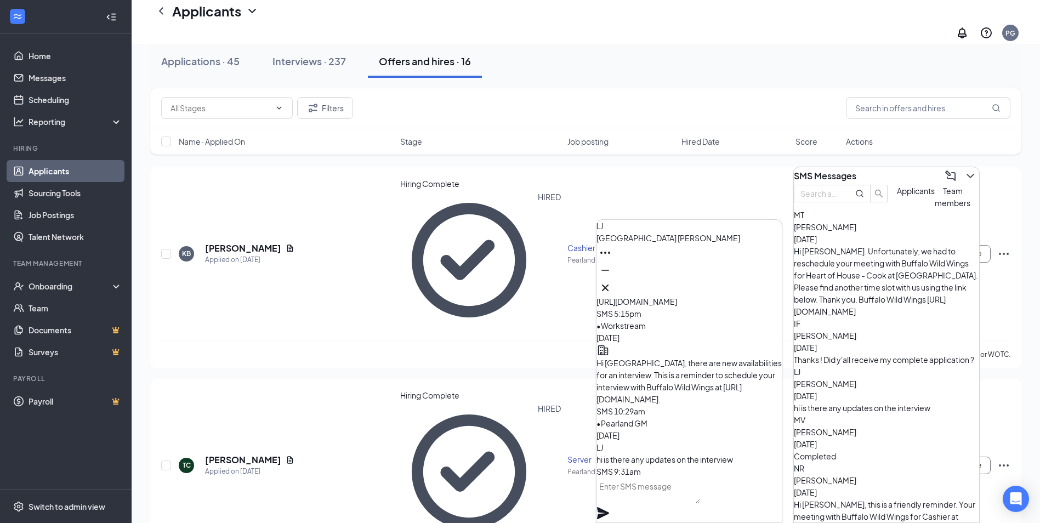
click at [734, 361] on p "Hi [GEOGRAPHIC_DATA], there are new availabilities for an interview. This is a …" at bounding box center [688, 381] width 185 height 48
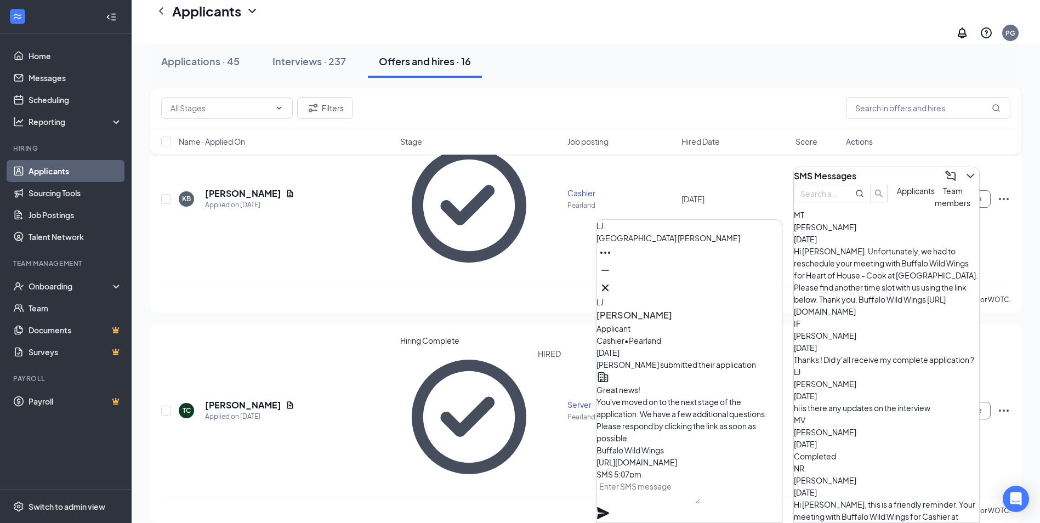
scroll to position [-494, 0]
click at [685, 334] on div "Applicant" at bounding box center [688, 328] width 185 height 12
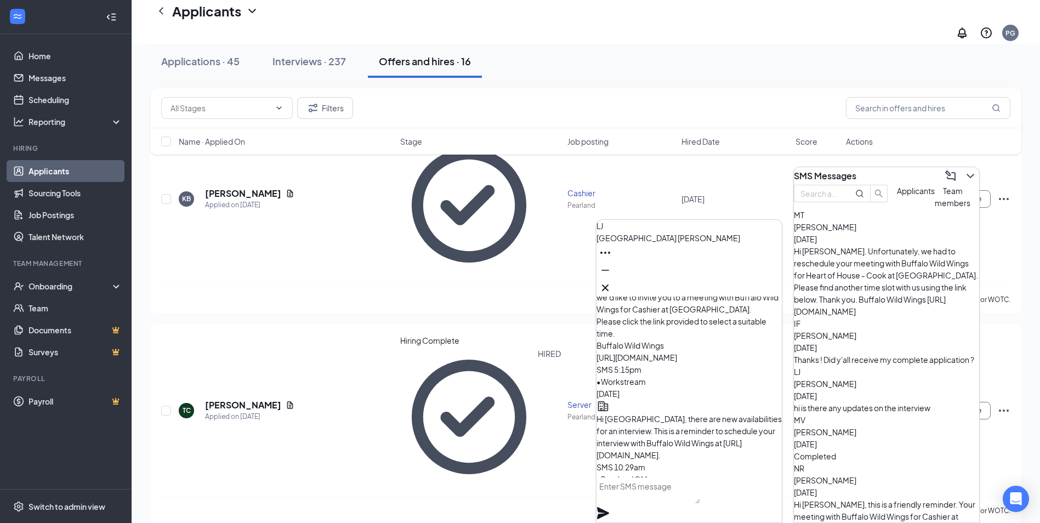
scroll to position [0, 0]
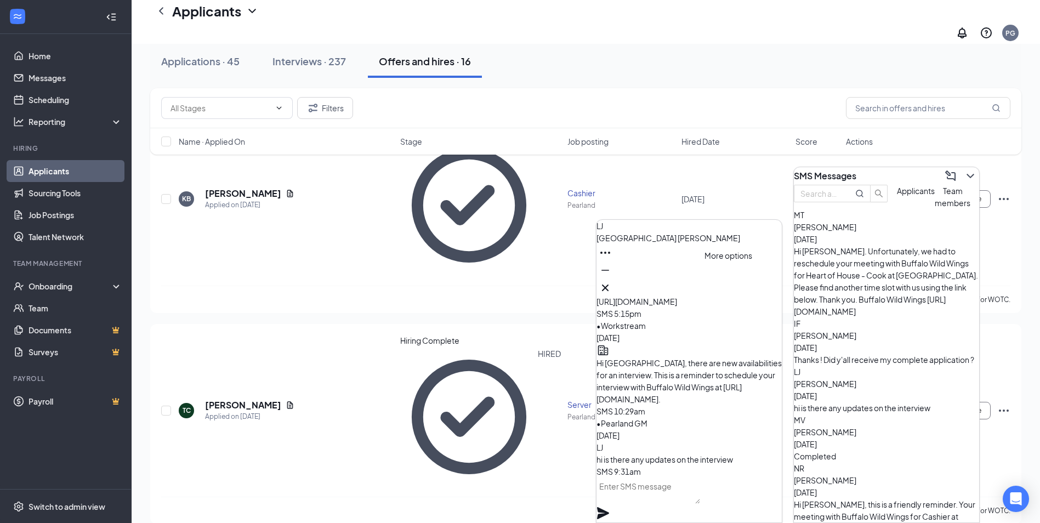
click at [612, 259] on icon "Ellipses" at bounding box center [605, 252] width 13 height 13
click at [670, 243] on span "[PERSON_NAME]" at bounding box center [668, 238] width 144 height 10
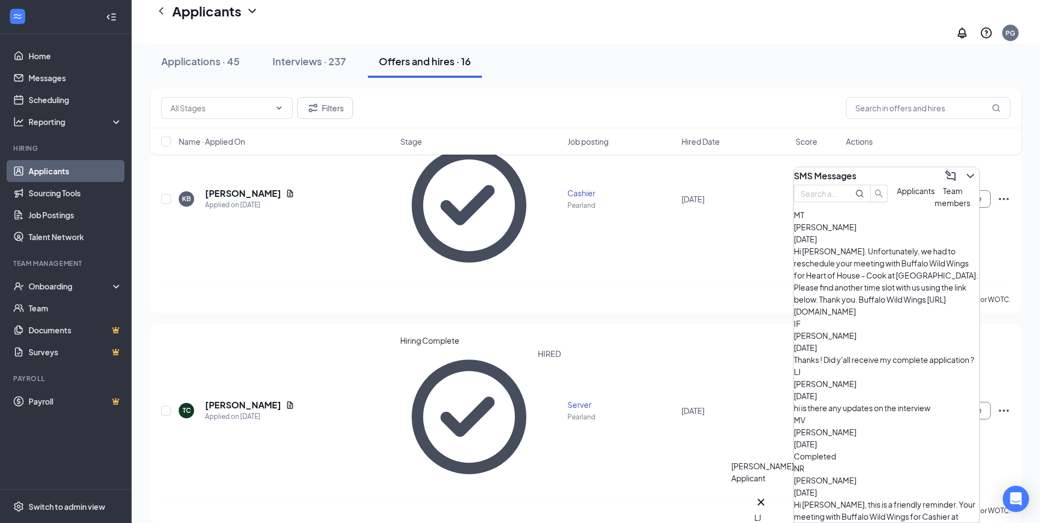
click at [767, 511] on div "LJ" at bounding box center [760, 517] width 13 height 12
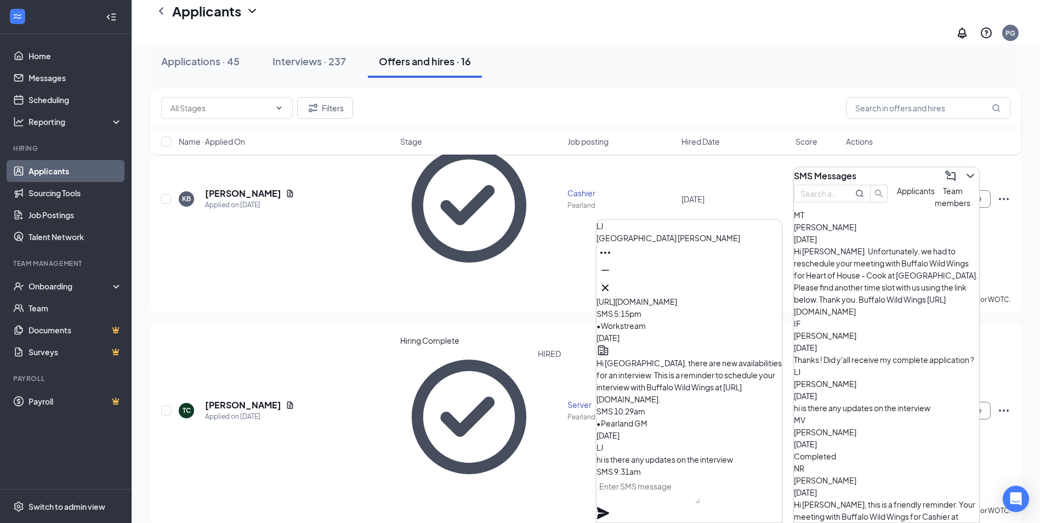
click at [814, 366] on div "LJ" at bounding box center [886, 372] width 185 height 12
click at [612, 281] on icon "Cross" at bounding box center [605, 287] width 13 height 13
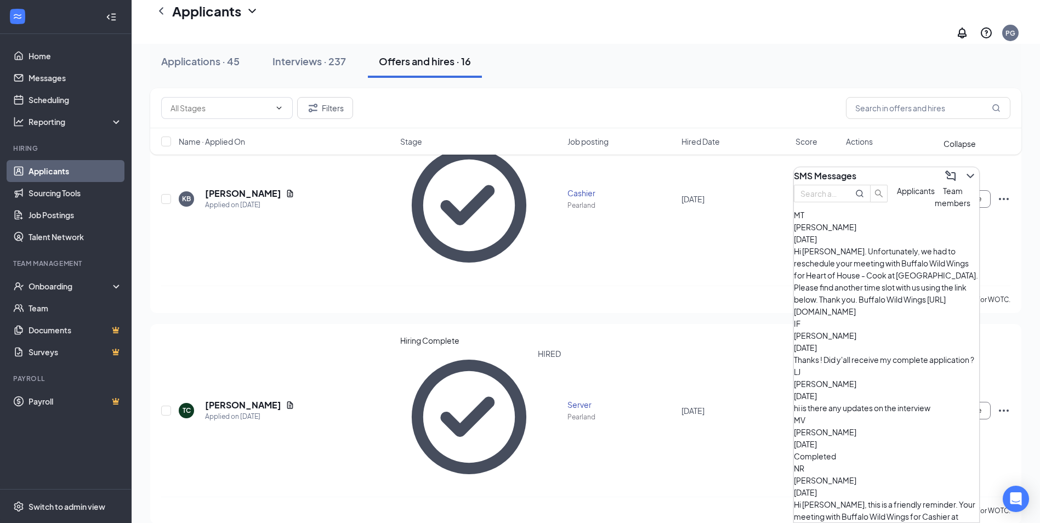
click at [966, 171] on icon "ChevronDown" at bounding box center [970, 175] width 13 height 13
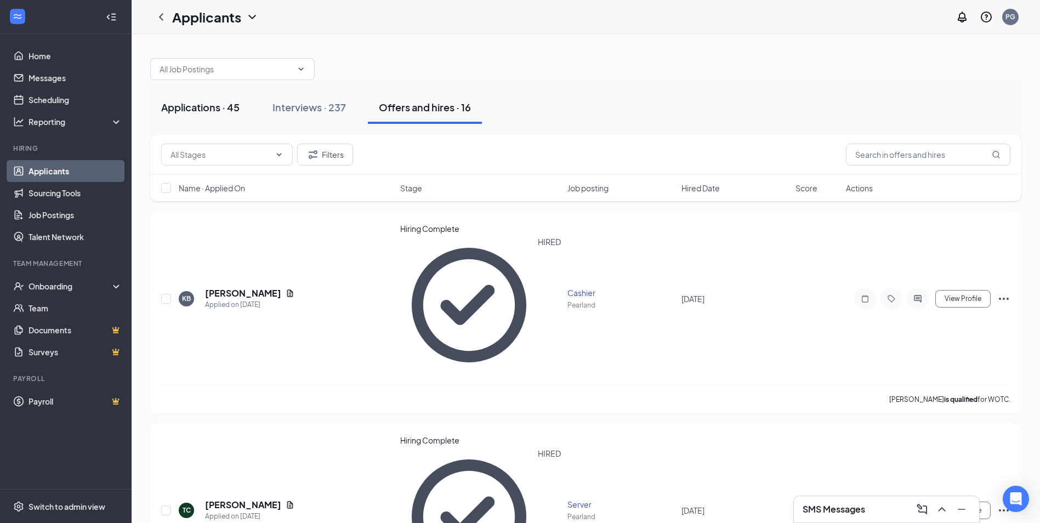
click at [227, 105] on div "Applications · 45" at bounding box center [200, 107] width 78 height 14
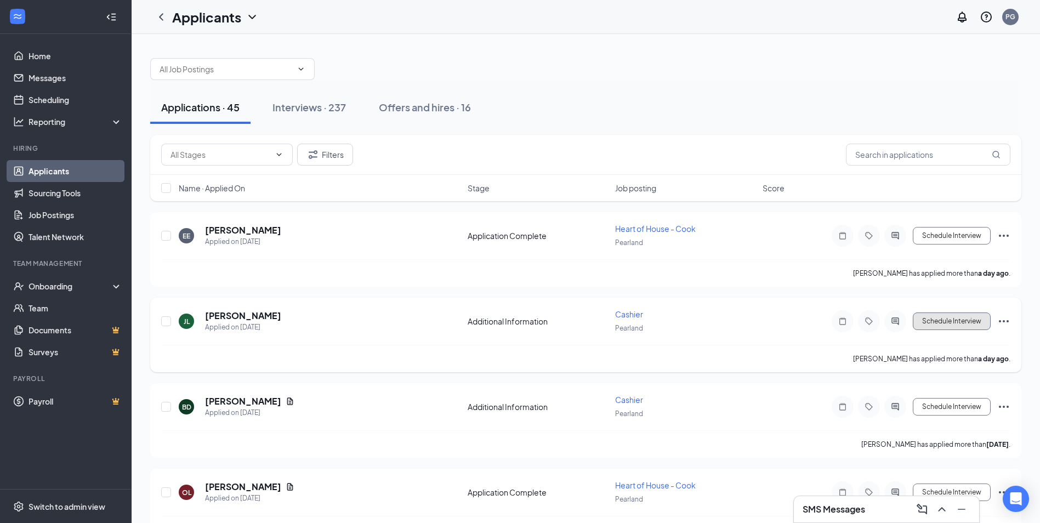
click at [949, 323] on button "Schedule Interview" at bounding box center [952, 321] width 78 height 18
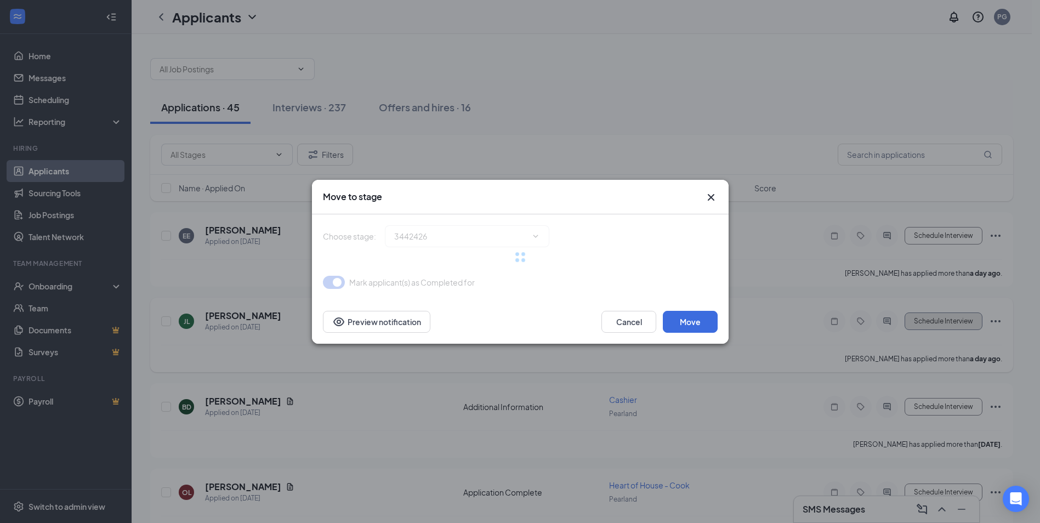
type input "Onsite Interview (next stage)"
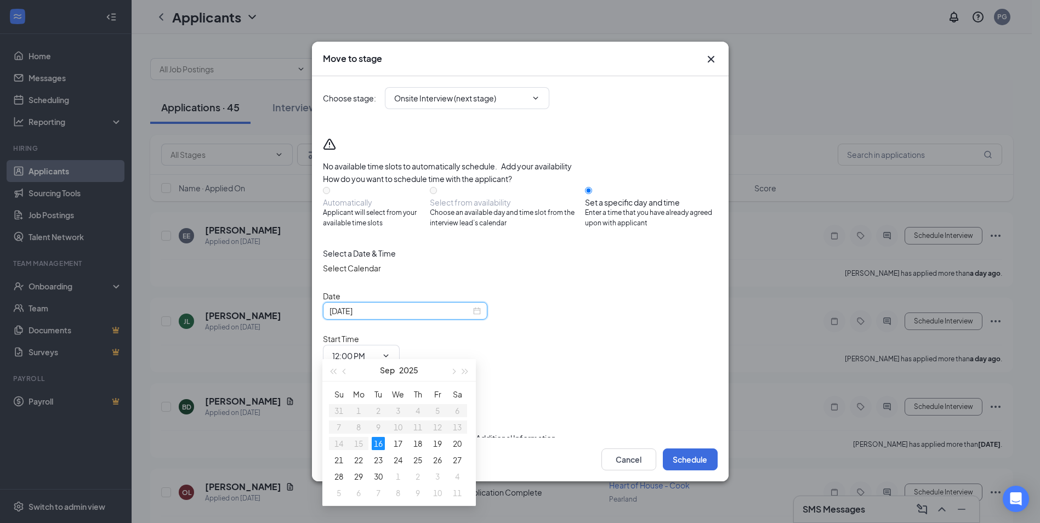
click at [465, 317] on input "[DATE]" at bounding box center [399, 311] width 141 height 12
type input "[DATE]"
click at [416, 446] on div "18" at bounding box center [417, 443] width 13 height 13
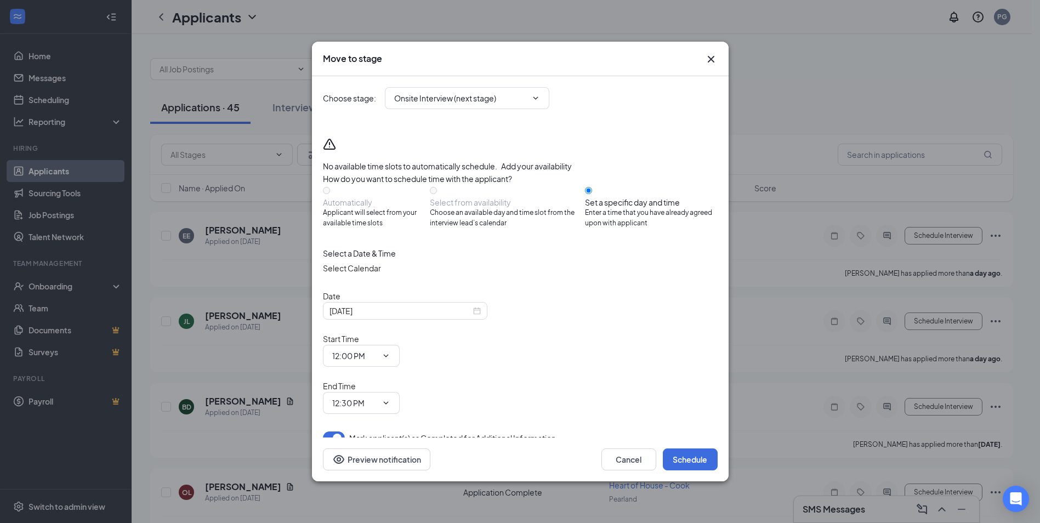
click at [707, 66] on icon "Cross" at bounding box center [710, 59] width 13 height 13
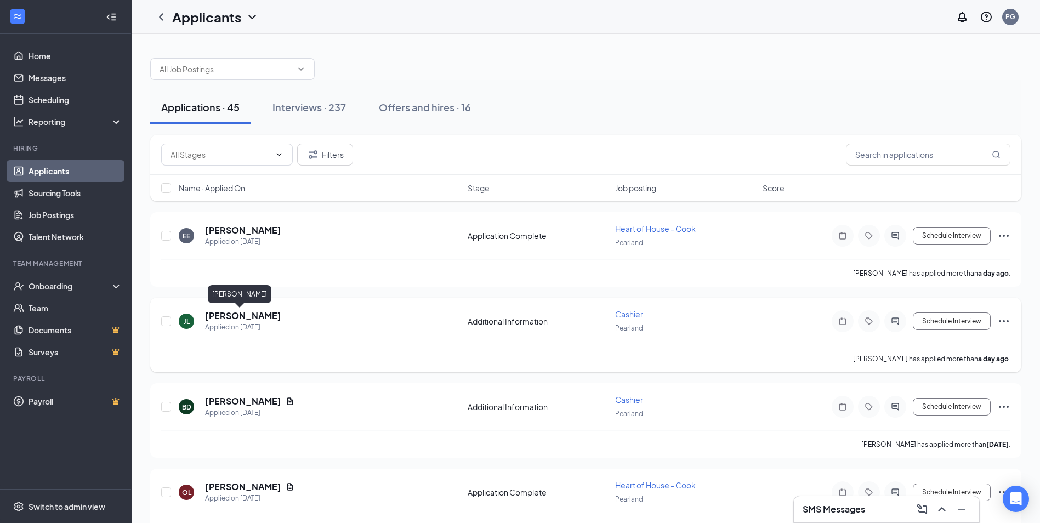
click at [241, 315] on h5 "[PERSON_NAME]" at bounding box center [243, 316] width 76 height 12
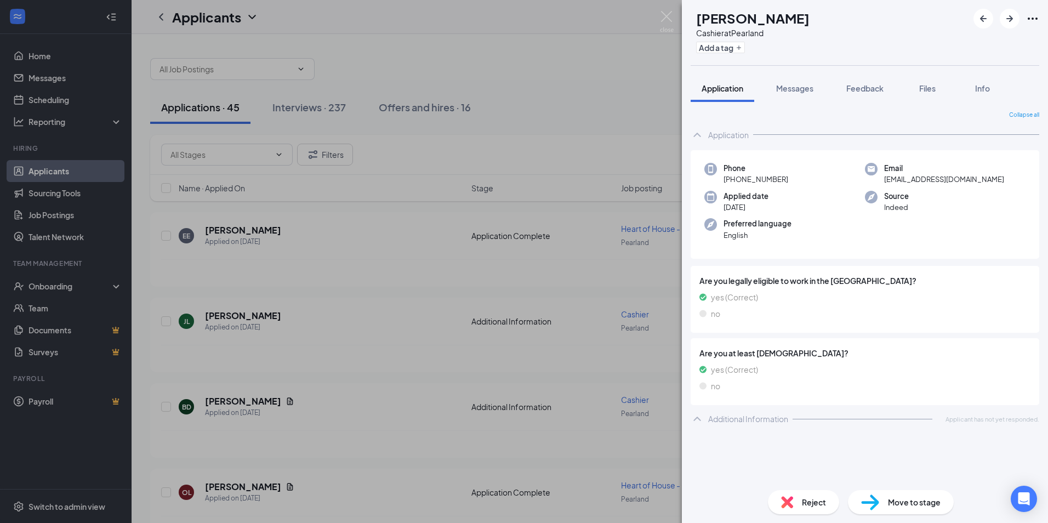
click at [919, 507] on span "Move to stage" at bounding box center [914, 502] width 53 height 12
type input "Onsite Interview (next stage)"
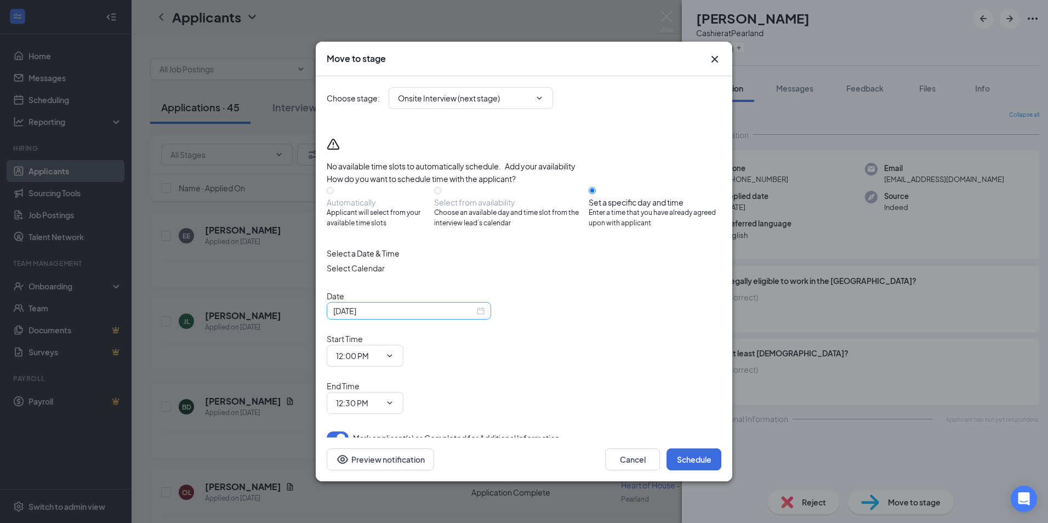
click at [373, 317] on input "[DATE]" at bounding box center [403, 311] width 141 height 12
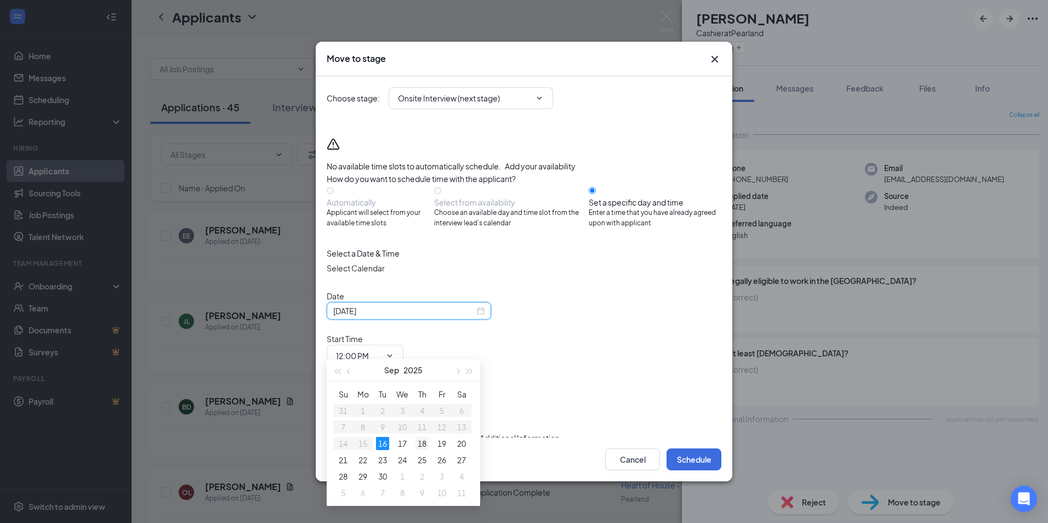
type input "[DATE]"
click at [421, 443] on div "18" at bounding box center [421, 443] width 13 height 13
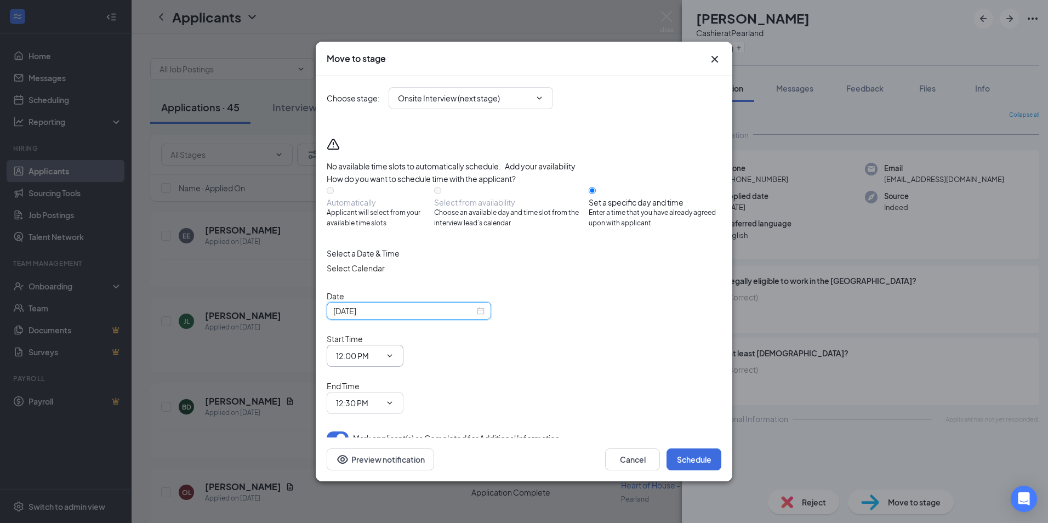
click at [381, 350] on input "12:00 PM" at bounding box center [358, 356] width 45 height 12
click at [377, 231] on div "02:00 PM" at bounding box center [361, 237] width 32 height 12
type input "02:00 PM"
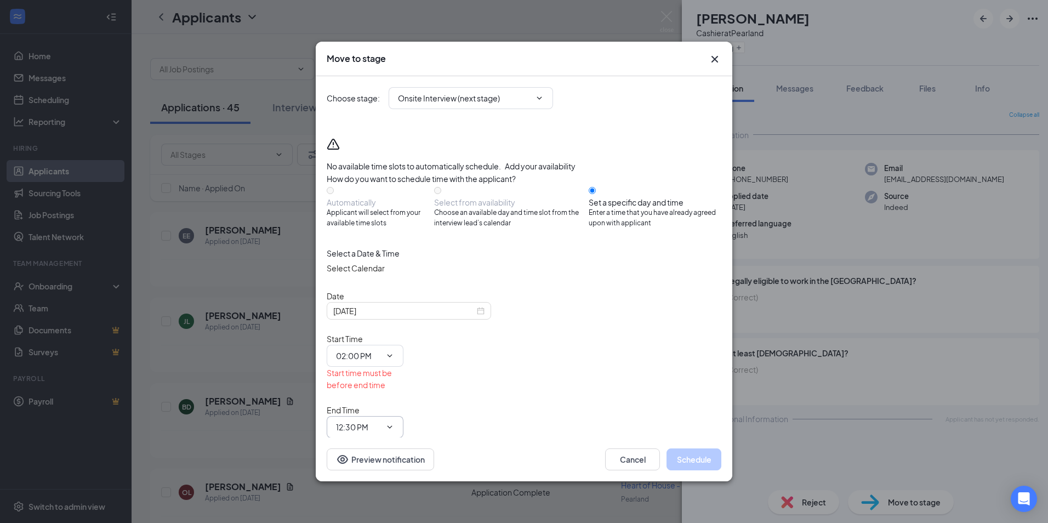
click at [381, 421] on input "12:30 PM" at bounding box center [358, 427] width 45 height 12
click at [377, 383] on div "02:15 PM" at bounding box center [361, 389] width 32 height 12
type input "02:15 PM"
click at [696, 448] on button "Schedule" at bounding box center [694, 459] width 55 height 22
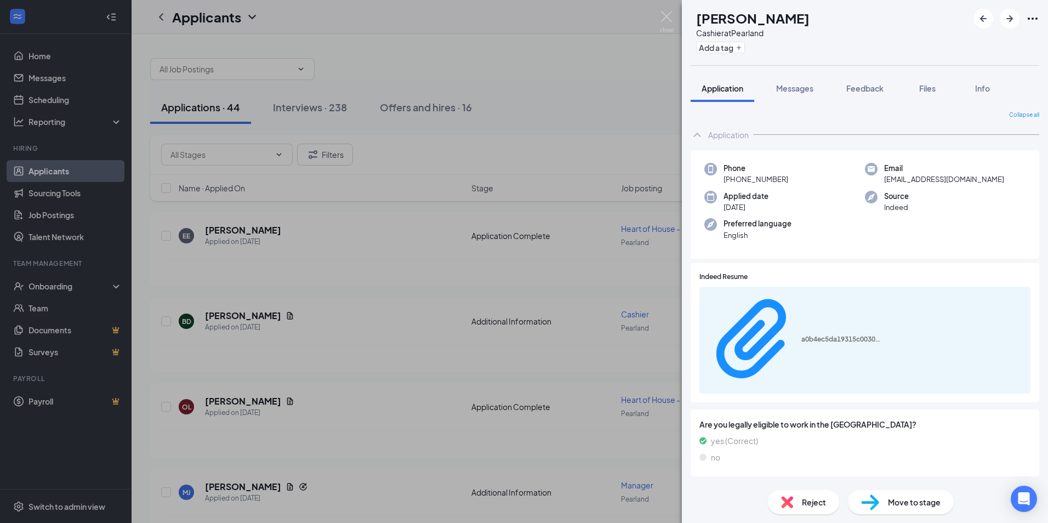
click at [884, 505] on div "Move to stage" at bounding box center [901, 502] width 106 height 24
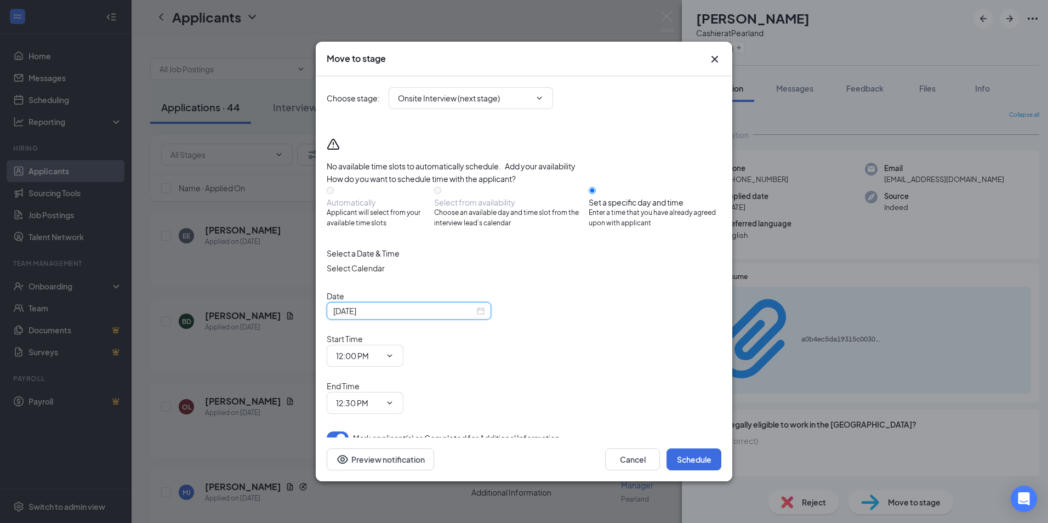
click at [418, 317] on input "[DATE]" at bounding box center [403, 311] width 141 height 12
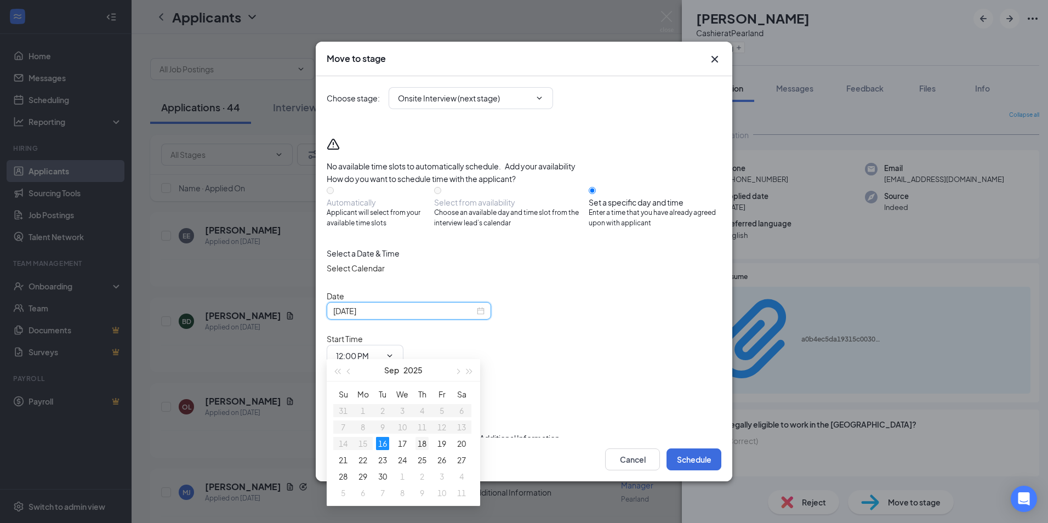
type input "[DATE]"
click at [422, 443] on div "18" at bounding box center [421, 443] width 13 height 13
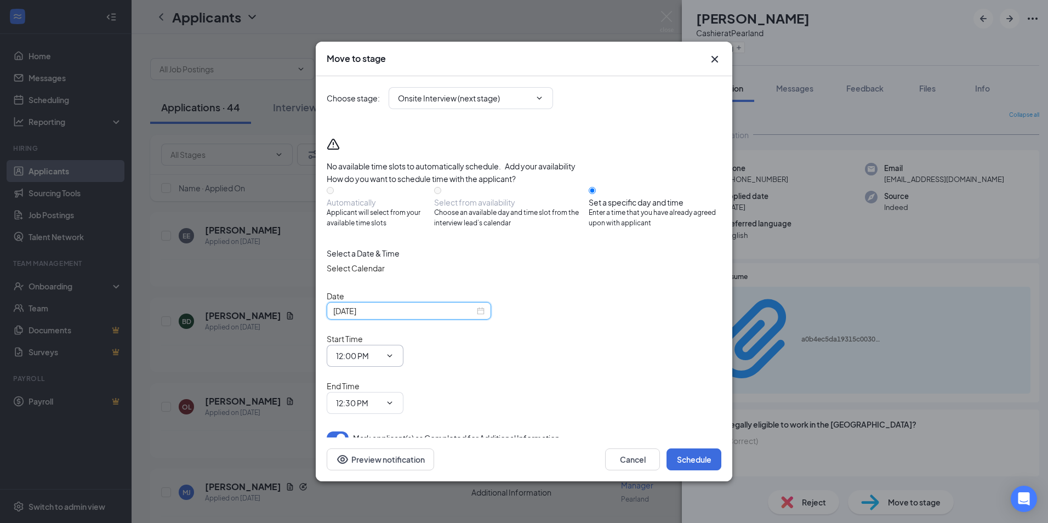
click at [381, 350] on input "12:00 PM" at bounding box center [358, 356] width 45 height 12
click at [377, 227] on div "02:30 PM" at bounding box center [361, 233] width 32 height 12
type input "02:30 PM"
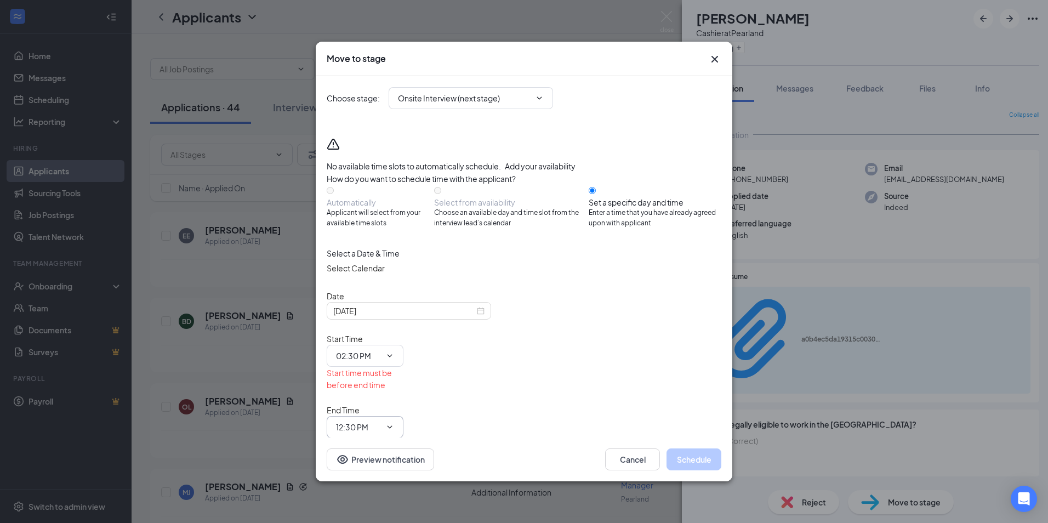
click at [381, 421] on input "12:30 PM" at bounding box center [358, 427] width 45 height 12
click at [377, 323] on div "02:45 PM" at bounding box center [361, 329] width 32 height 12
type input "02:45 PM"
click at [684, 448] on button "Schedule" at bounding box center [694, 459] width 55 height 22
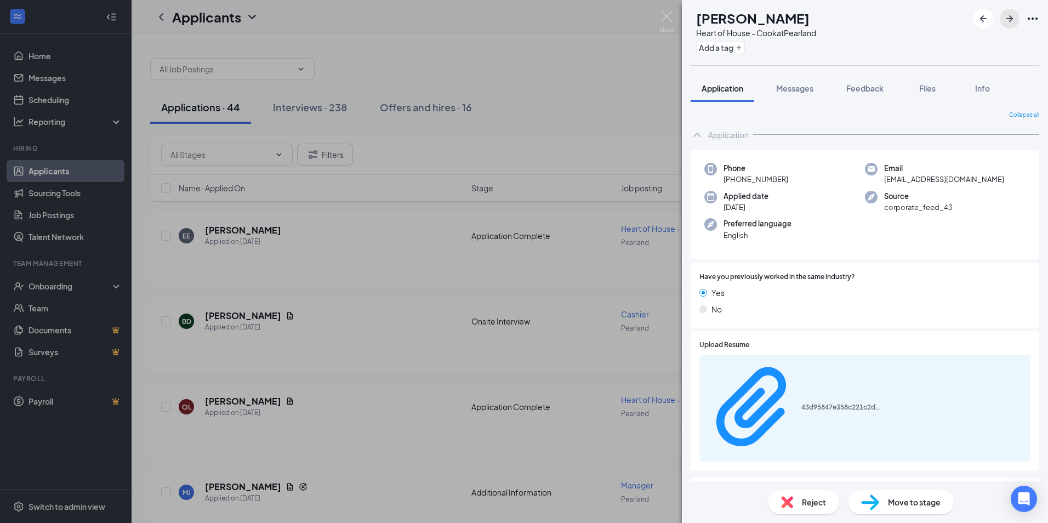
click at [1010, 17] on icon "ArrowRight" at bounding box center [1009, 18] width 13 height 13
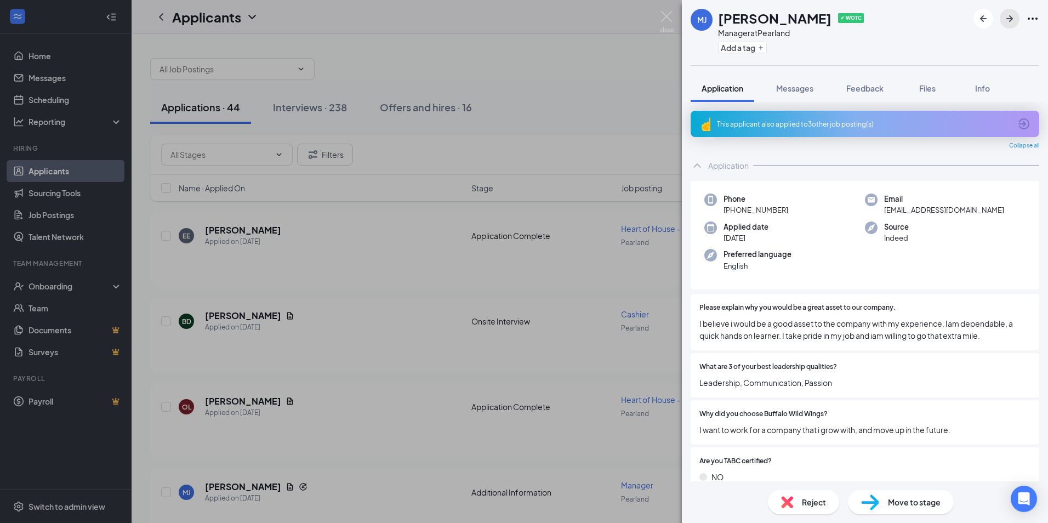
click at [1010, 17] on icon "ArrowRight" at bounding box center [1009, 18] width 7 height 7
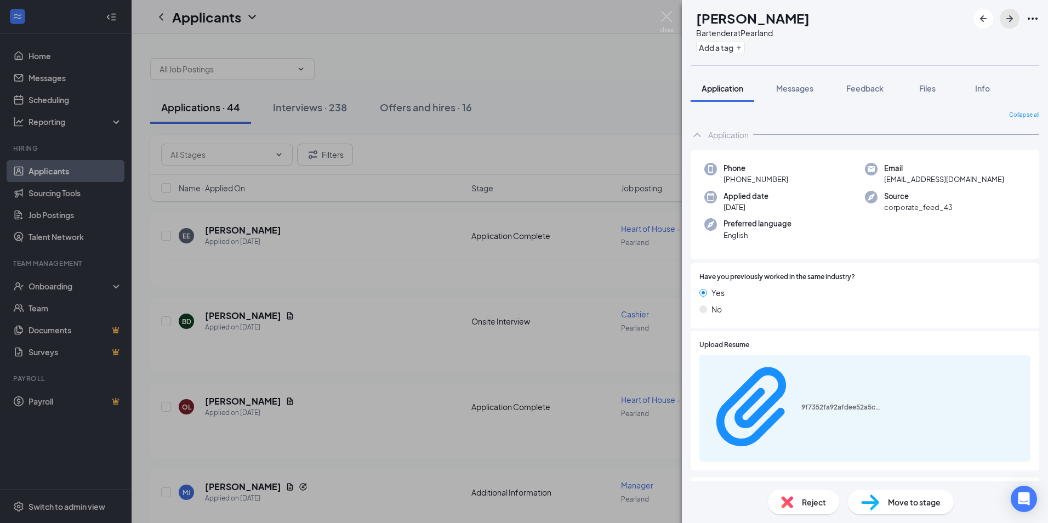
click at [1010, 17] on icon "ArrowRight" at bounding box center [1009, 18] width 7 height 7
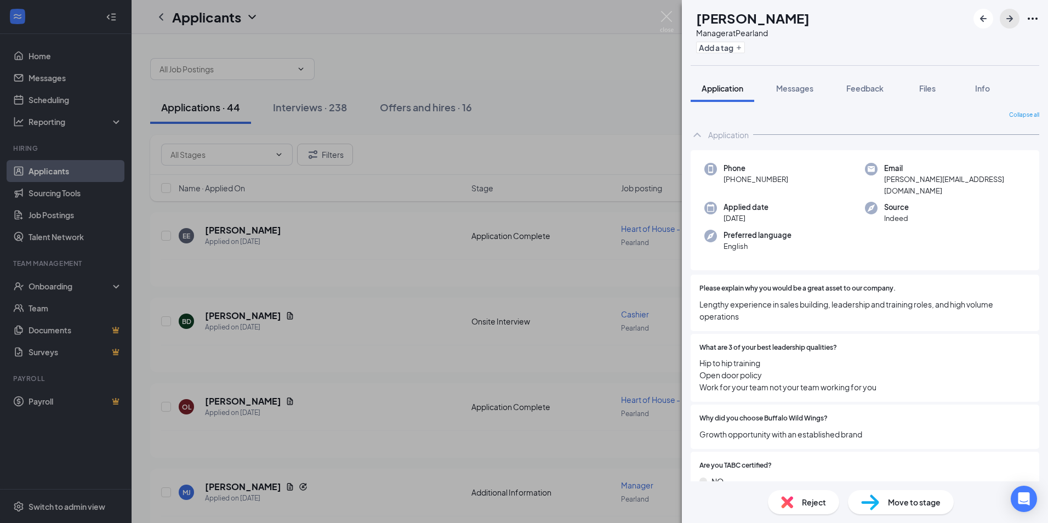
click at [1010, 17] on icon "ArrowRight" at bounding box center [1009, 18] width 7 height 7
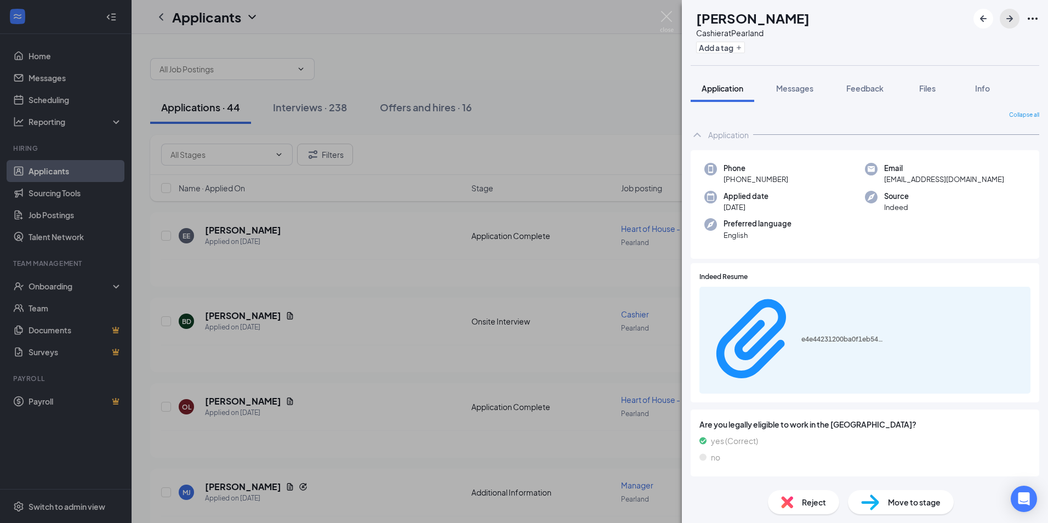
scroll to position [8, 0]
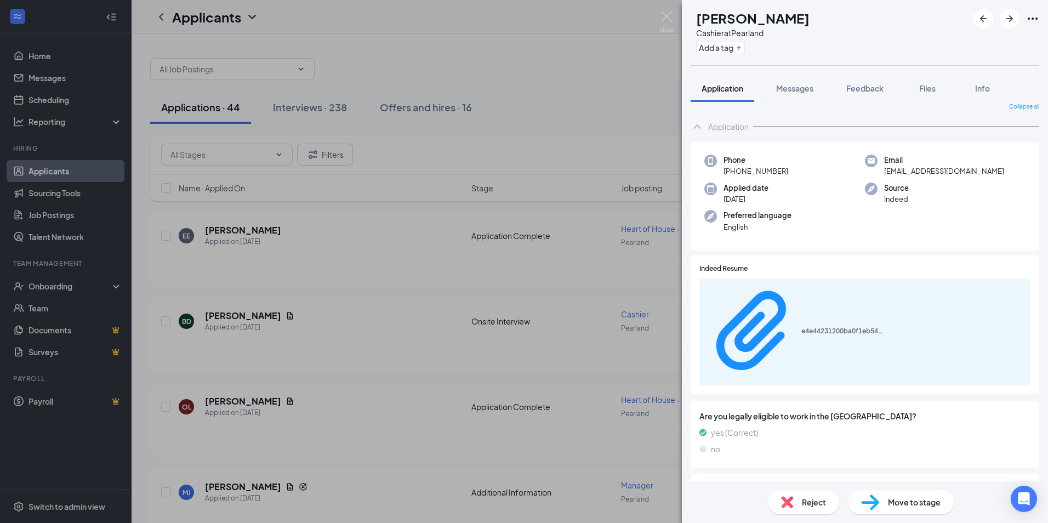
click at [903, 501] on span "Move to stage" at bounding box center [914, 502] width 53 height 12
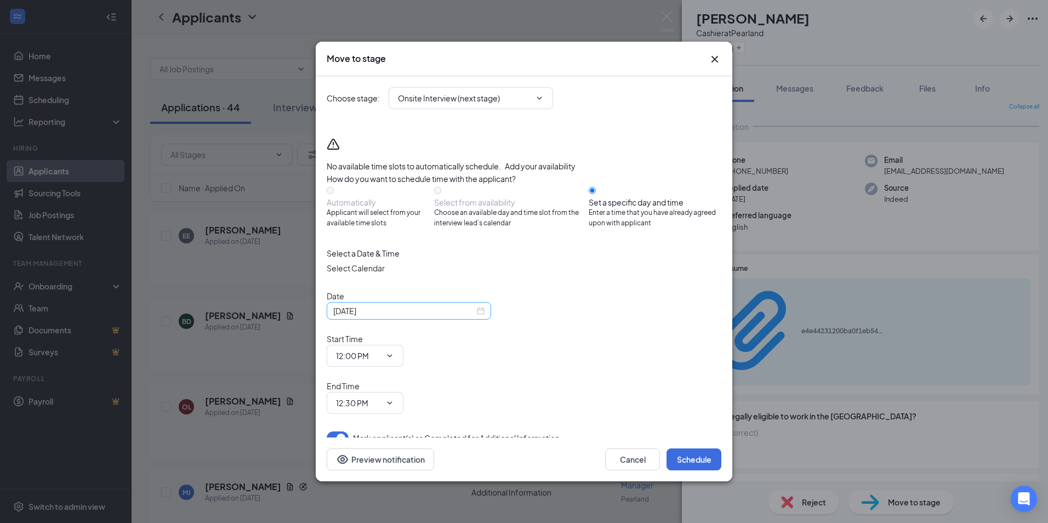
click at [448, 317] on input "[DATE]" at bounding box center [403, 311] width 141 height 12
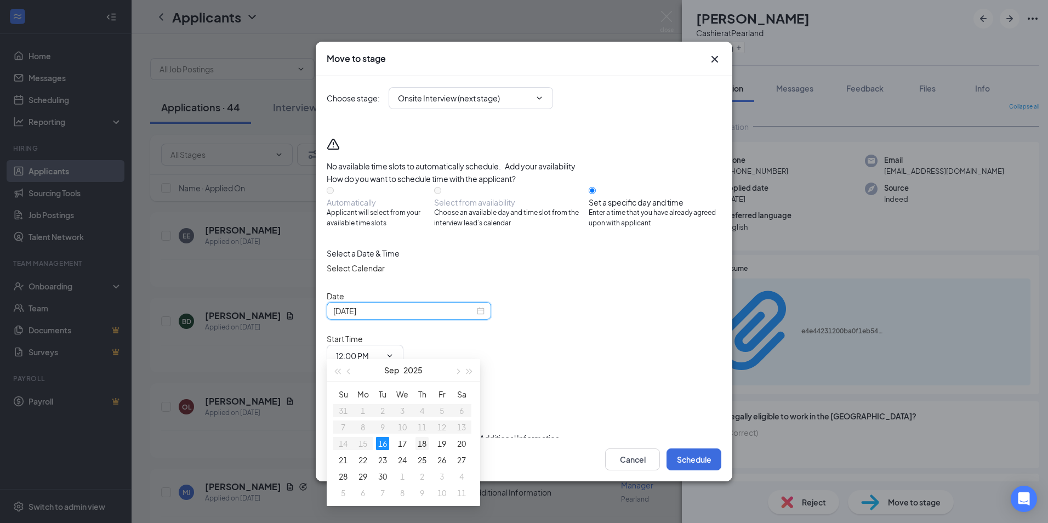
type input "[DATE]"
click at [425, 444] on div "18" at bounding box center [421, 443] width 13 height 13
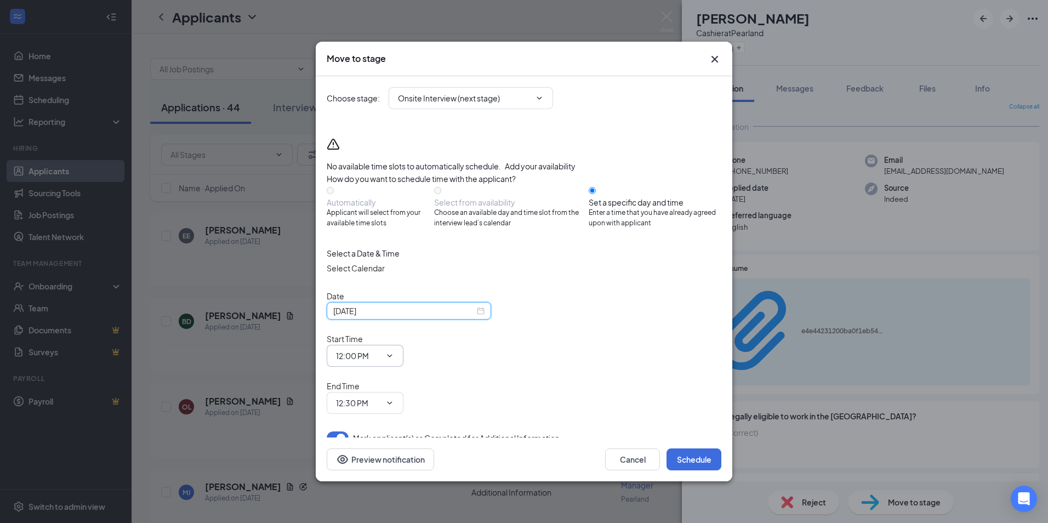
click at [381, 350] on input "12:00 PM" at bounding box center [358, 356] width 45 height 12
click at [377, 273] on div "02:30 PM" at bounding box center [361, 279] width 32 height 12
type input "02:30 PM"
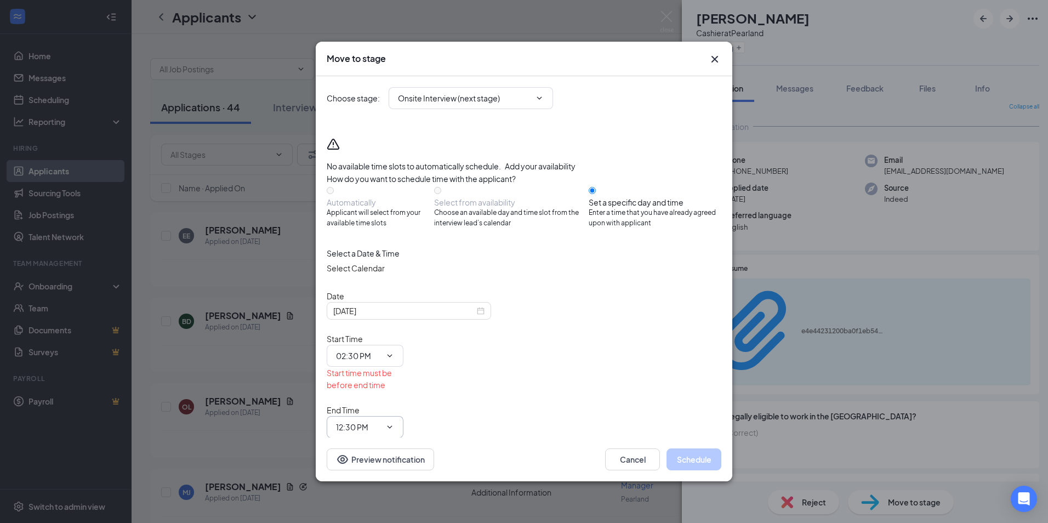
click at [381, 421] on input "12:30 PM" at bounding box center [358, 427] width 45 height 12
click at [377, 378] on div "02:45 PM" at bounding box center [361, 384] width 32 height 12
type input "02:45 PM"
click at [703, 448] on button "Schedule" at bounding box center [694, 459] width 55 height 22
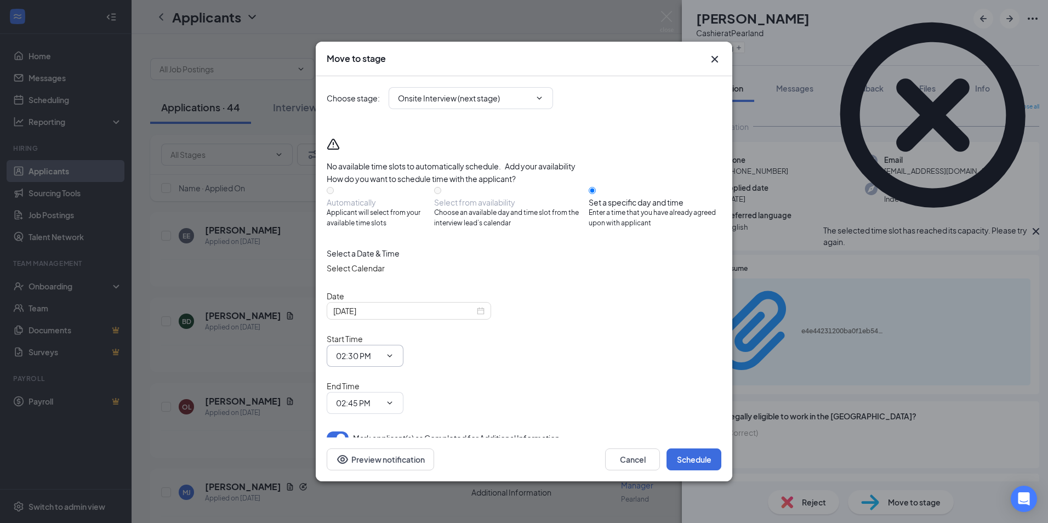
click at [381, 350] on input "02:30 PM" at bounding box center [358, 356] width 45 height 12
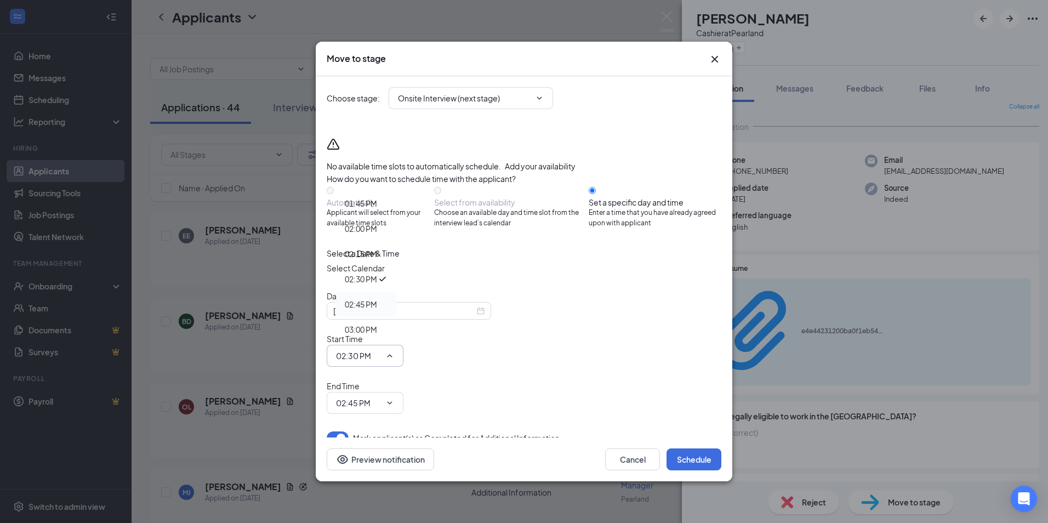
click at [377, 298] on div "02:45 PM" at bounding box center [361, 304] width 32 height 12
type input "02:45 PM"
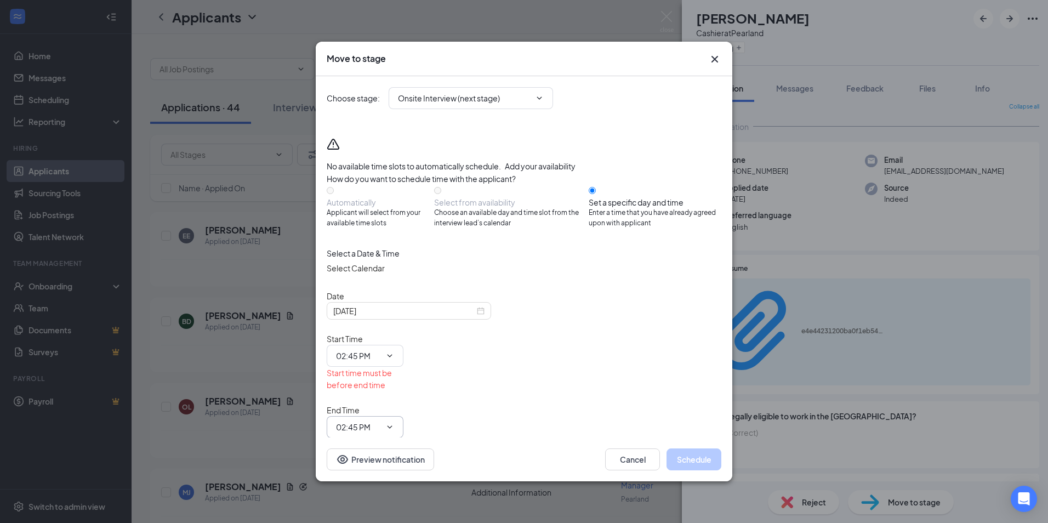
click at [381, 421] on input "02:45 PM" at bounding box center [358, 427] width 45 height 12
click at [377, 403] on div "03:00 PM" at bounding box center [361, 409] width 32 height 12
type input "03:00 PM"
click at [683, 448] on button "Schedule" at bounding box center [694, 459] width 55 height 22
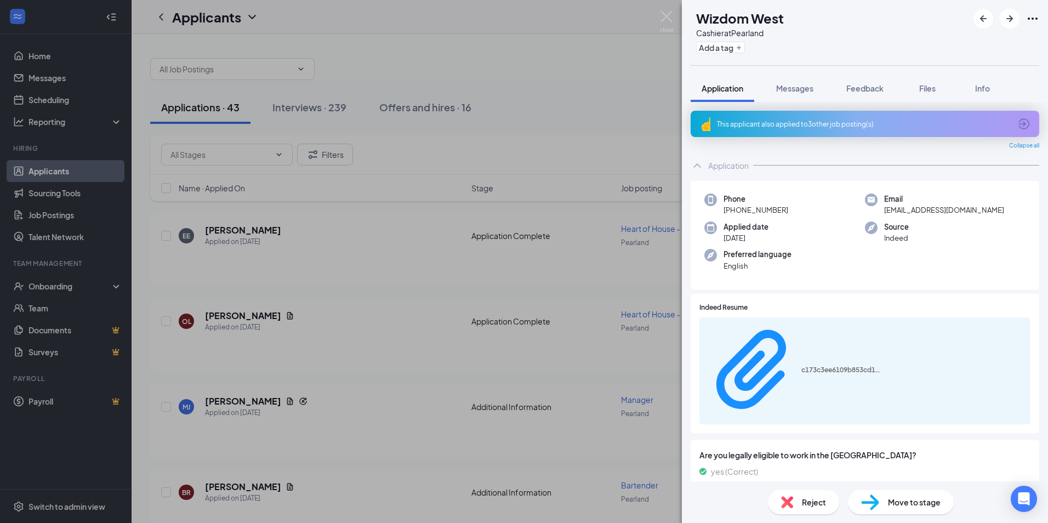
click at [908, 503] on span "Move to stage" at bounding box center [914, 502] width 53 height 12
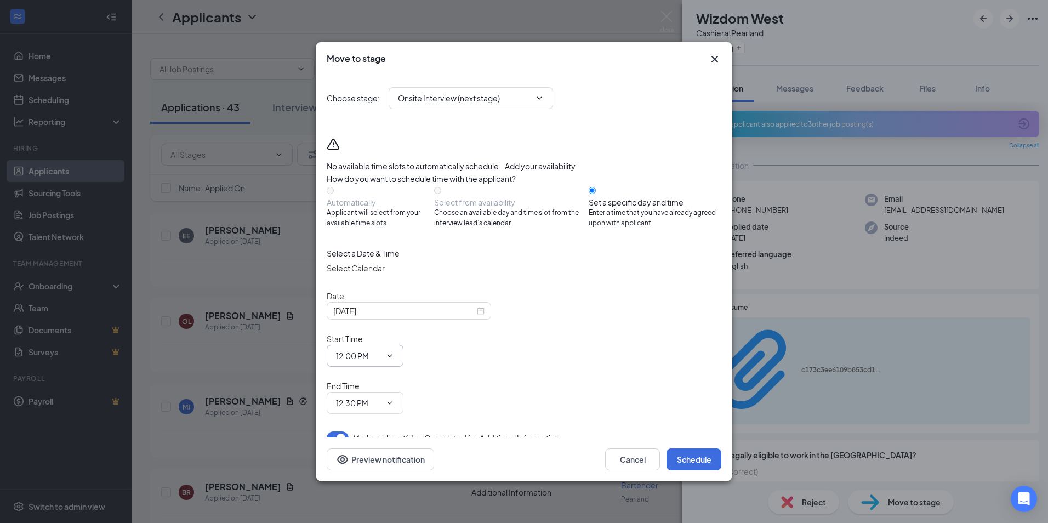
click at [381, 350] on input "12:00 PM" at bounding box center [358, 356] width 45 height 12
click at [377, 248] on div "03:15 PM" at bounding box center [361, 254] width 32 height 12
click at [381, 350] on input "03:15 PM" at bounding box center [358, 356] width 45 height 12
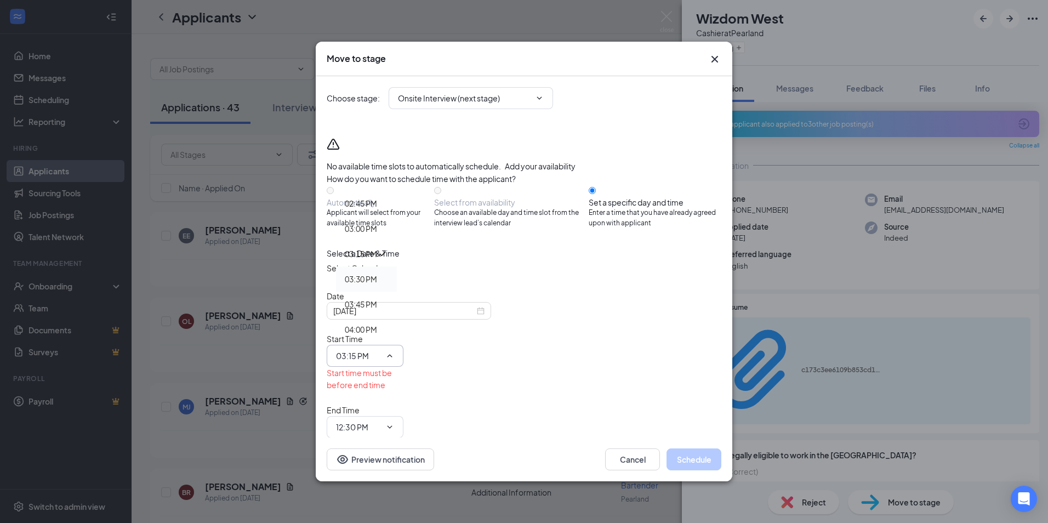
click at [377, 273] on div "03:30 PM" at bounding box center [361, 279] width 32 height 12
type input "03:30 PM"
click at [381, 421] on input "12:30 PM" at bounding box center [358, 427] width 45 height 12
click at [377, 315] on div "03:45 PM" at bounding box center [361, 321] width 32 height 12
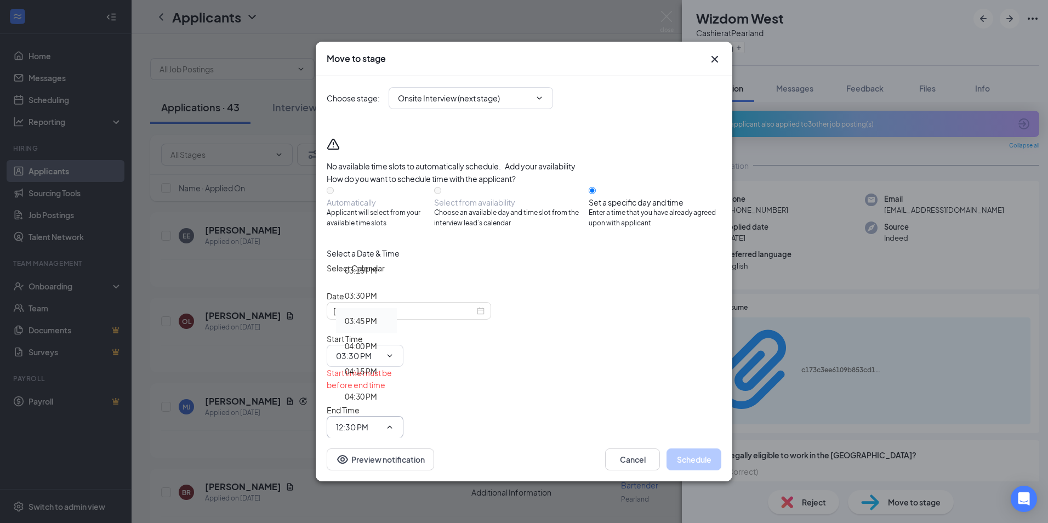
type input "03:45 PM"
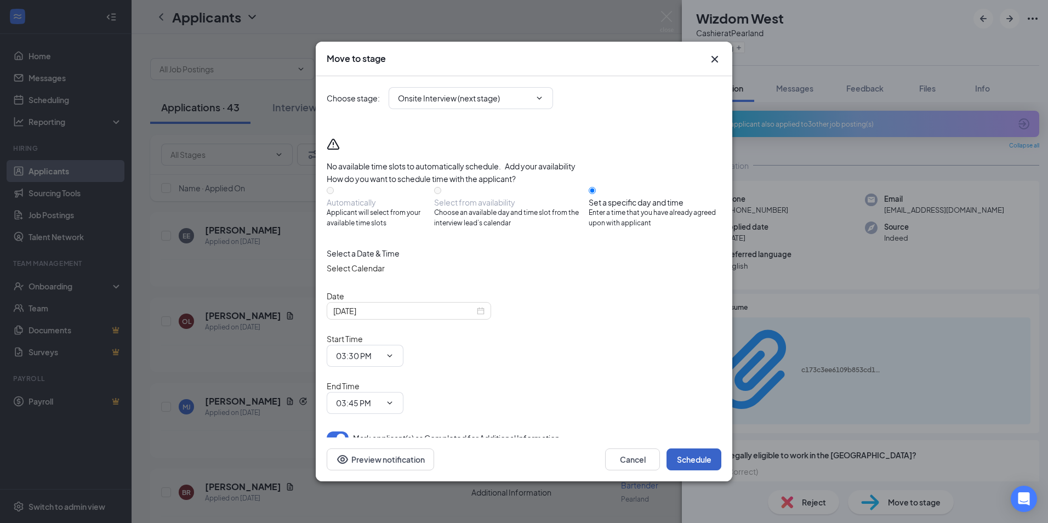
click at [693, 448] on button "Schedule" at bounding box center [694, 459] width 55 height 22
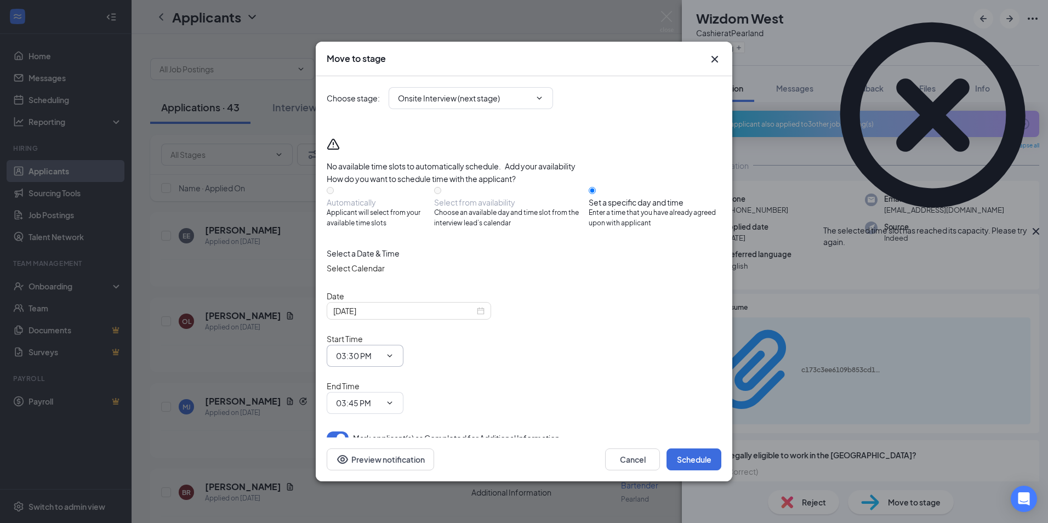
click at [381, 350] on input "03:30 PM" at bounding box center [358, 356] width 45 height 12
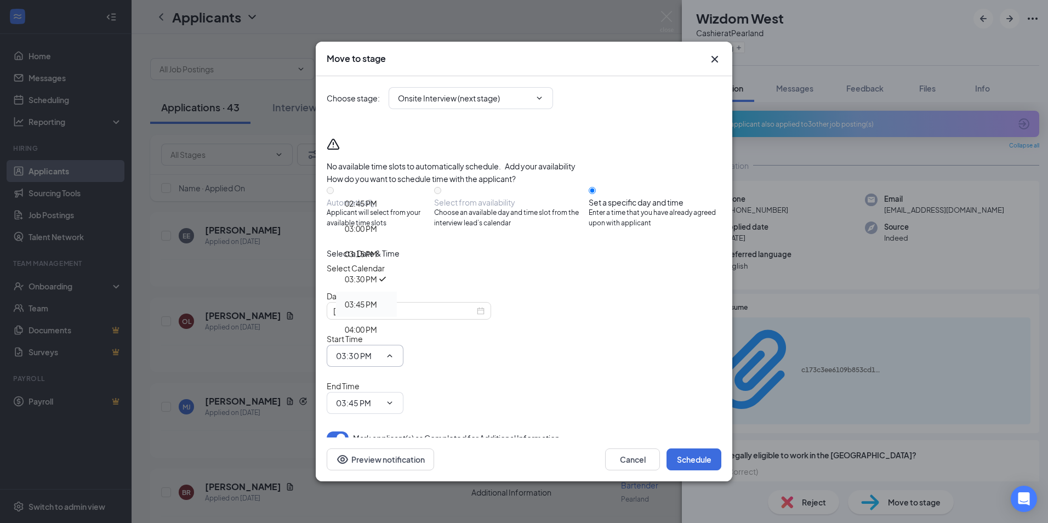
click at [377, 299] on div "03:45 PM" at bounding box center [361, 304] width 32 height 12
type input "03:45 PM"
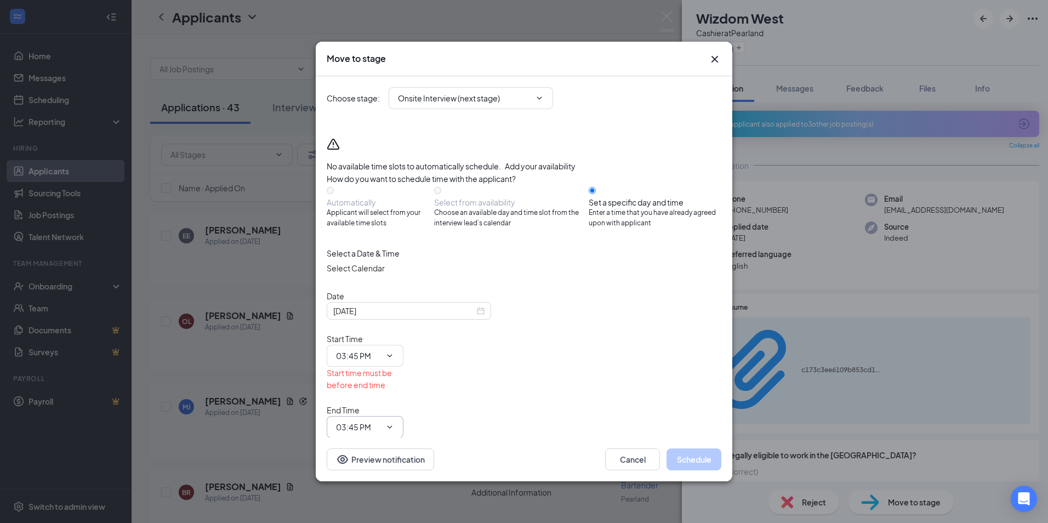
click at [381, 421] on input "03:45 PM" at bounding box center [358, 427] width 45 height 12
click at [377, 340] on div "04:00 PM" at bounding box center [361, 346] width 32 height 12
type input "04:00 PM"
click at [690, 448] on button "Schedule" at bounding box center [694, 459] width 55 height 22
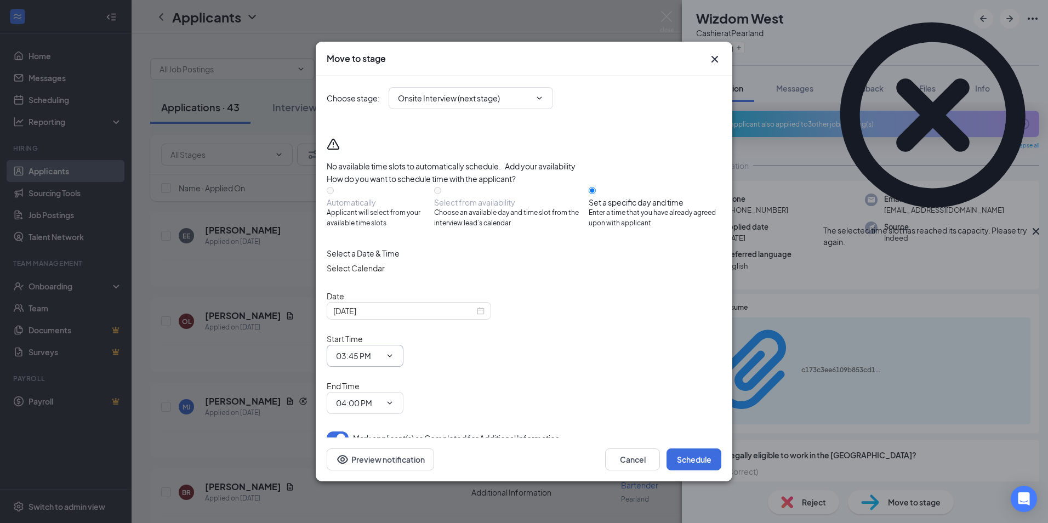
click at [381, 350] on input "03:45 PM" at bounding box center [358, 356] width 45 height 12
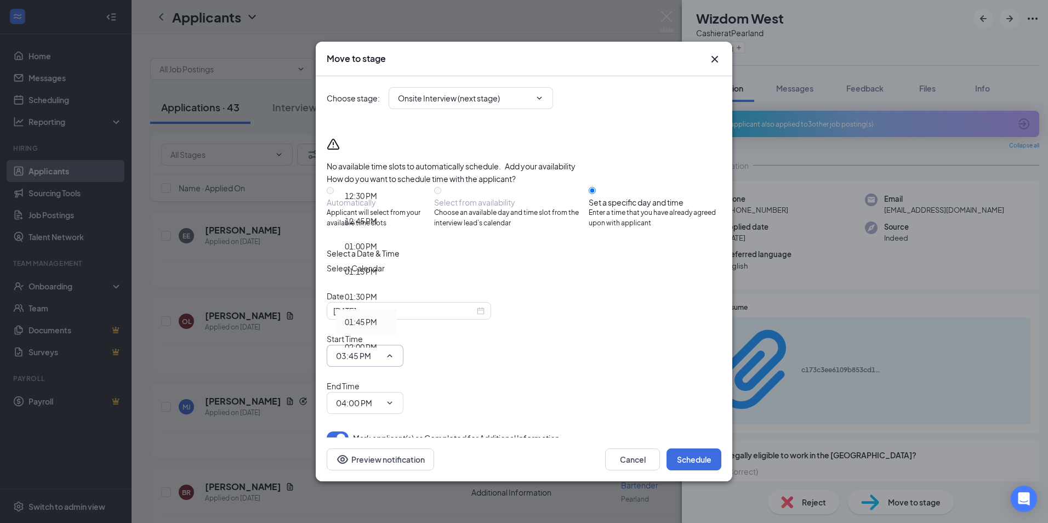
click at [377, 316] on div "01:45 PM" at bounding box center [361, 322] width 32 height 12
type input "01:45 PM"
click at [381, 397] on input "04:00 PM" at bounding box center [358, 403] width 45 height 12
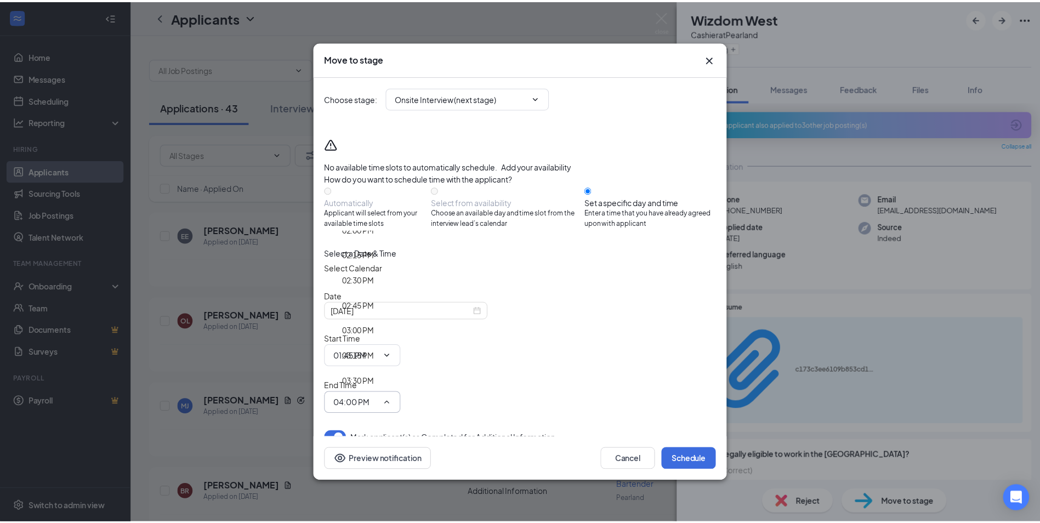
scroll to position [1370, 0]
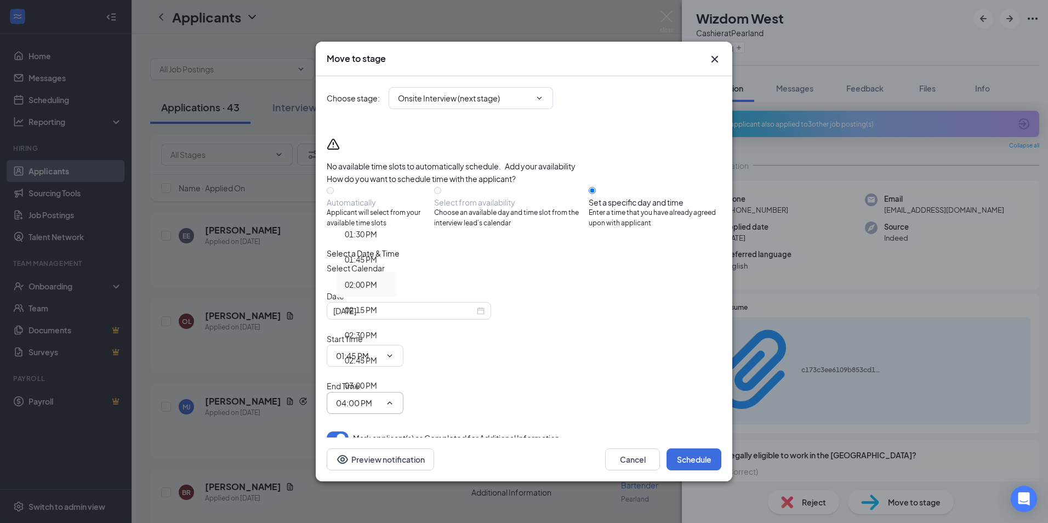
click at [377, 278] on div "02:00 PM" at bounding box center [361, 284] width 32 height 12
type input "02:00 PM"
click at [690, 448] on button "Schedule" at bounding box center [694, 459] width 55 height 22
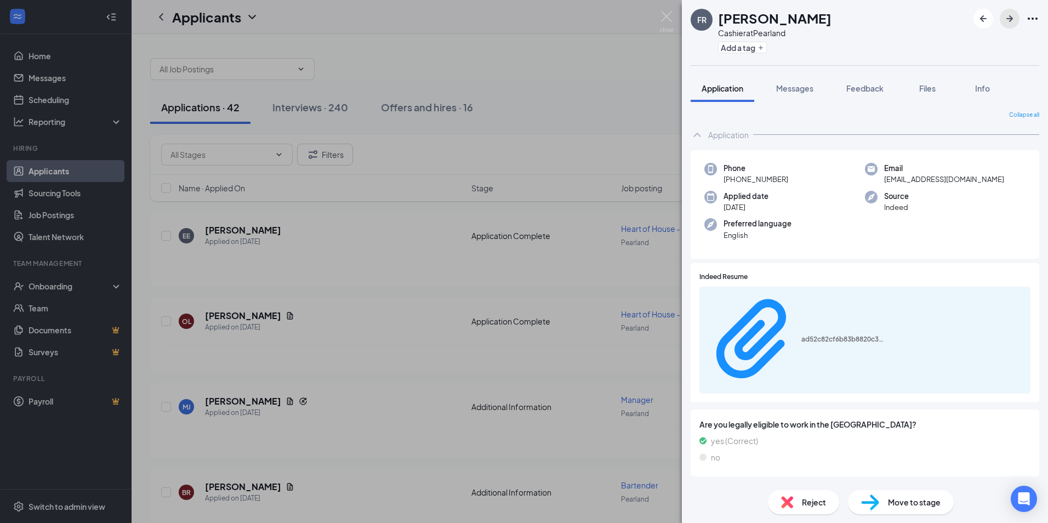
click at [1008, 17] on icon "ArrowRight" at bounding box center [1009, 18] width 13 height 13
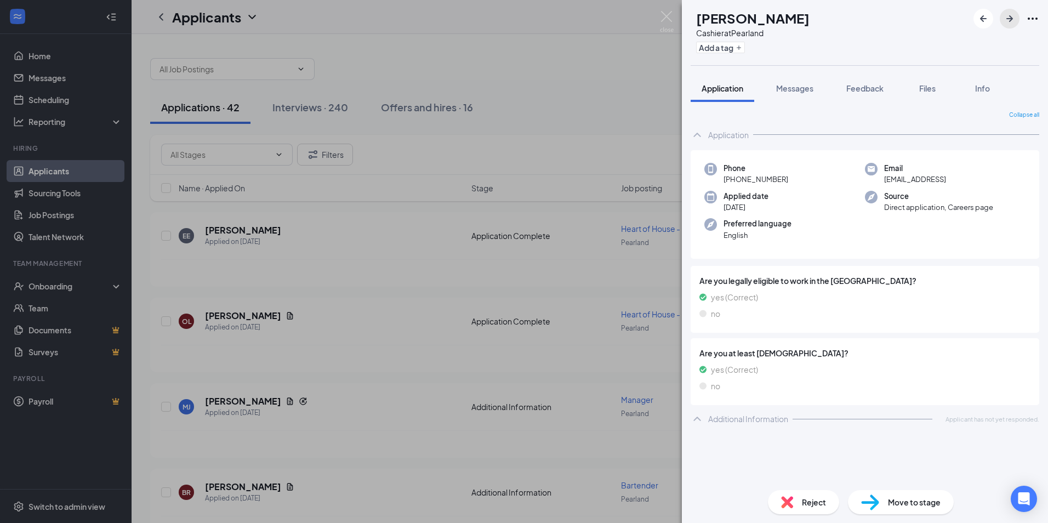
click at [1008, 17] on icon "ArrowRight" at bounding box center [1009, 18] width 13 height 13
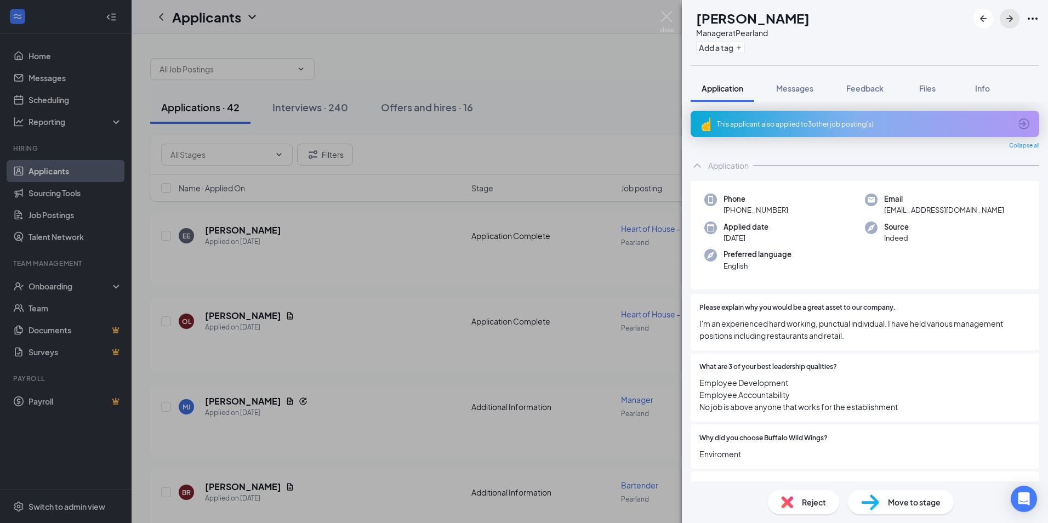
click at [1008, 17] on icon "ArrowRight" at bounding box center [1009, 18] width 13 height 13
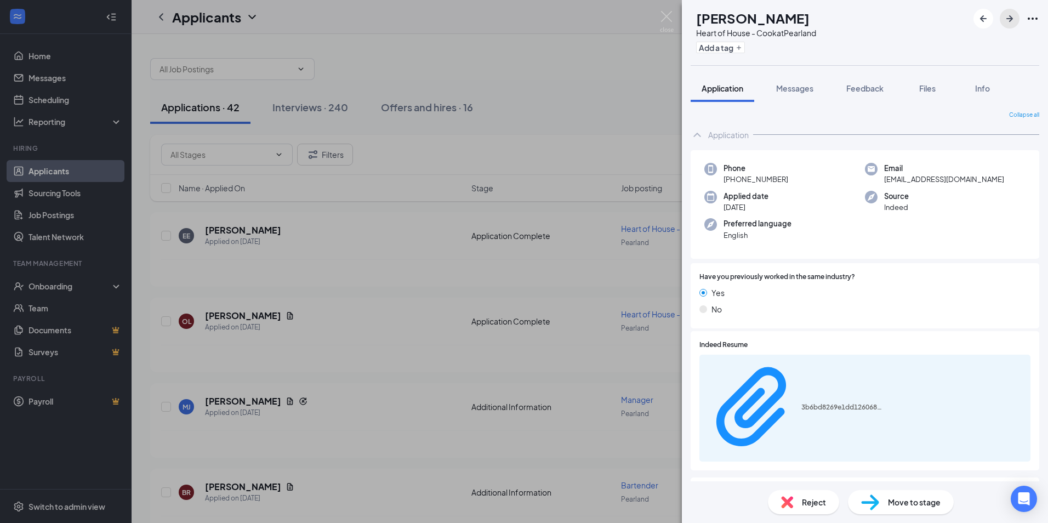
click at [1008, 17] on icon "ArrowRight" at bounding box center [1009, 18] width 13 height 13
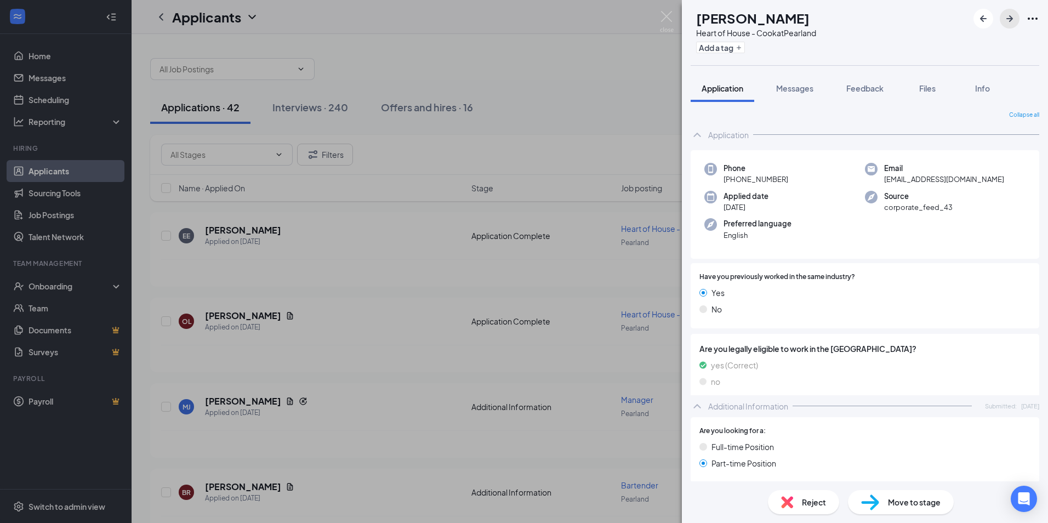
click at [1008, 17] on icon "ArrowRight" at bounding box center [1009, 18] width 13 height 13
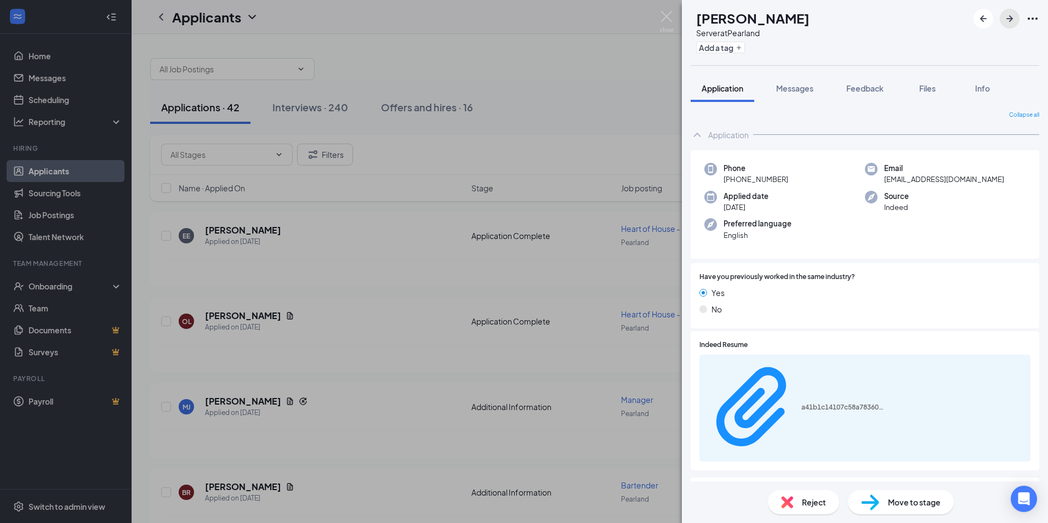
click at [1008, 17] on icon "ArrowRight" at bounding box center [1009, 18] width 13 height 13
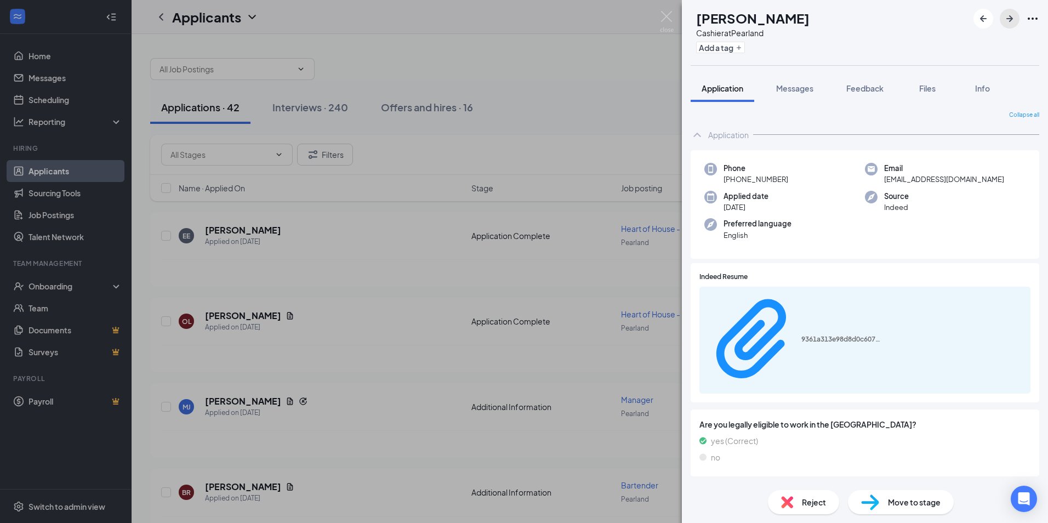
click at [1008, 17] on icon "ArrowRight" at bounding box center [1009, 18] width 13 height 13
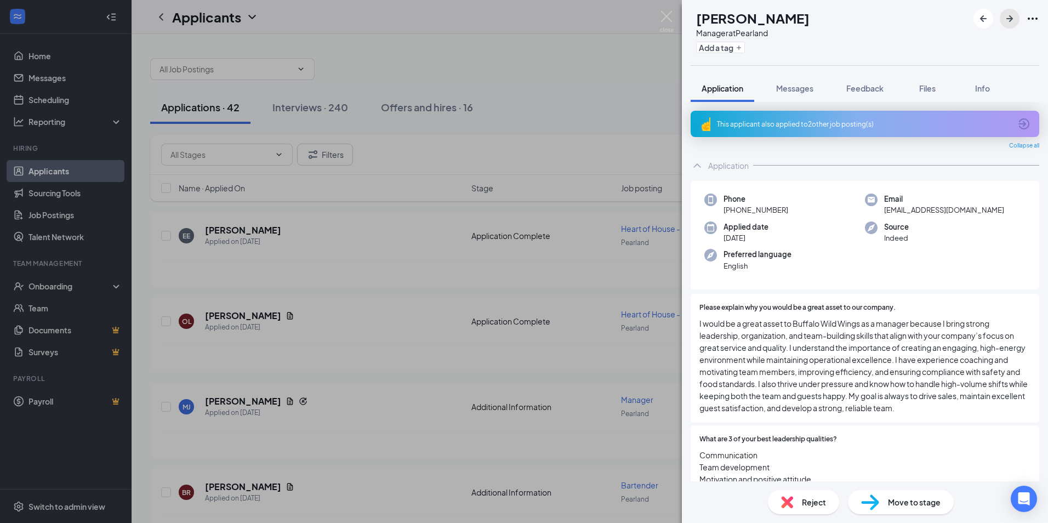
click at [1008, 17] on icon "ArrowRight" at bounding box center [1009, 18] width 13 height 13
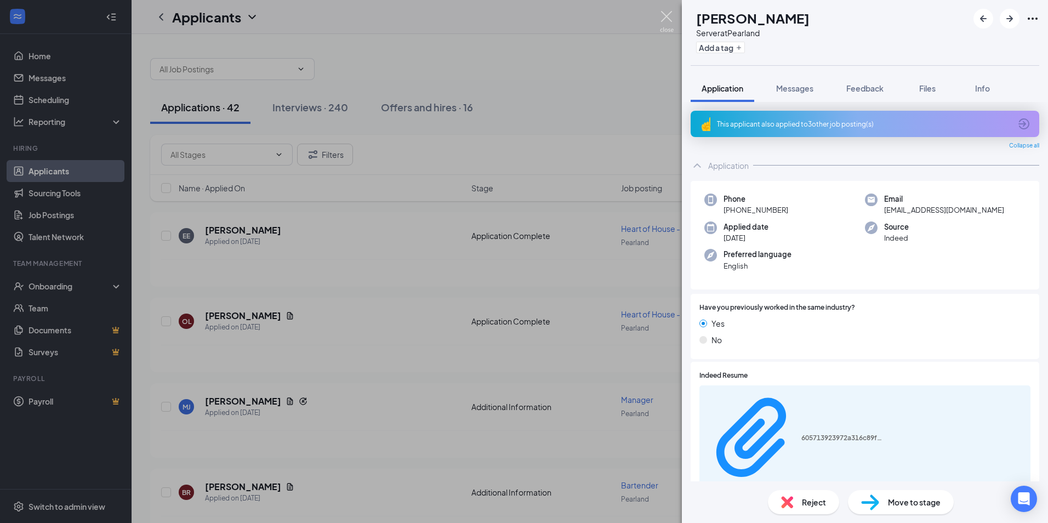
click at [662, 11] on img at bounding box center [667, 21] width 14 height 21
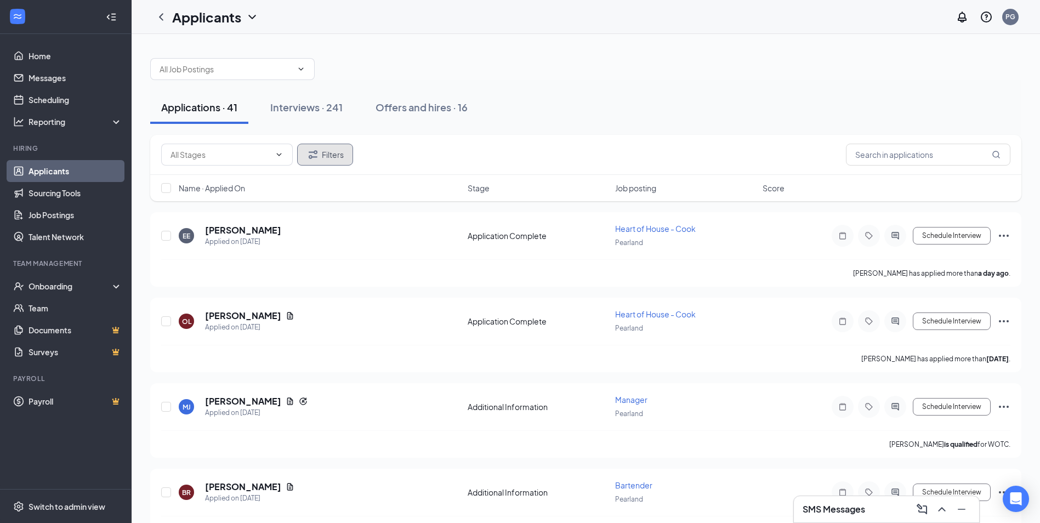
click at [328, 157] on button "Filters" at bounding box center [325, 155] width 56 height 22
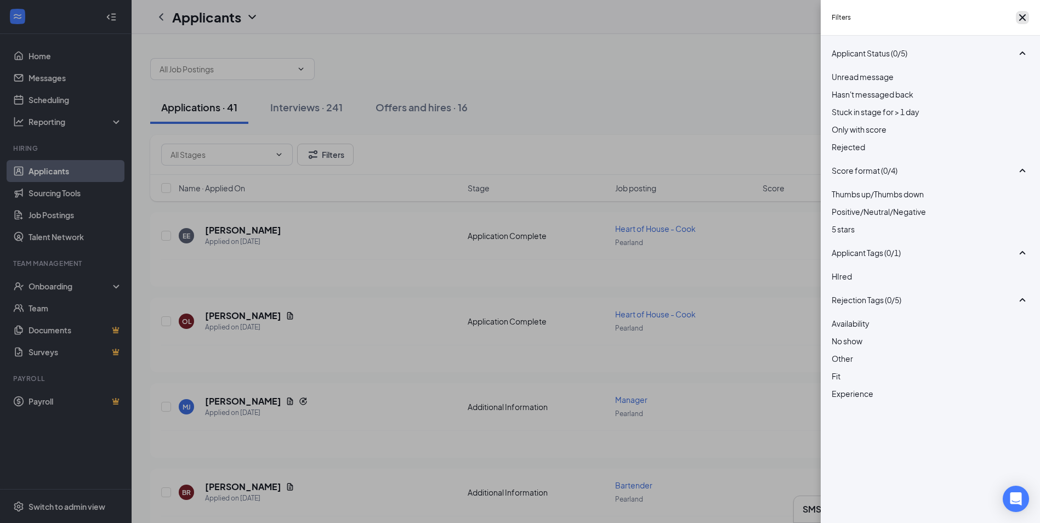
click at [1020, 21] on icon "Cross" at bounding box center [1022, 17] width 7 height 7
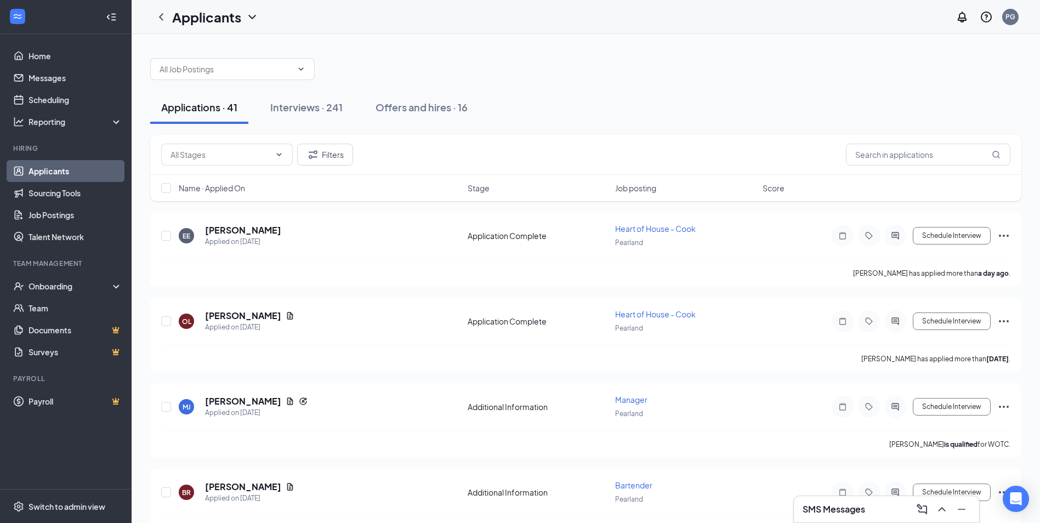
click at [647, 190] on span "Job posting" at bounding box center [635, 188] width 41 height 11
